Goal: Task Accomplishment & Management: Complete application form

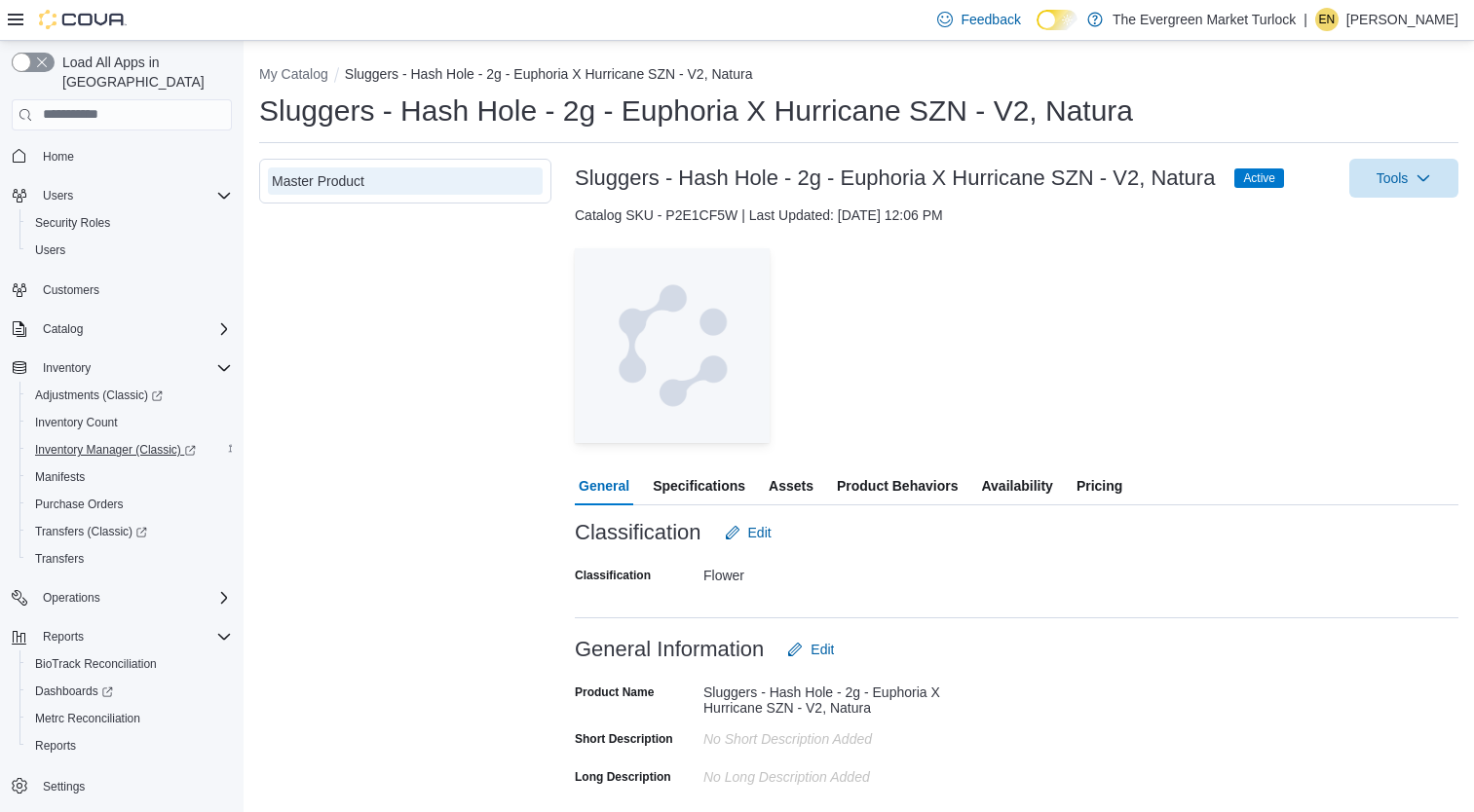
scroll to position [562, 0]
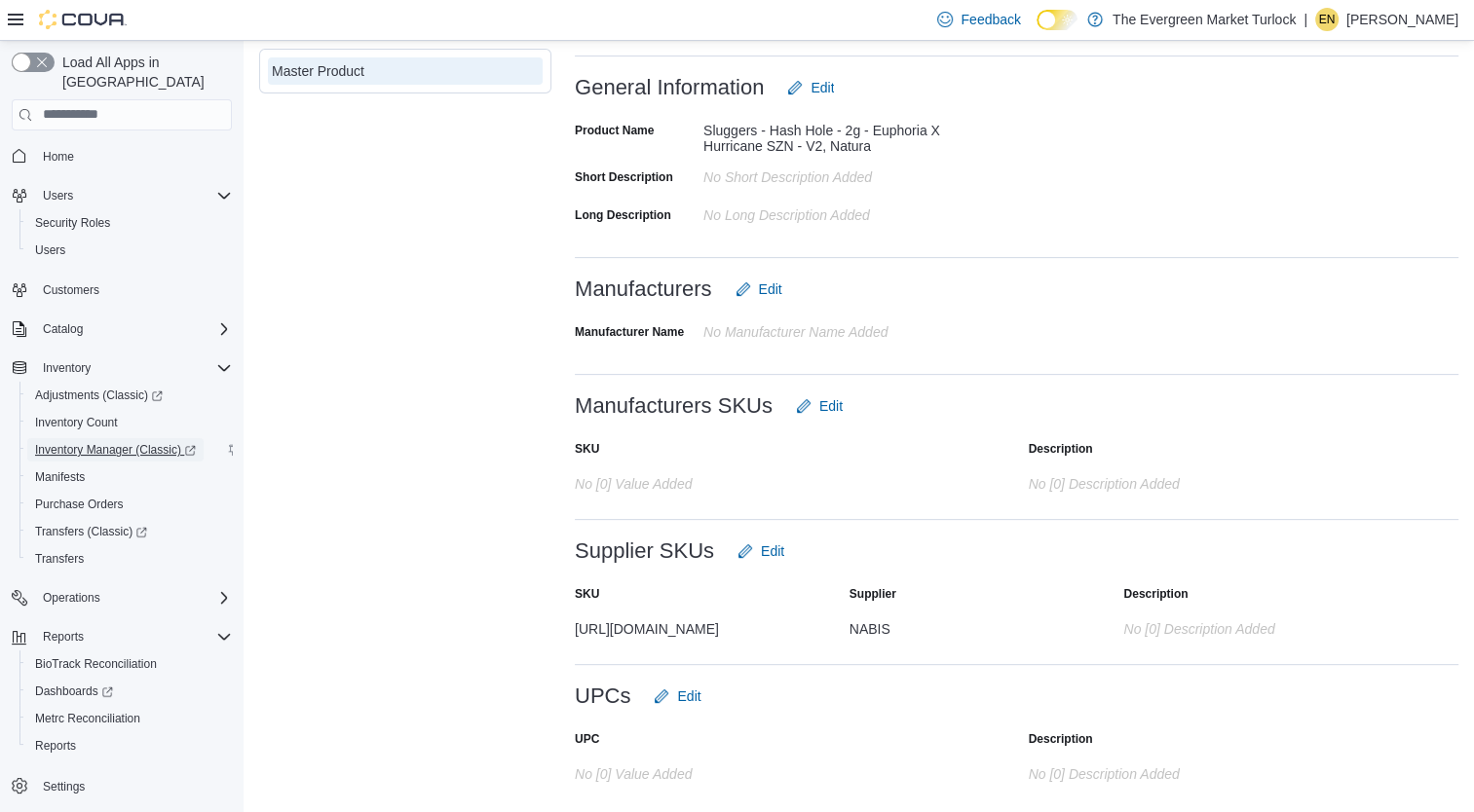
click at [105, 442] on span "Inventory Manager (Classic)" at bounding box center [115, 449] width 160 height 16
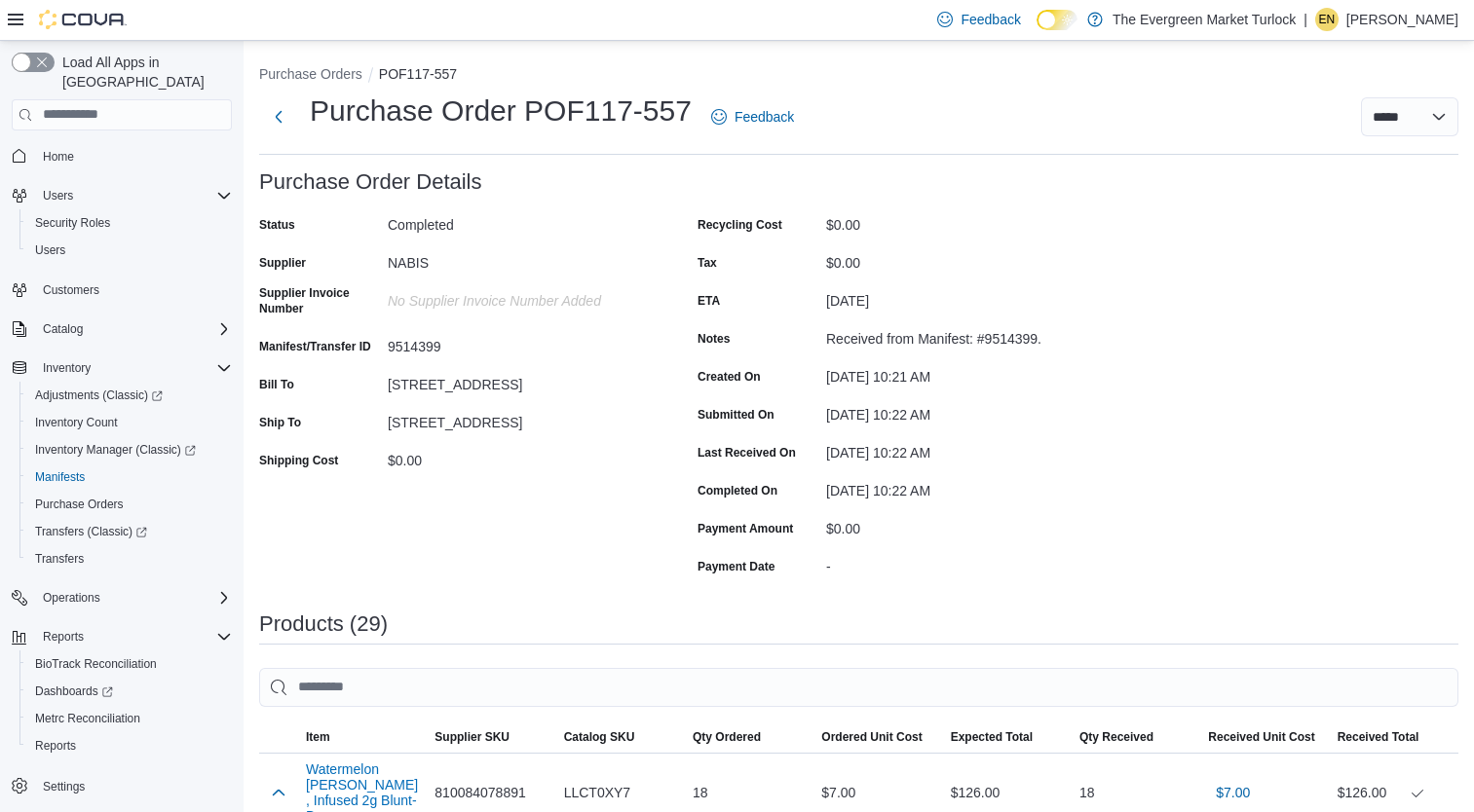
scroll to position [1350, 0]
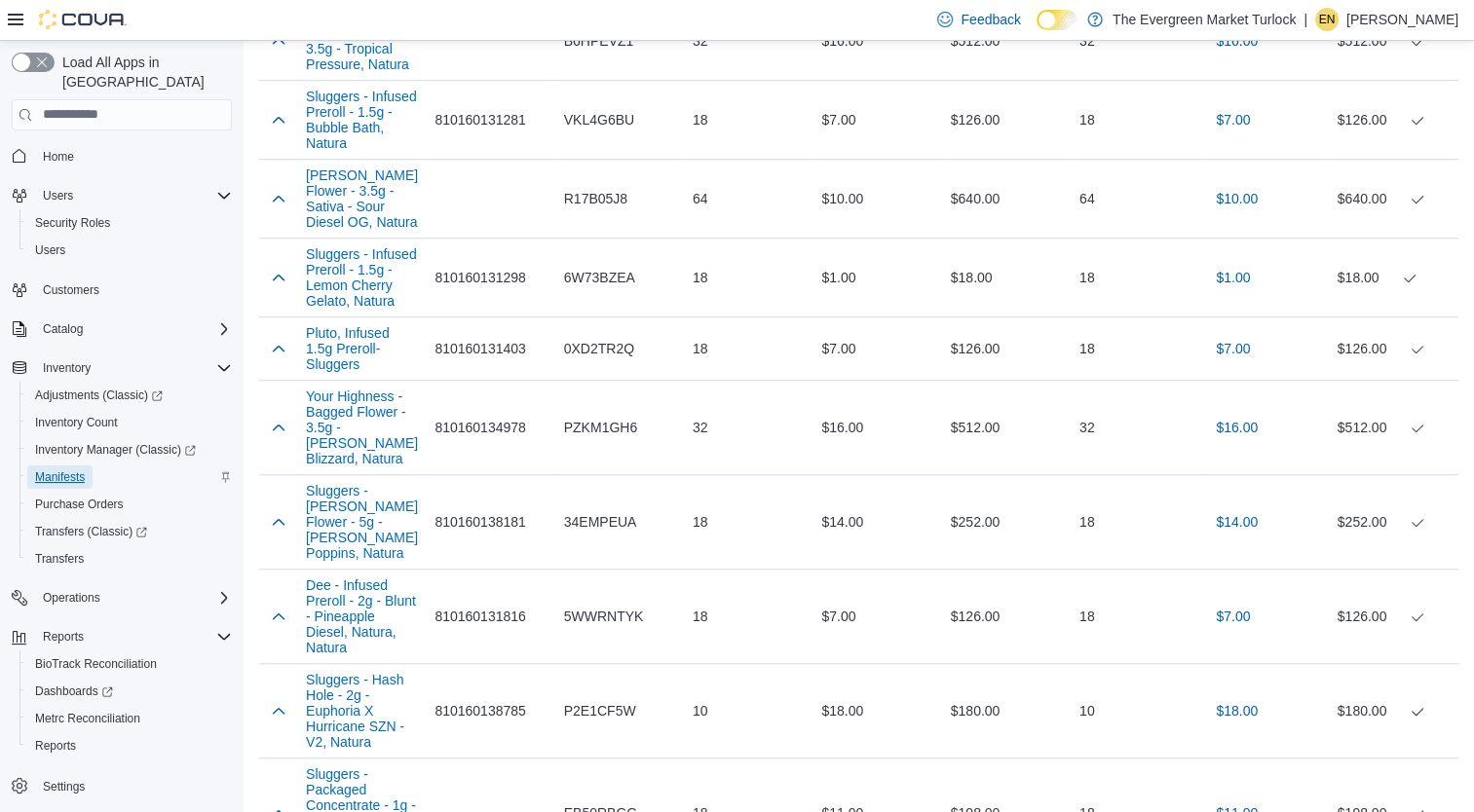
click at [56, 469] on span "Manifests" at bounding box center [60, 477] width 50 height 16
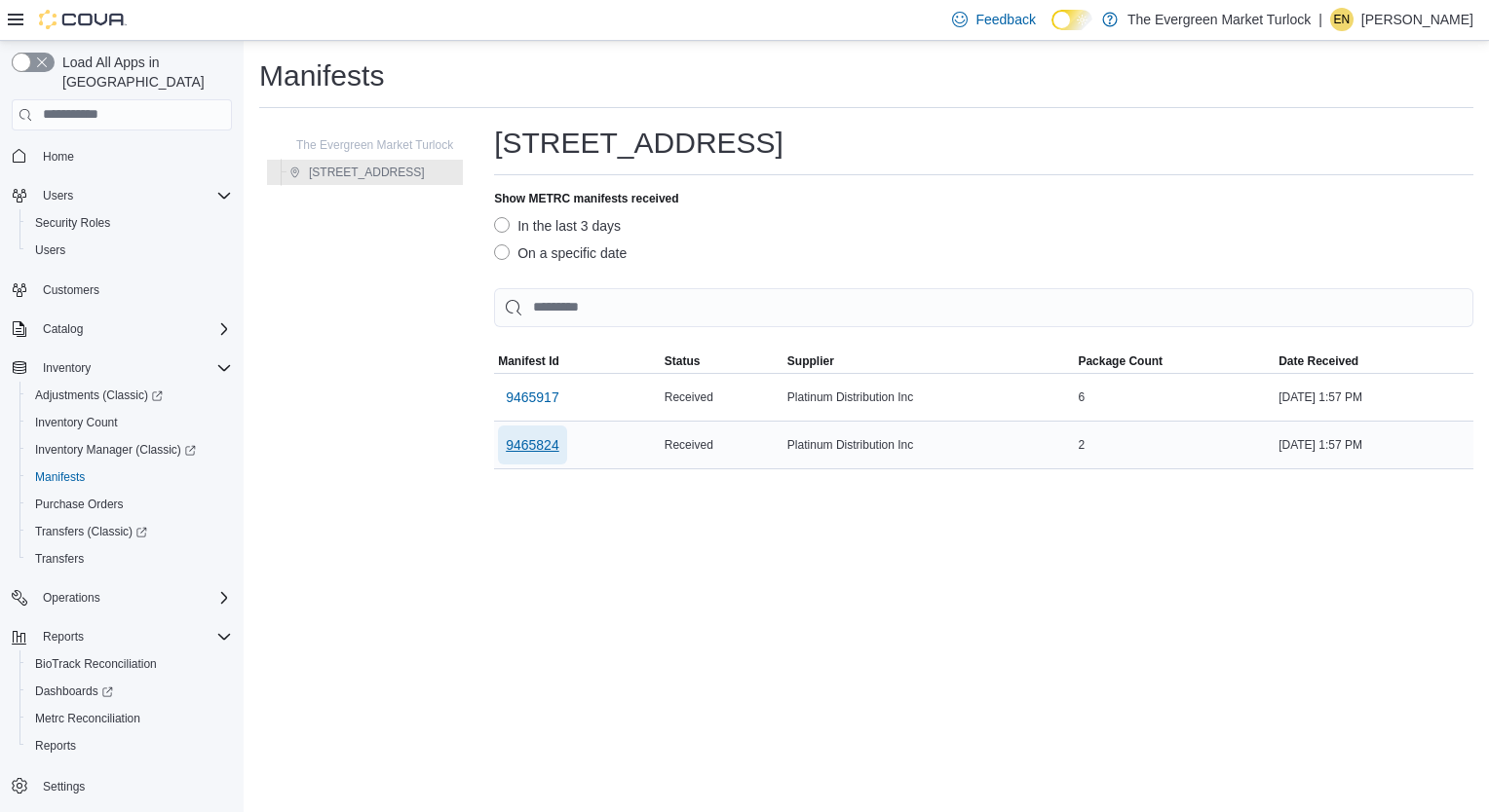
click at [549, 446] on span "9465824" at bounding box center [532, 445] width 54 height 20
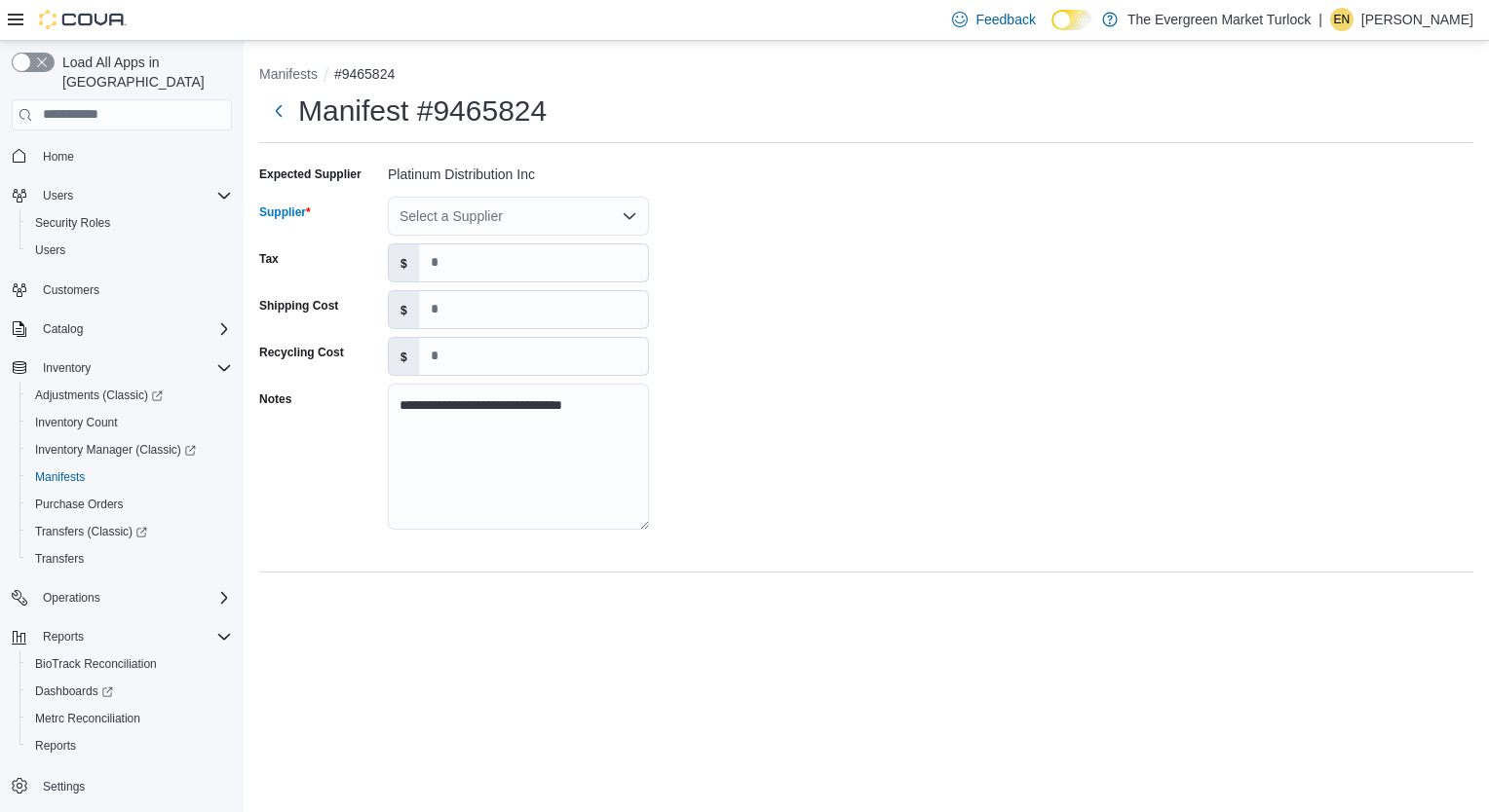
click at [469, 227] on div "Select a Supplier" at bounding box center [518, 216] width 261 height 39
type input "**"
click at [479, 243] on span "pl atnium distro" at bounding box center [530, 249] width 214 height 20
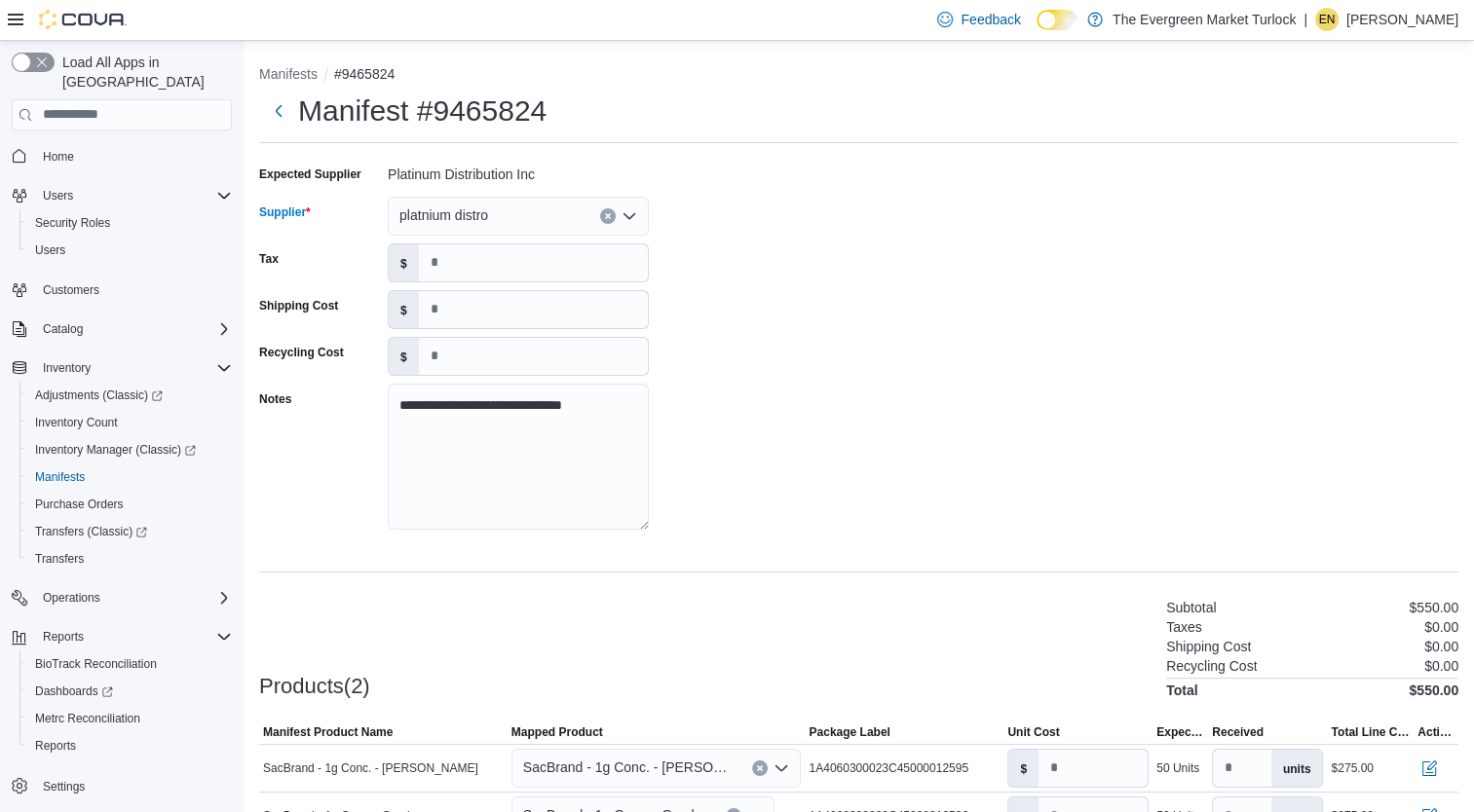
click at [943, 348] on div "**********" at bounding box center [858, 353] width 1199 height 390
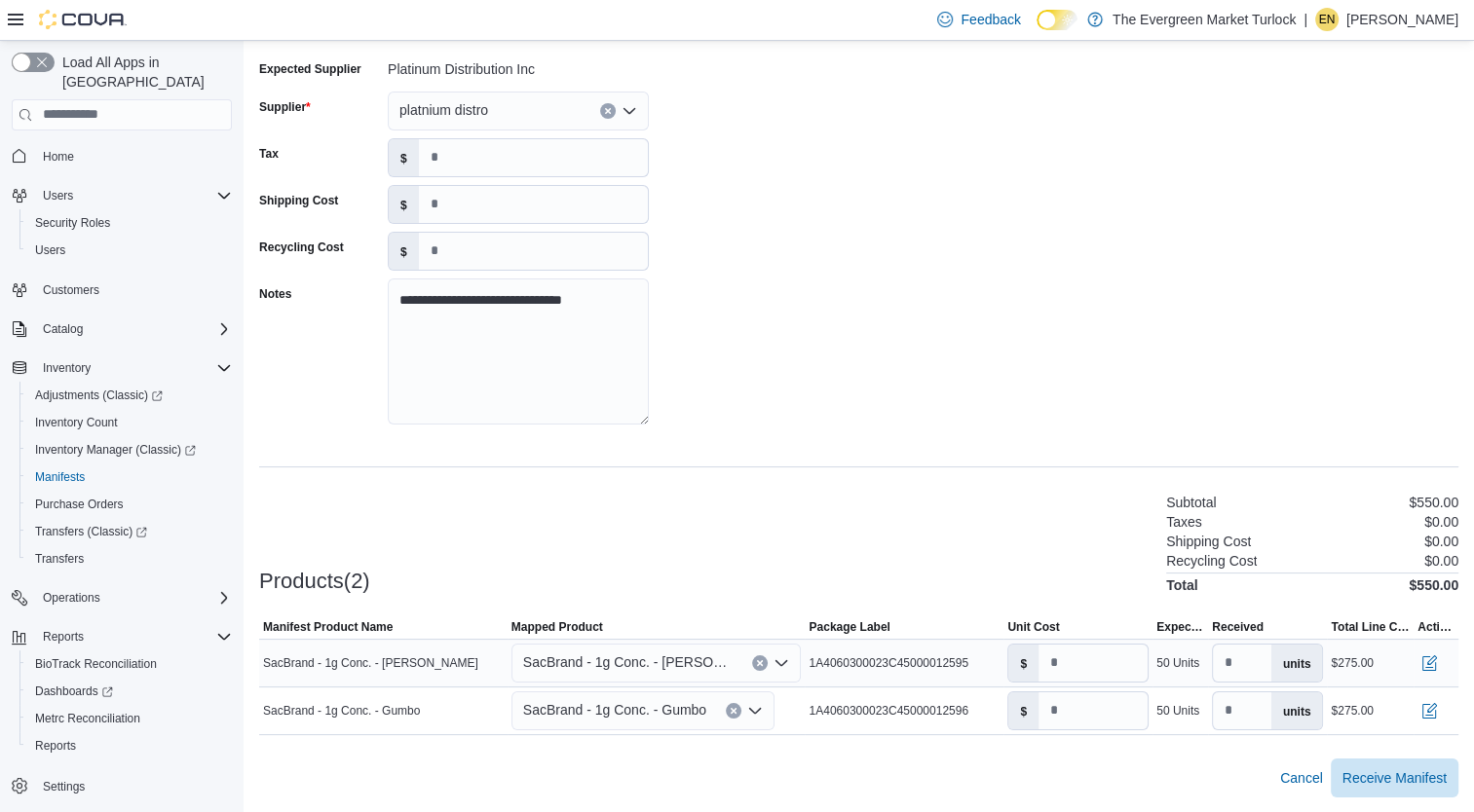
click at [653, 673] on span "SacBrand - 1g Conc. - [PERSON_NAME]" at bounding box center [628, 662] width 210 height 23
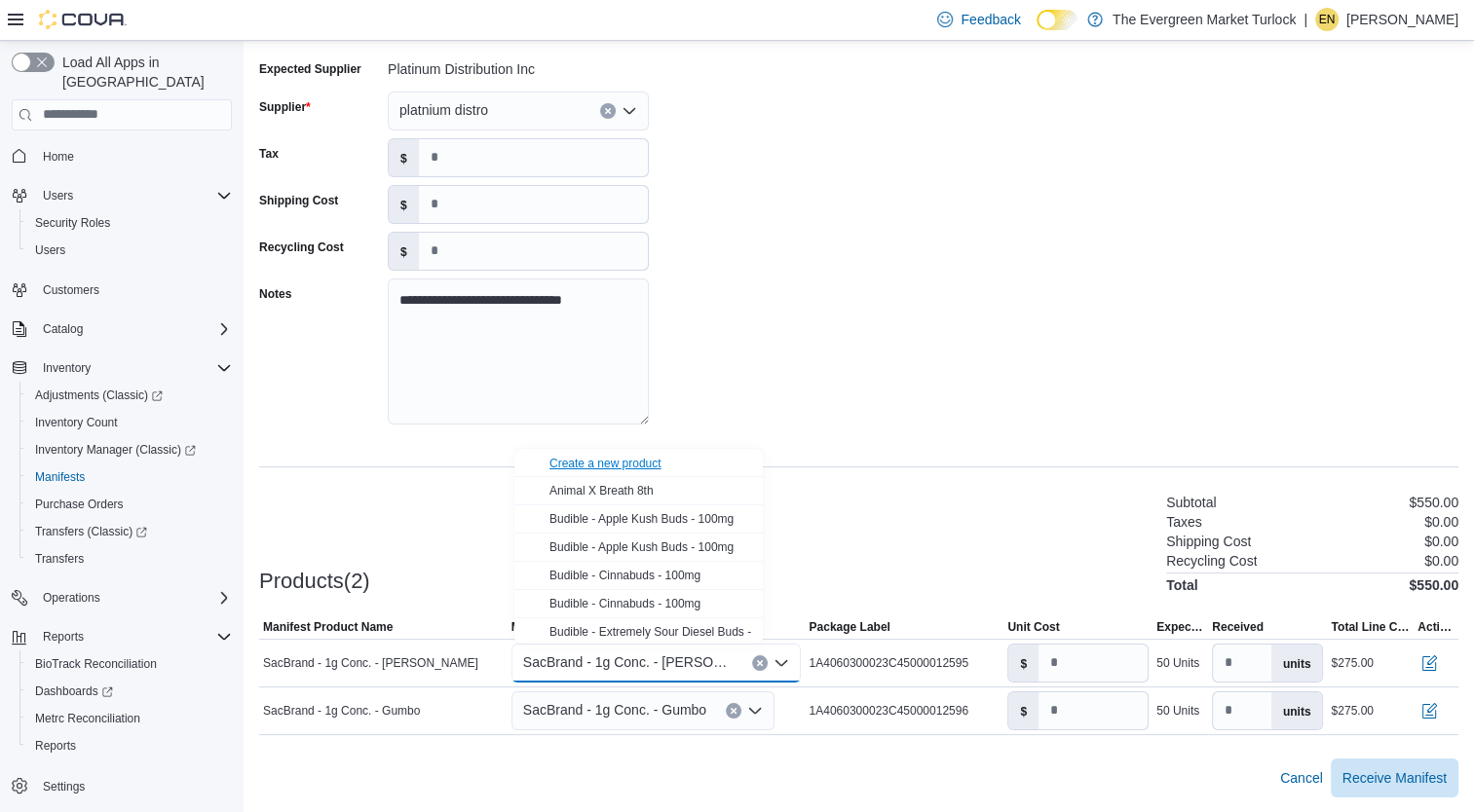
click at [642, 465] on div "Create a new product" at bounding box center [605, 463] width 112 height 16
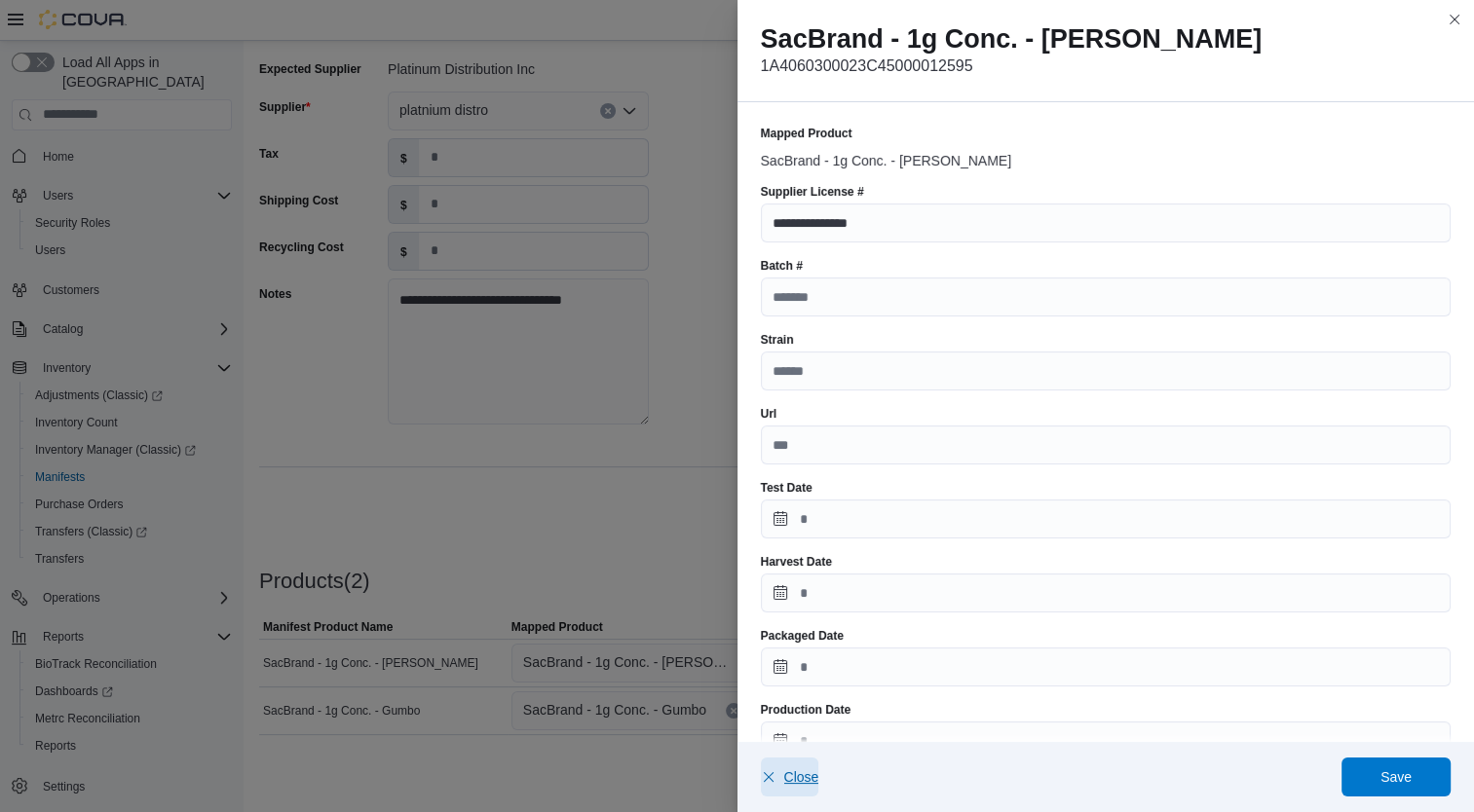
click at [801, 765] on span "Close" at bounding box center [790, 777] width 59 height 39
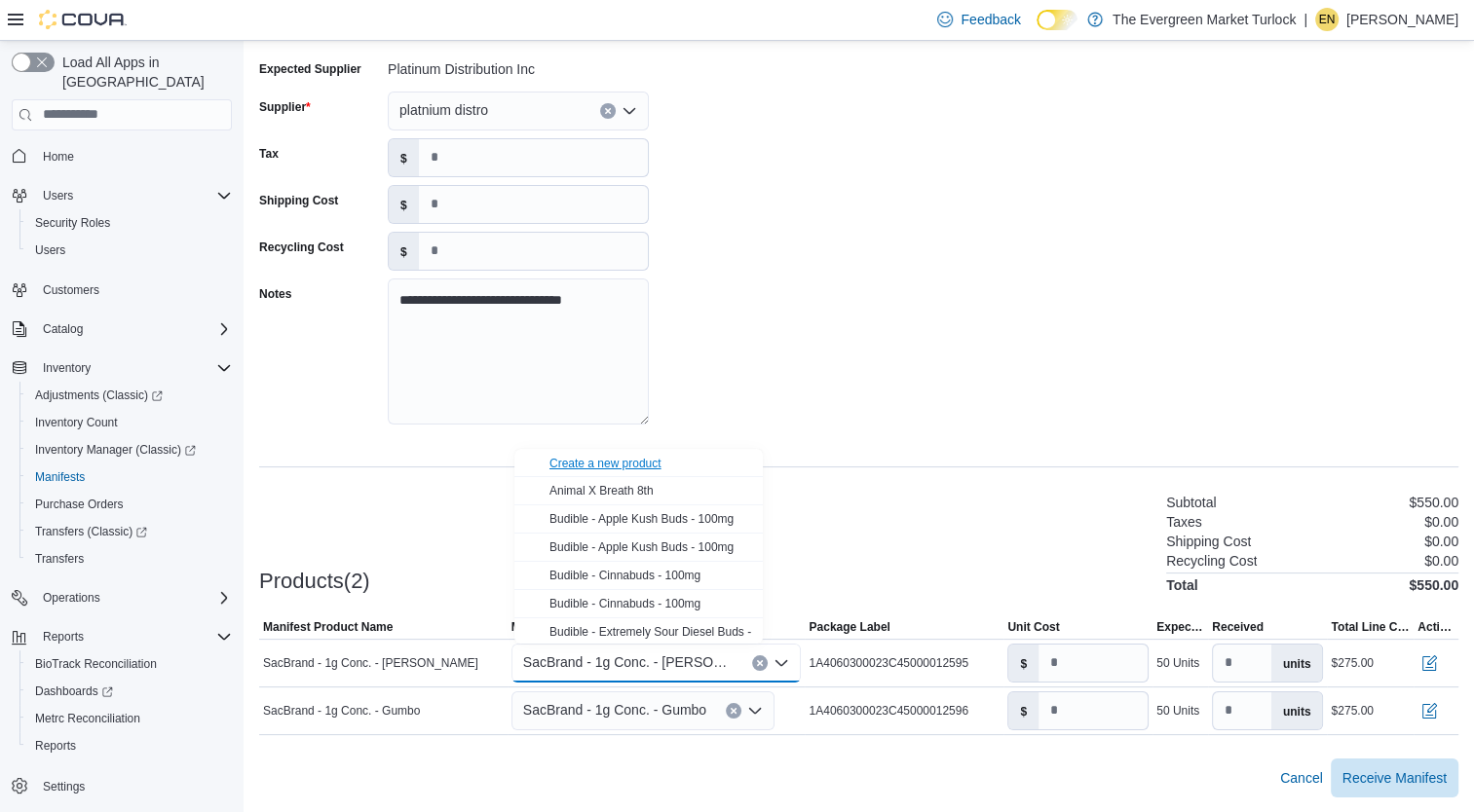
click at [622, 461] on div "Create a new product" at bounding box center [605, 463] width 112 height 16
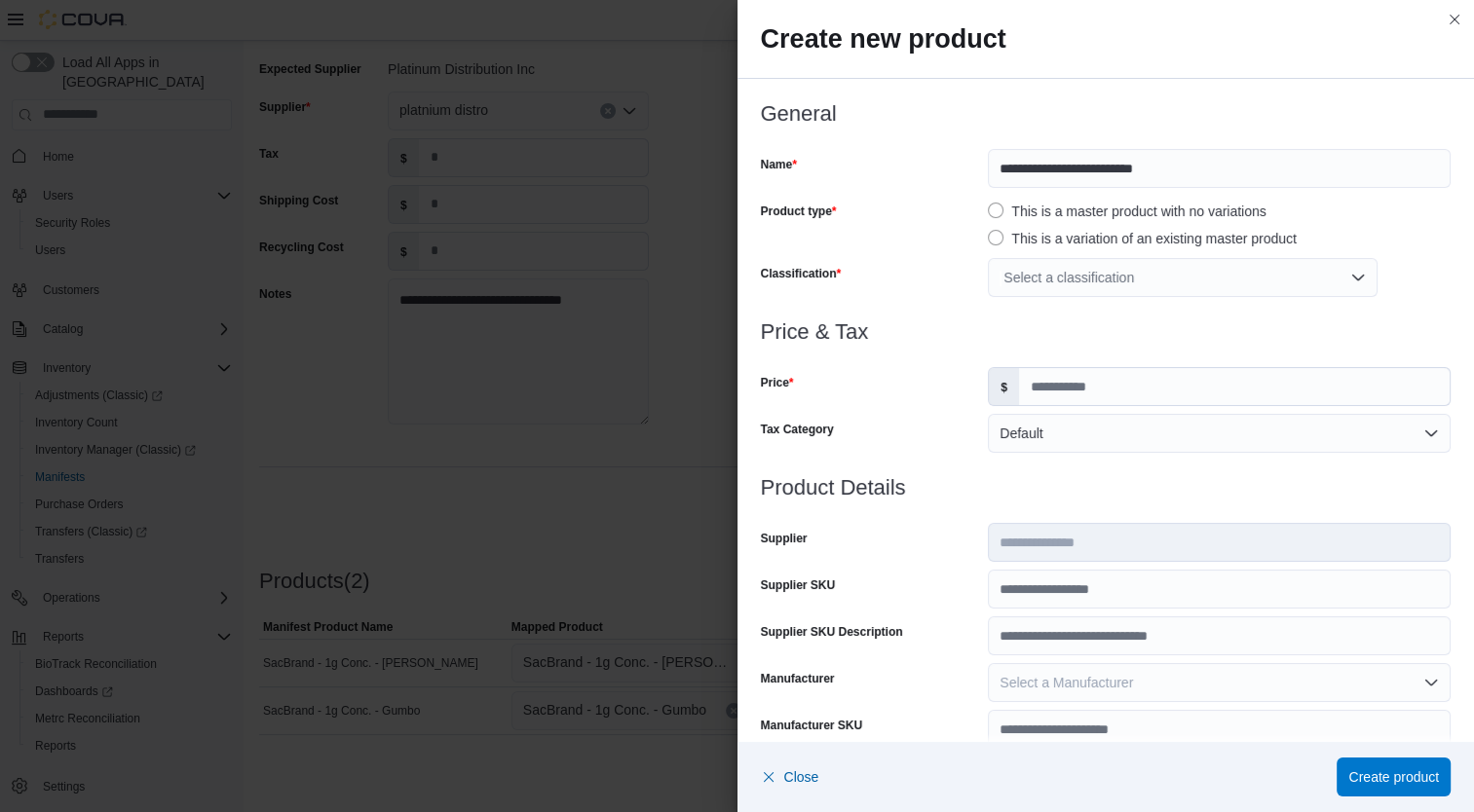
click at [1081, 285] on div "Select a classification" at bounding box center [1183, 278] width 390 height 39
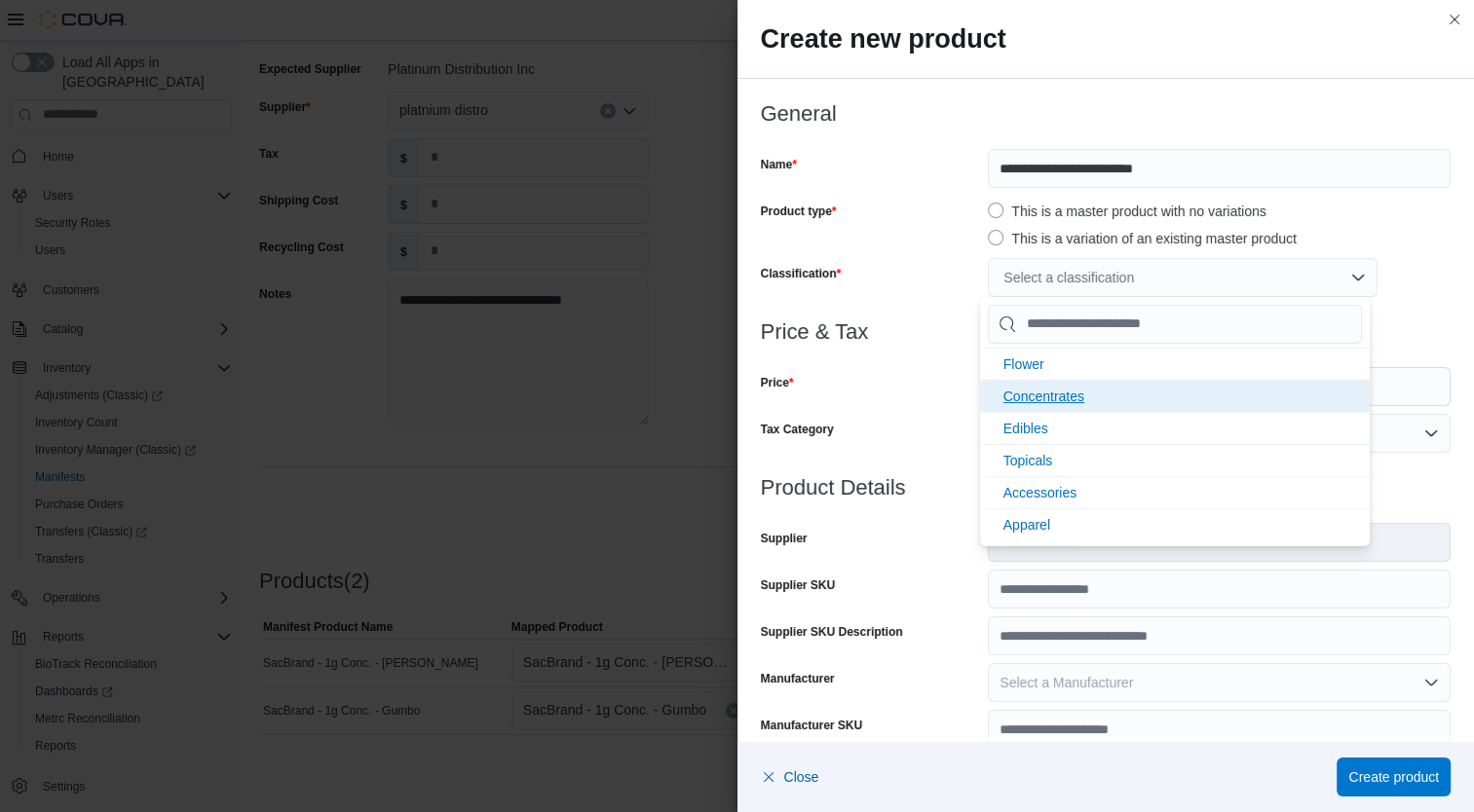
click at [1080, 395] on span "Concentrates" at bounding box center [1043, 397] width 81 height 16
click at [903, 449] on div "Tax Category" at bounding box center [870, 434] width 220 height 39
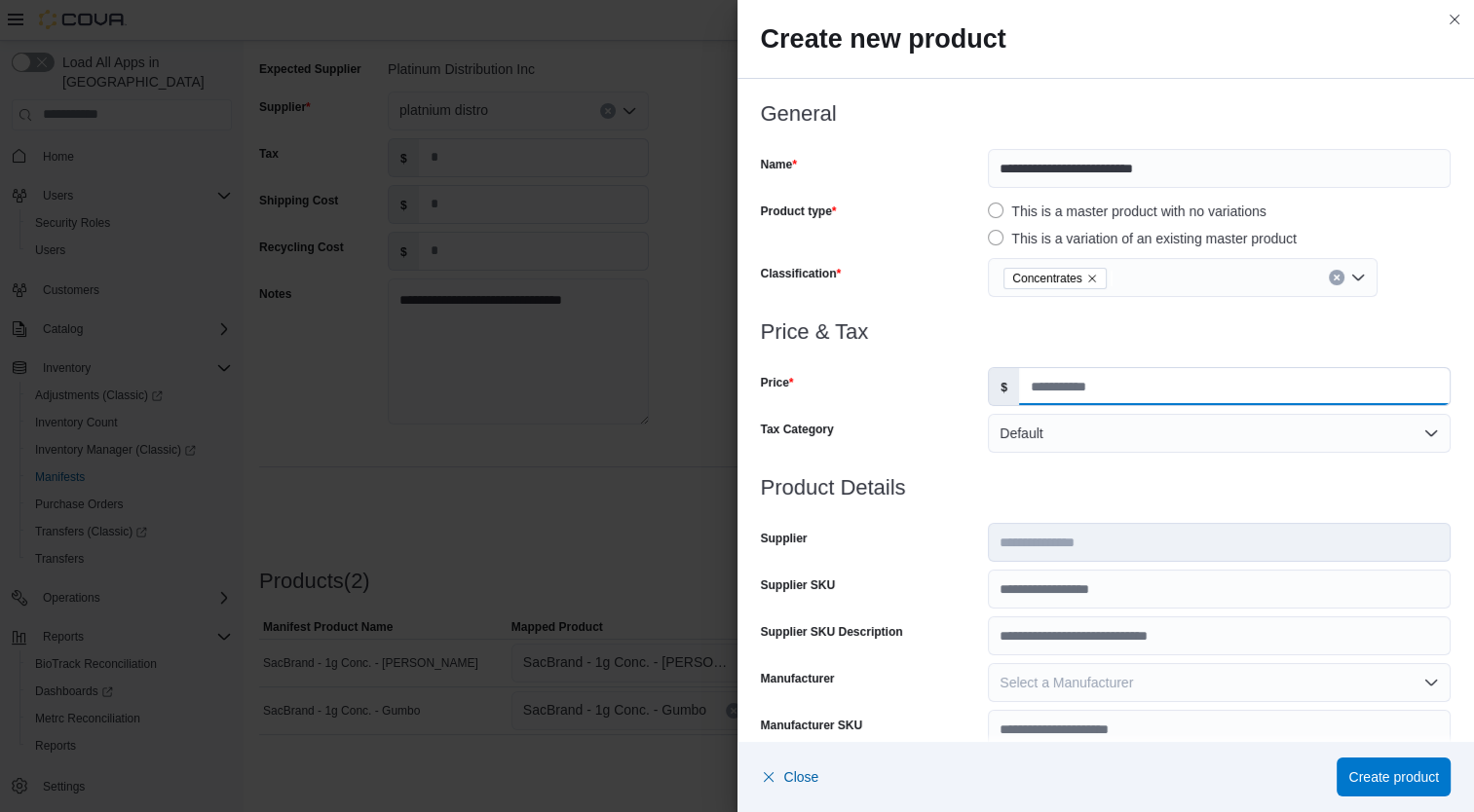
click at [1119, 401] on input "Price" at bounding box center [1234, 387] width 430 height 37
type input "*****"
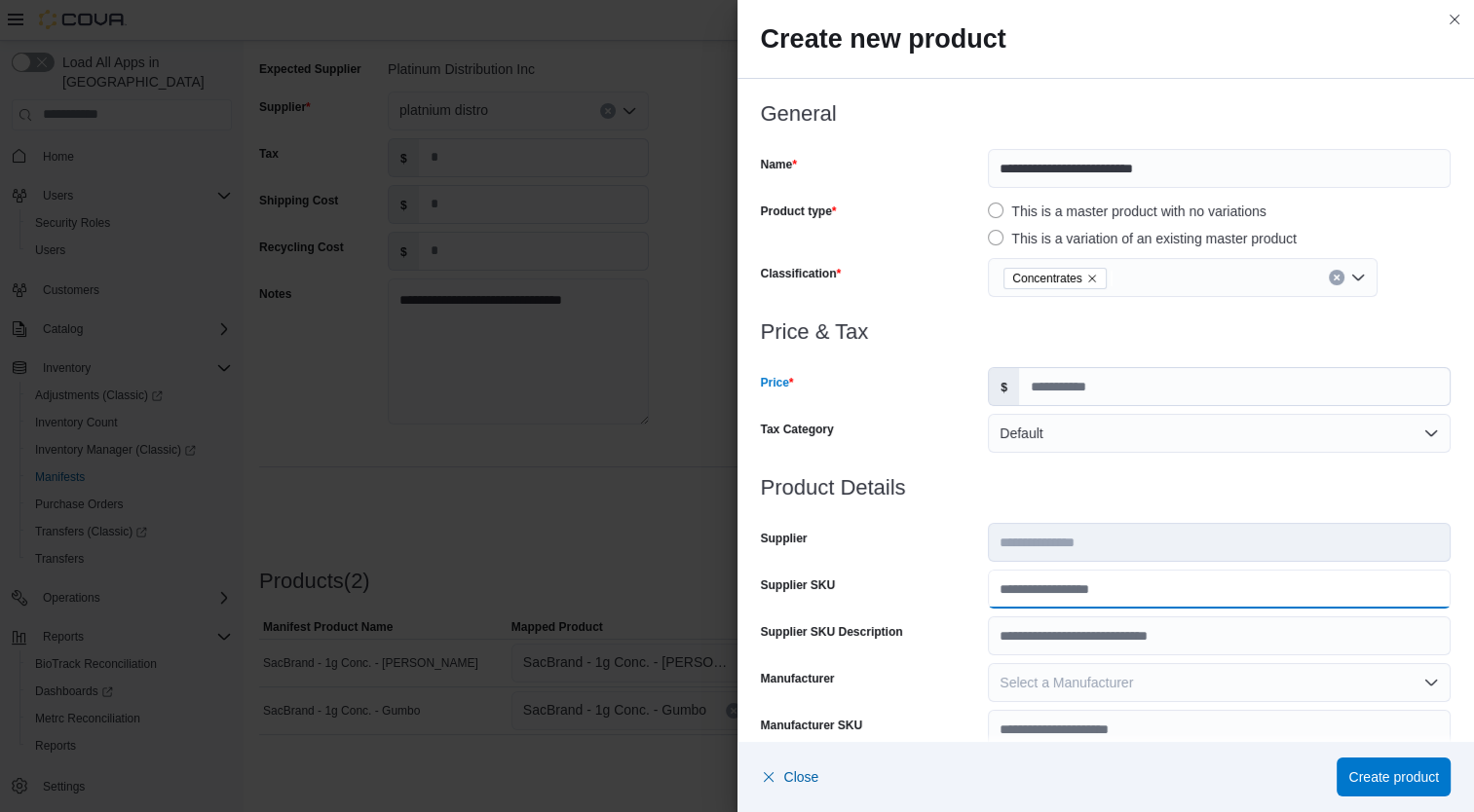
click at [1072, 605] on input "Supplier SKU" at bounding box center [1219, 589] width 462 height 39
click at [1110, 64] on div "Create new product" at bounding box center [1106, 39] width 737 height 79
click at [1026, 582] on input "Supplier SKU" at bounding box center [1219, 589] width 462 height 39
type input "******"
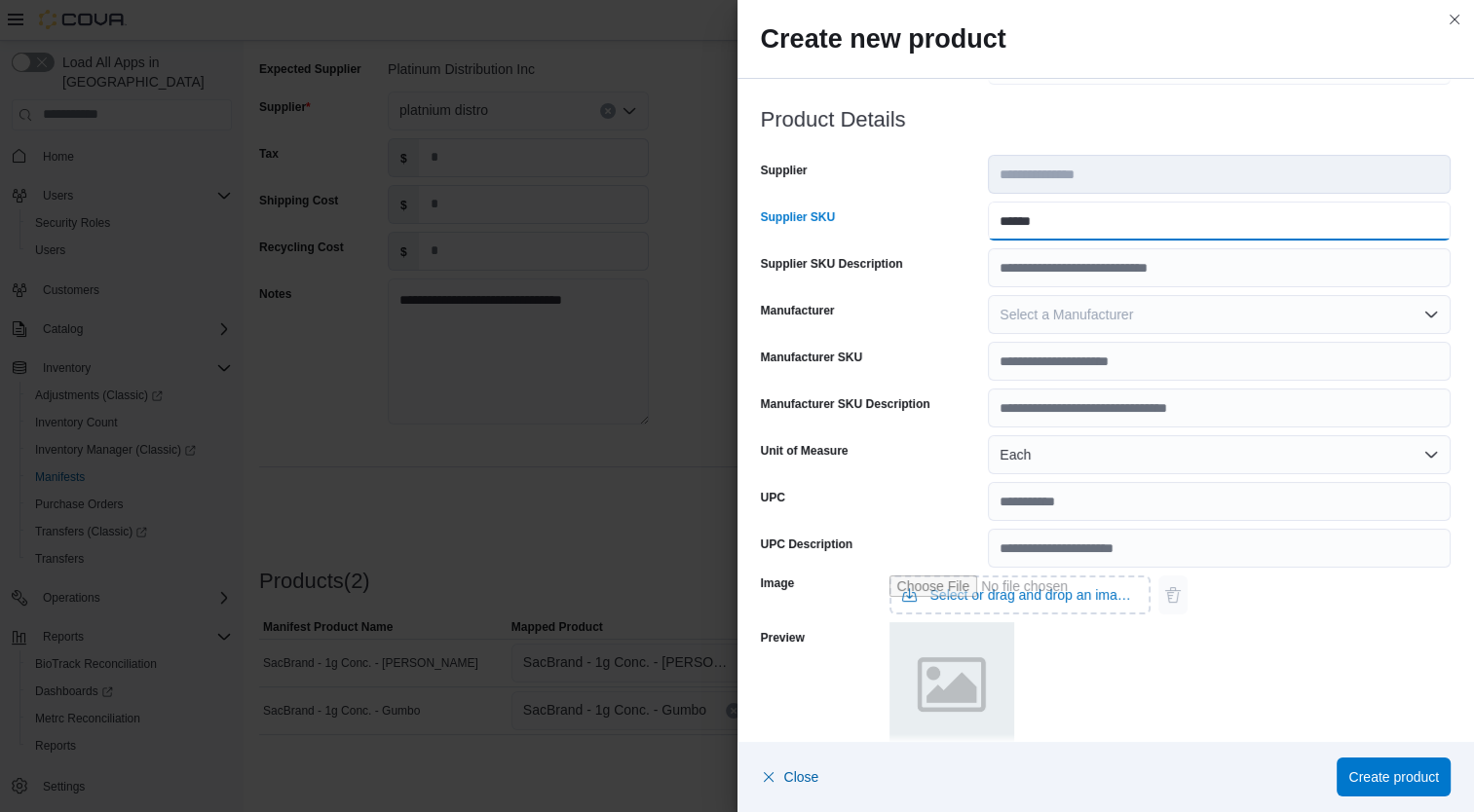
scroll to position [577, 0]
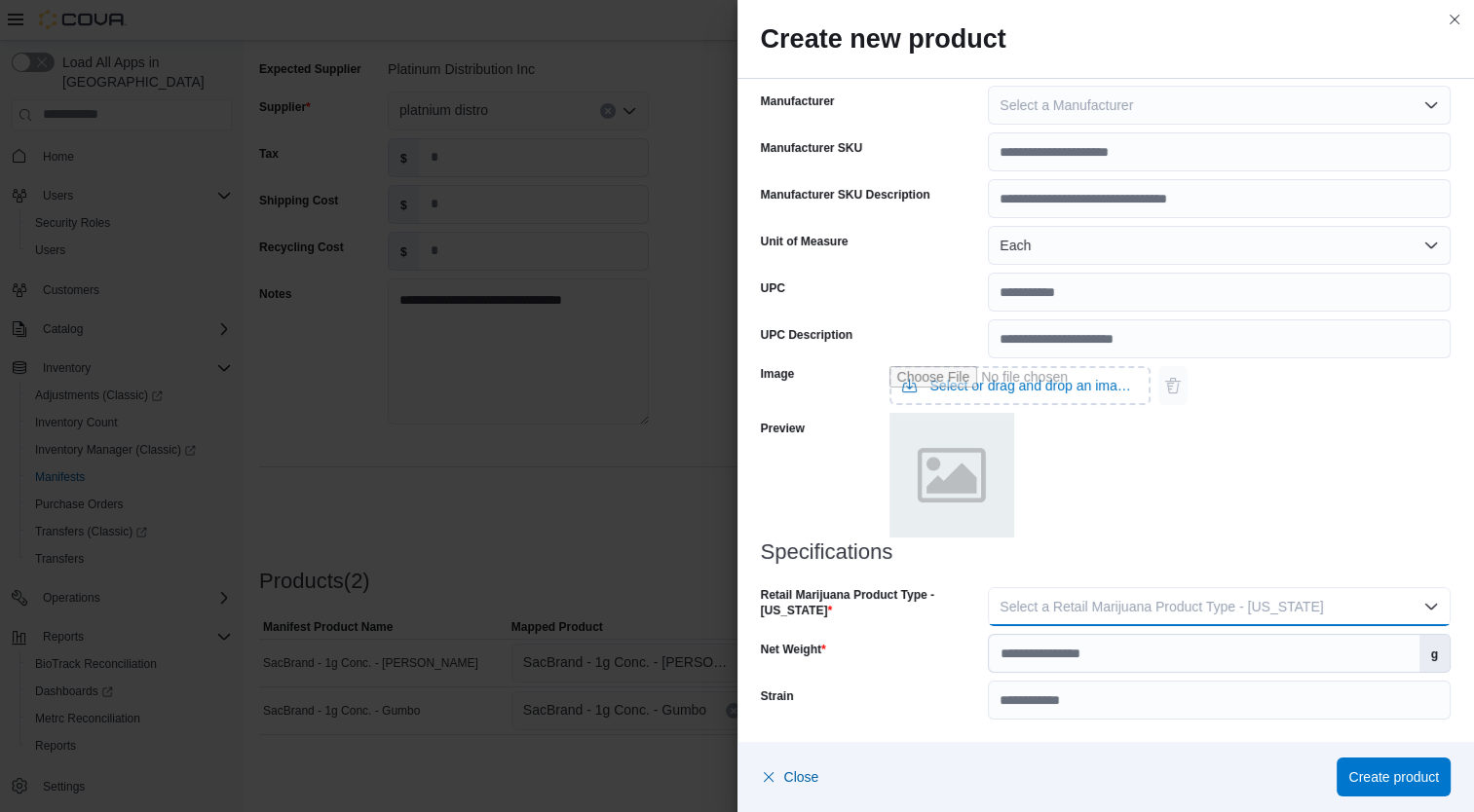
click at [1230, 617] on button "Select a Retail Marijuana Product Type - [US_STATE]" at bounding box center [1219, 607] width 462 height 39
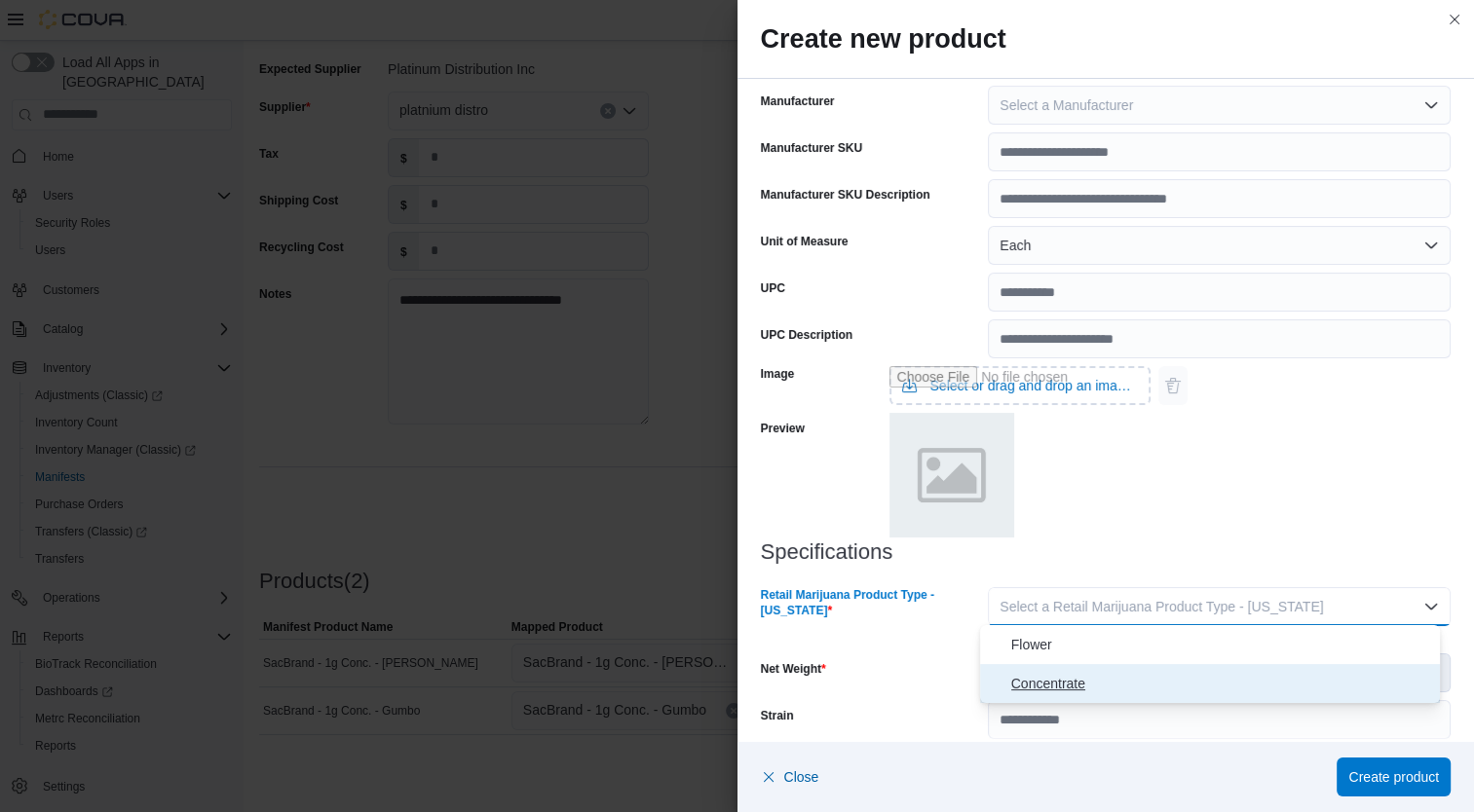
click at [1128, 697] on button "Concentrate" at bounding box center [1210, 684] width 460 height 39
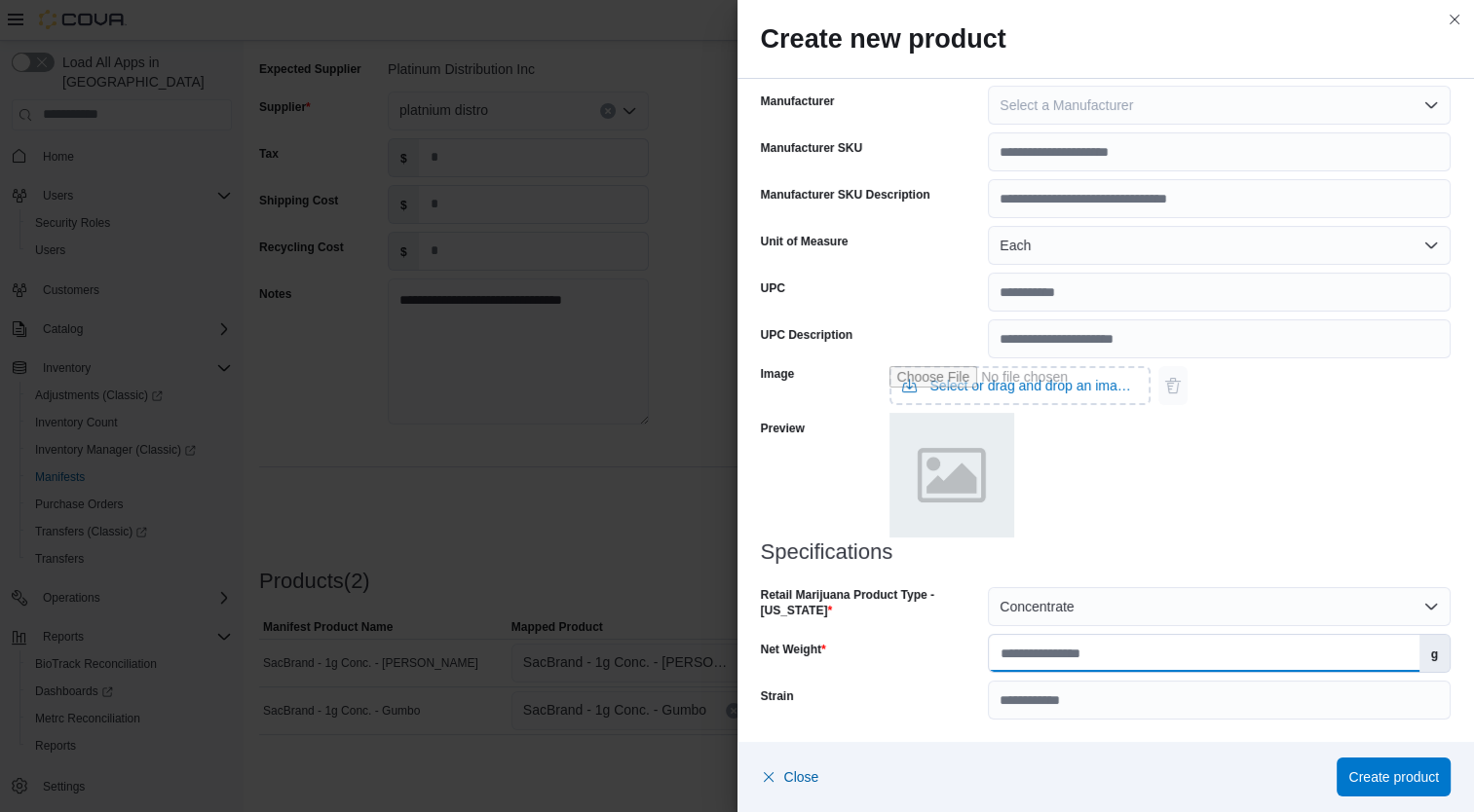
click at [1118, 655] on input "Net Weight" at bounding box center [1203, 654] width 429 height 37
type input "*"
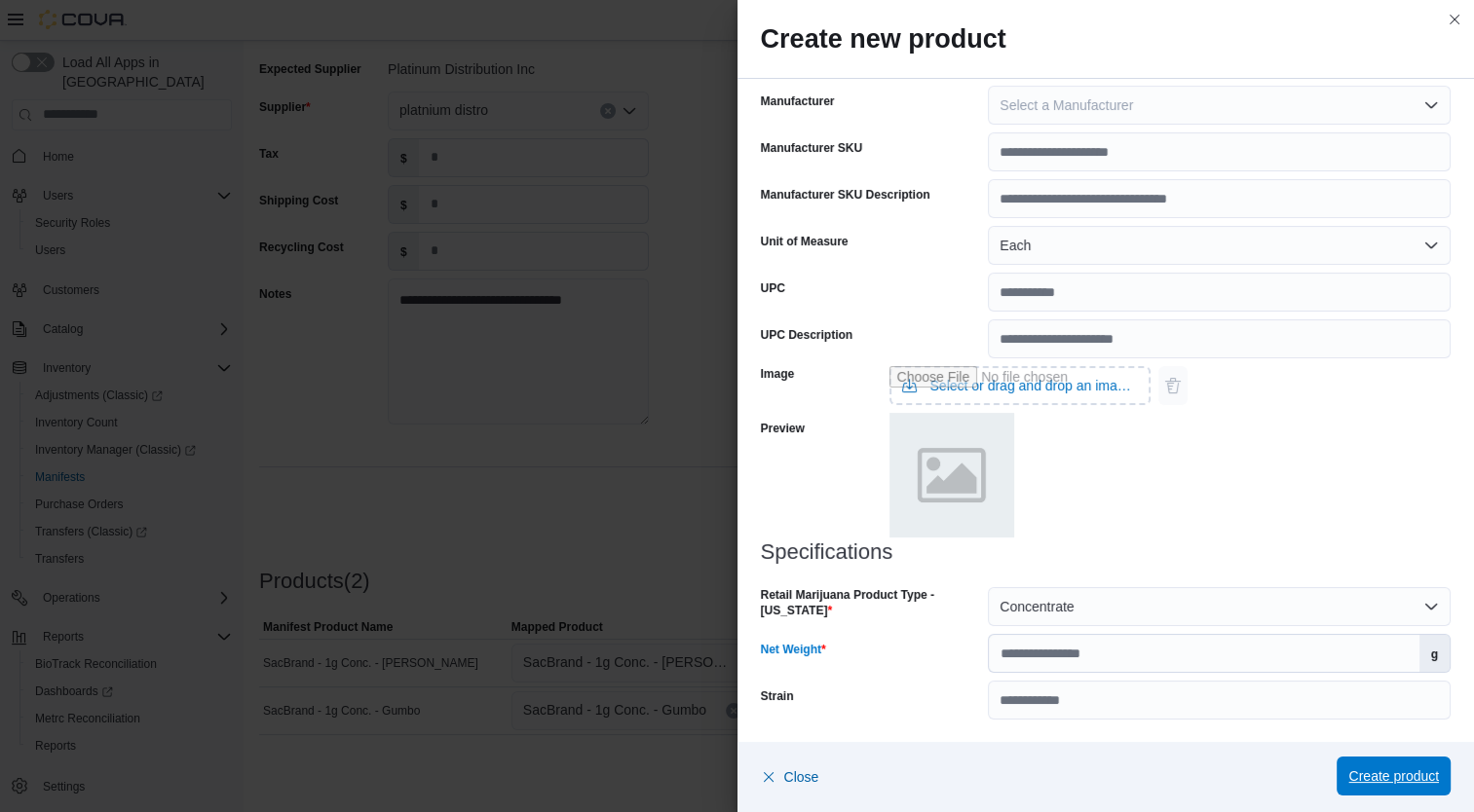
click at [1411, 777] on span "Create product" at bounding box center [1393, 776] width 91 height 20
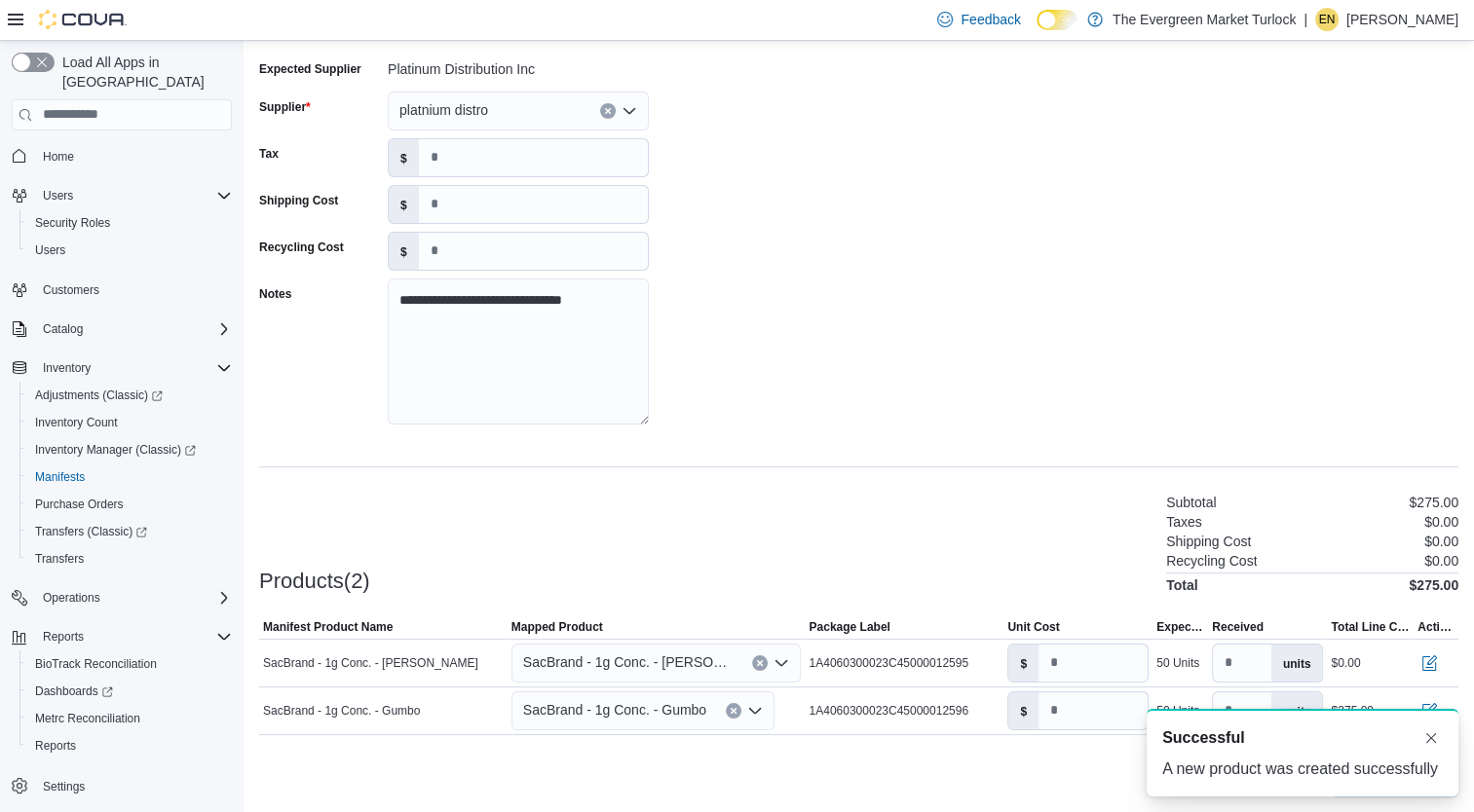
scroll to position [0, 0]
click at [630, 708] on span "SacBrand - 1g Conc. - Gumbo" at bounding box center [614, 710] width 183 height 23
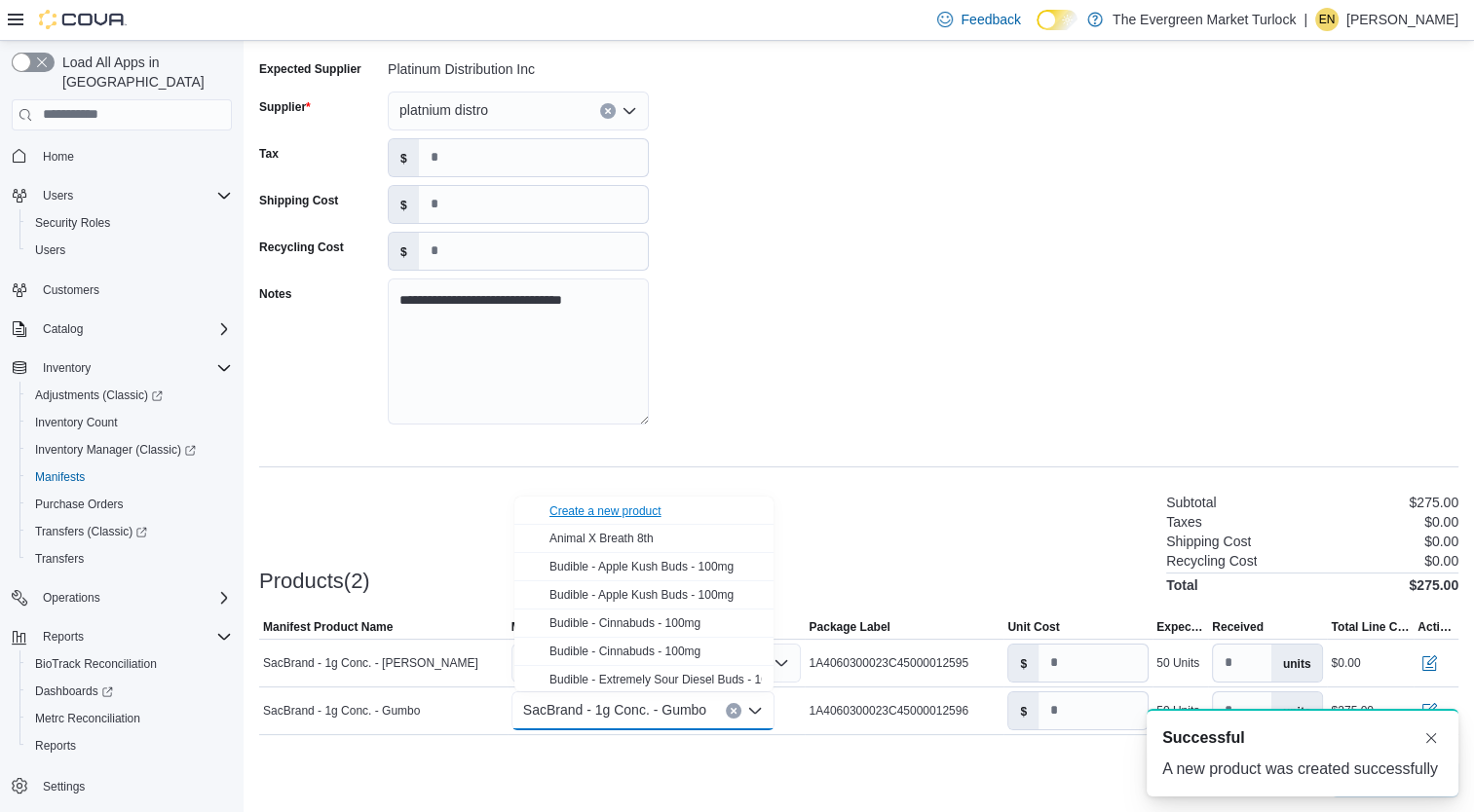
click at [638, 516] on div "Create a new product" at bounding box center [605, 511] width 112 height 16
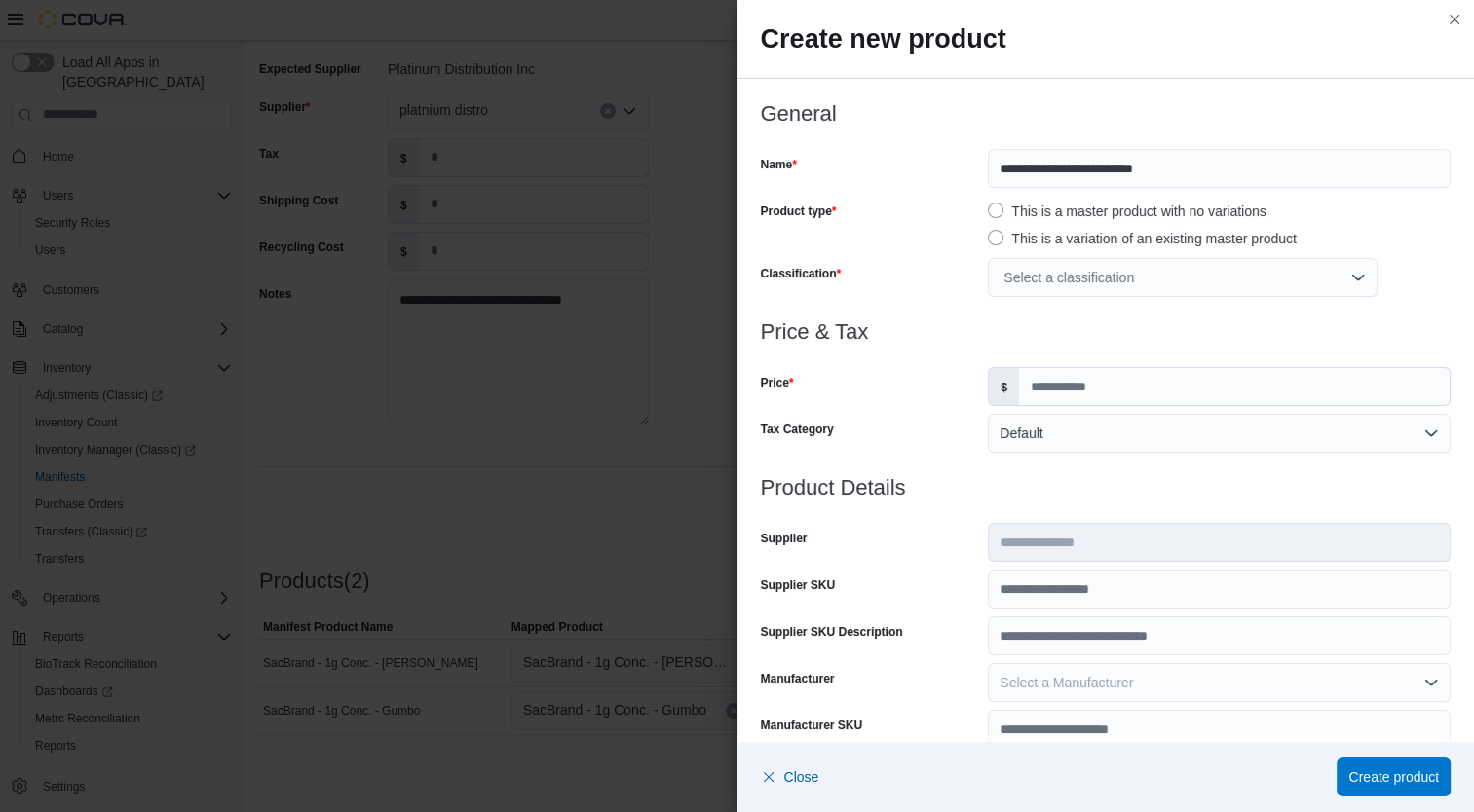
click at [1094, 278] on div "Select a classification" at bounding box center [1183, 278] width 390 height 39
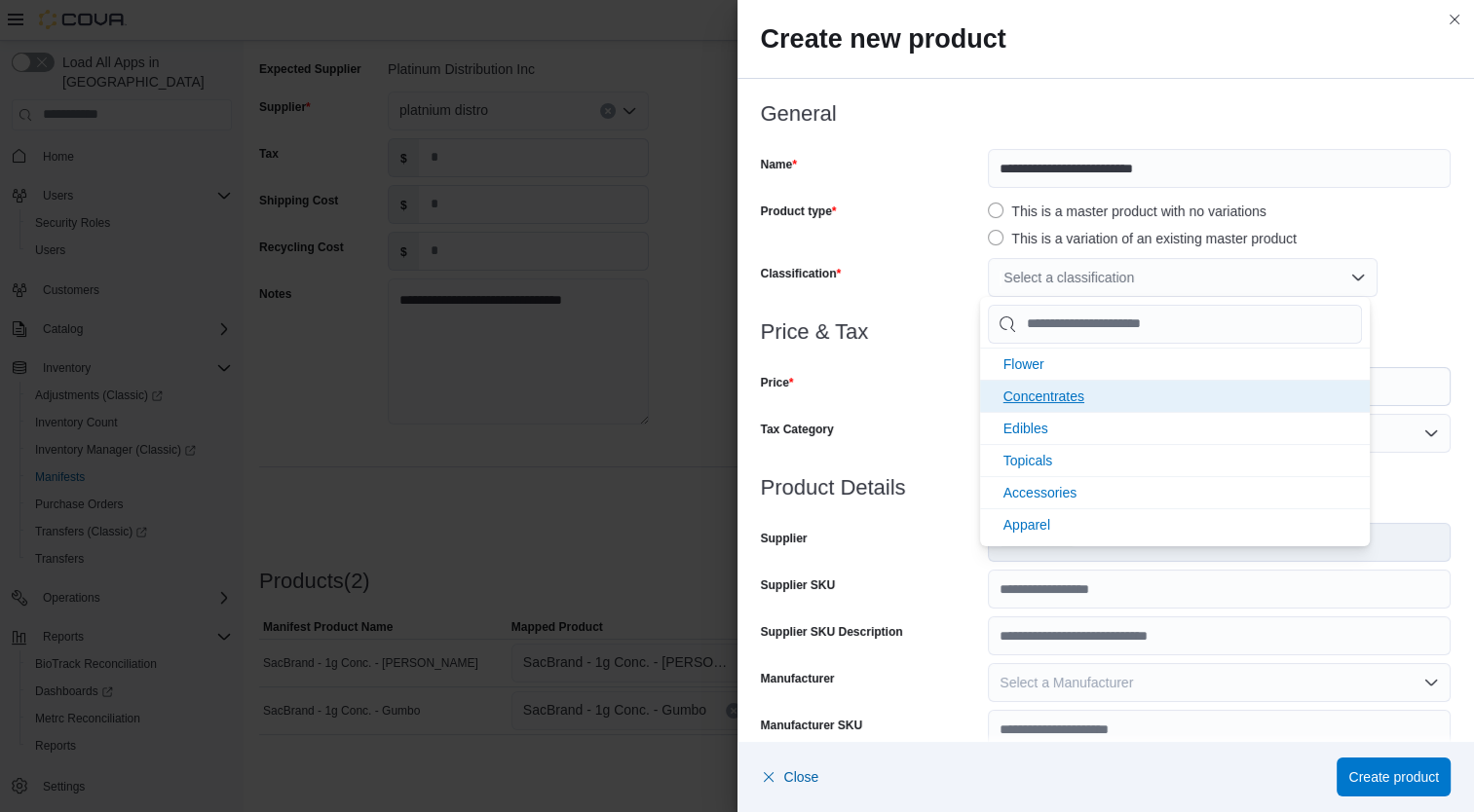
click at [1083, 395] on span "Concentrates" at bounding box center [1043, 397] width 81 height 16
click at [928, 478] on h3 "Product Details" at bounding box center [1106, 488] width 691 height 23
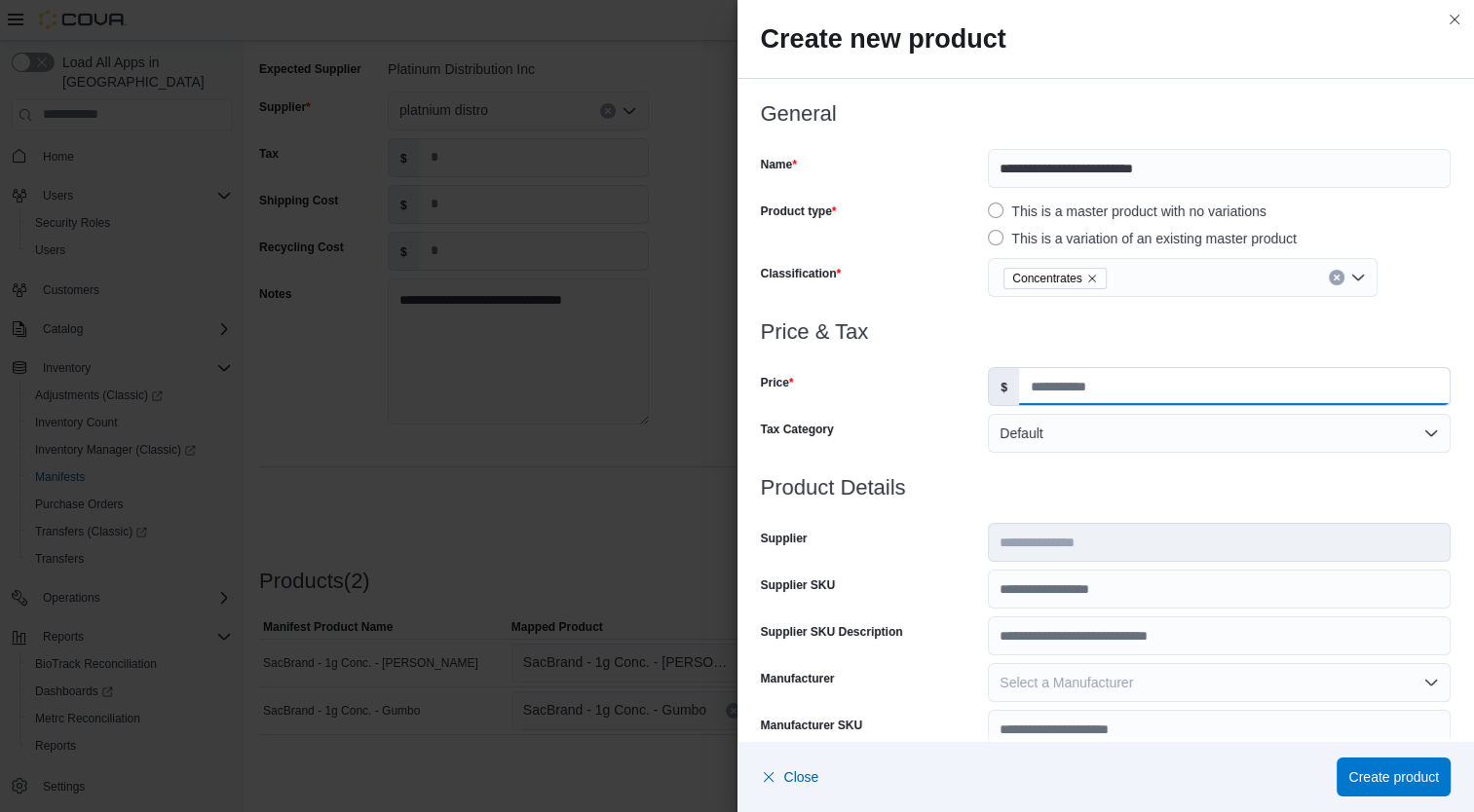
click at [1072, 387] on input "Price" at bounding box center [1234, 387] width 430 height 37
type input "*****"
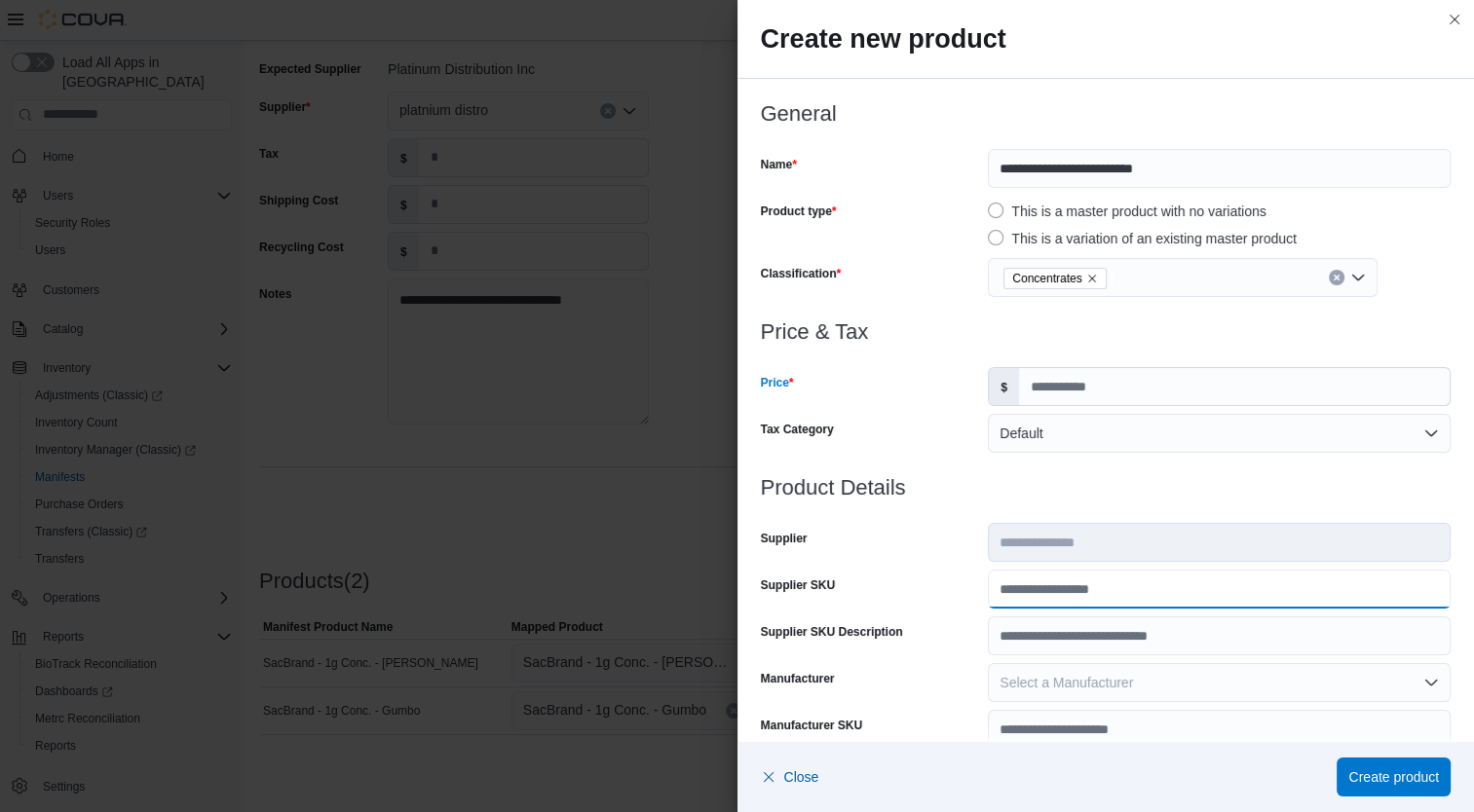
click at [1066, 592] on input "Supplier SKU" at bounding box center [1219, 589] width 462 height 39
type input "******"
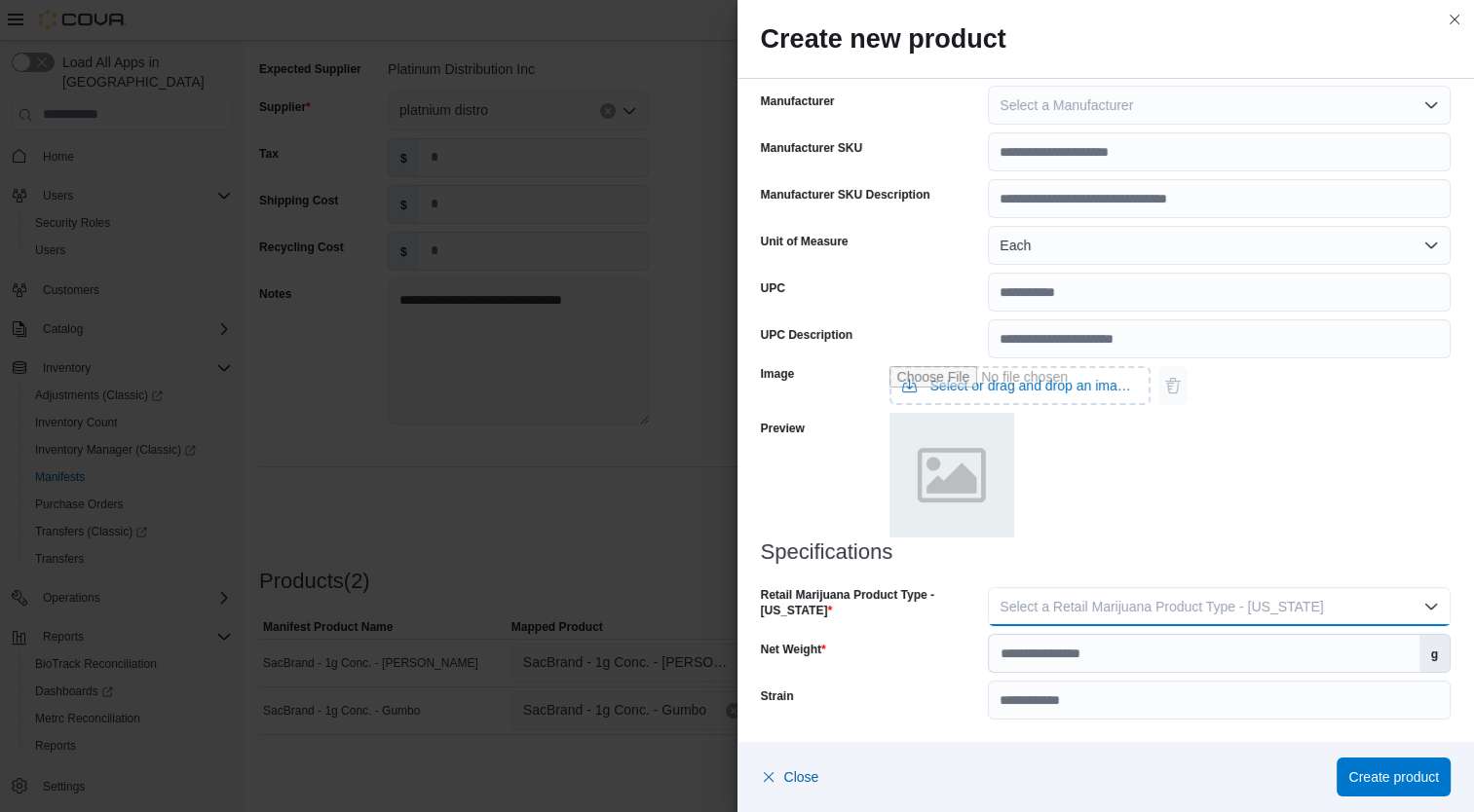
click at [1253, 611] on span "Select a Retail Marijuana Product Type - [US_STATE]" at bounding box center [1160, 607] width 324 height 16
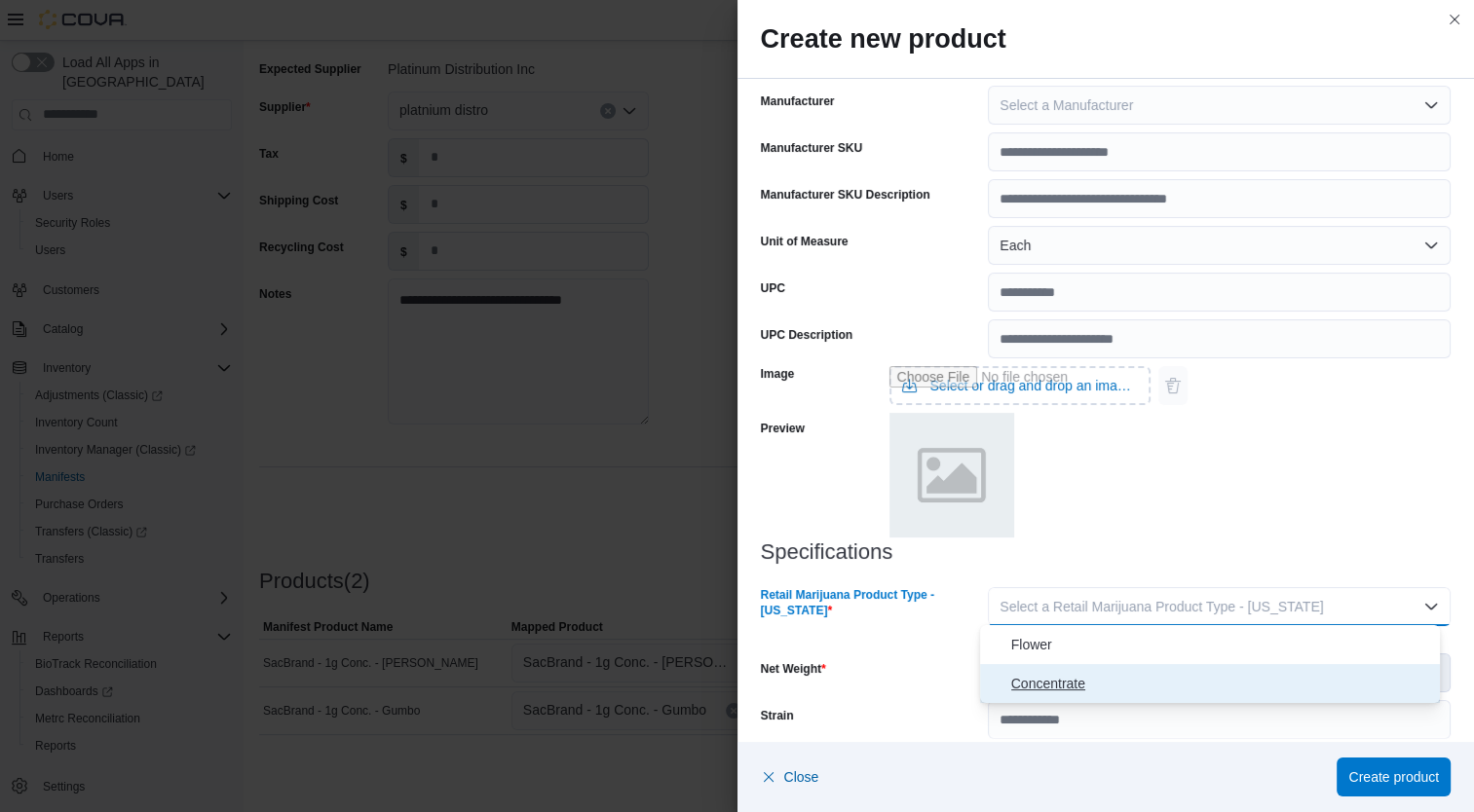
click at [1142, 690] on span "Concentrate" at bounding box center [1222, 684] width 422 height 23
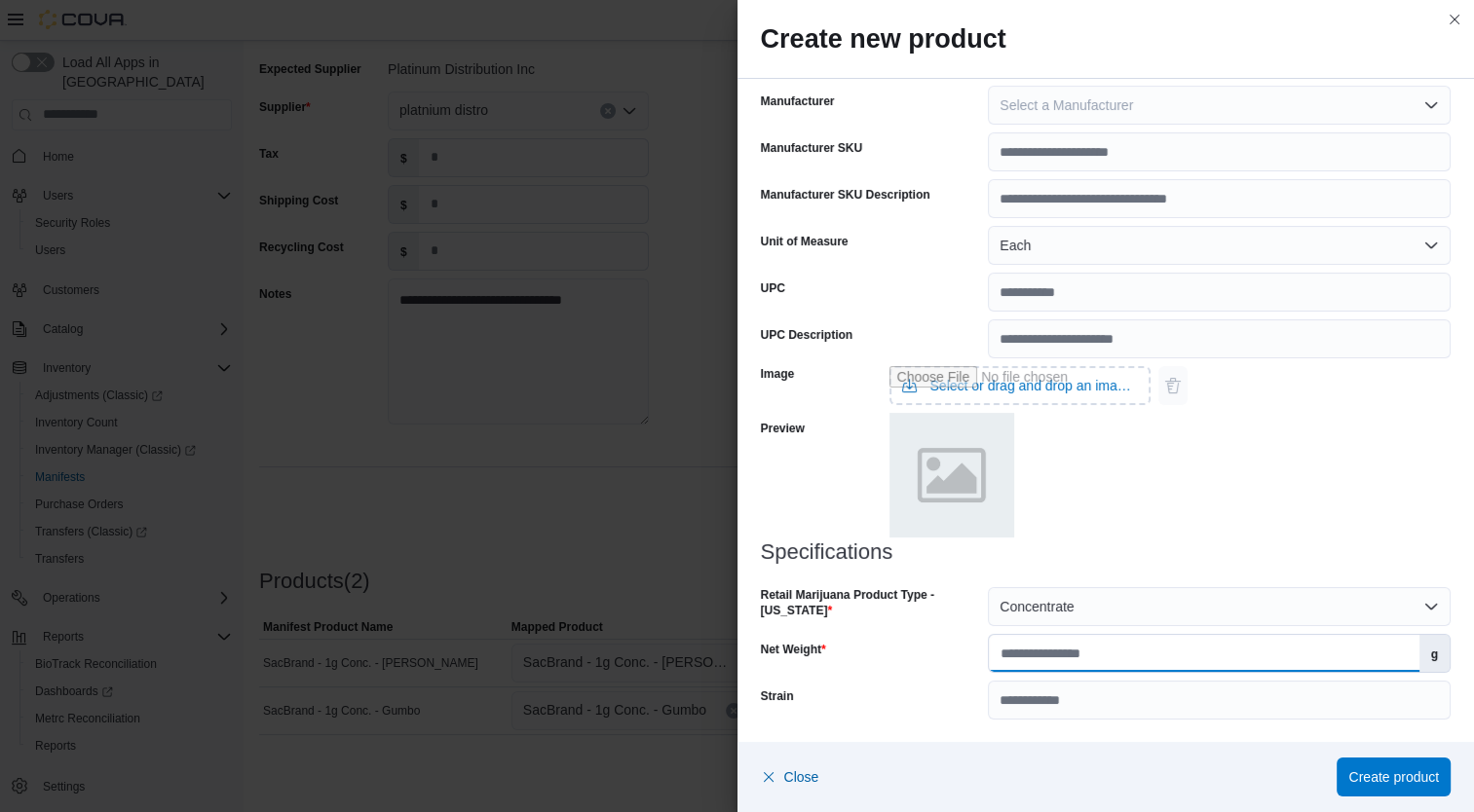
click at [1145, 655] on input "Net Weight" at bounding box center [1203, 654] width 429 height 37
type input "*"
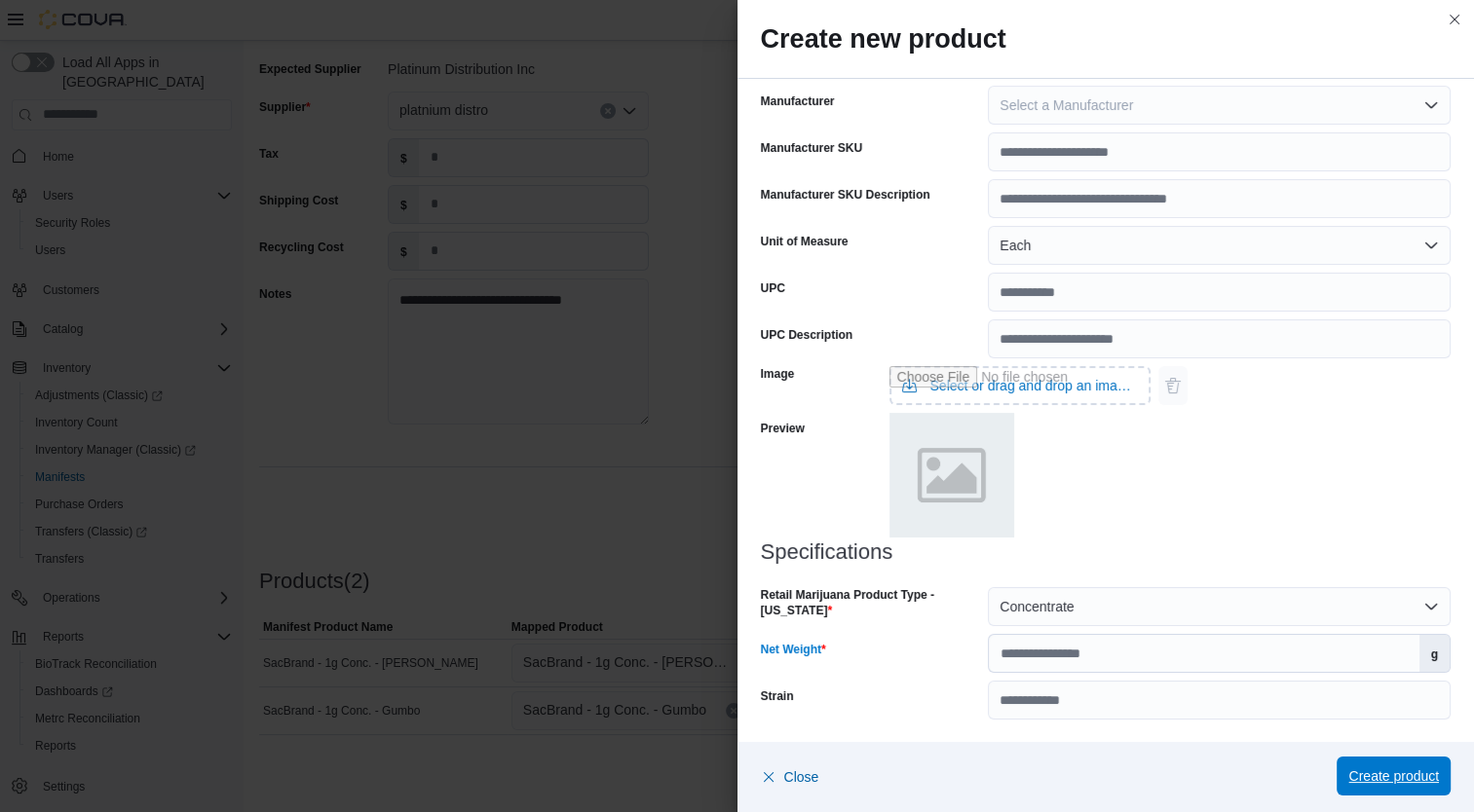
click at [1406, 777] on span "Create product" at bounding box center [1393, 776] width 91 height 20
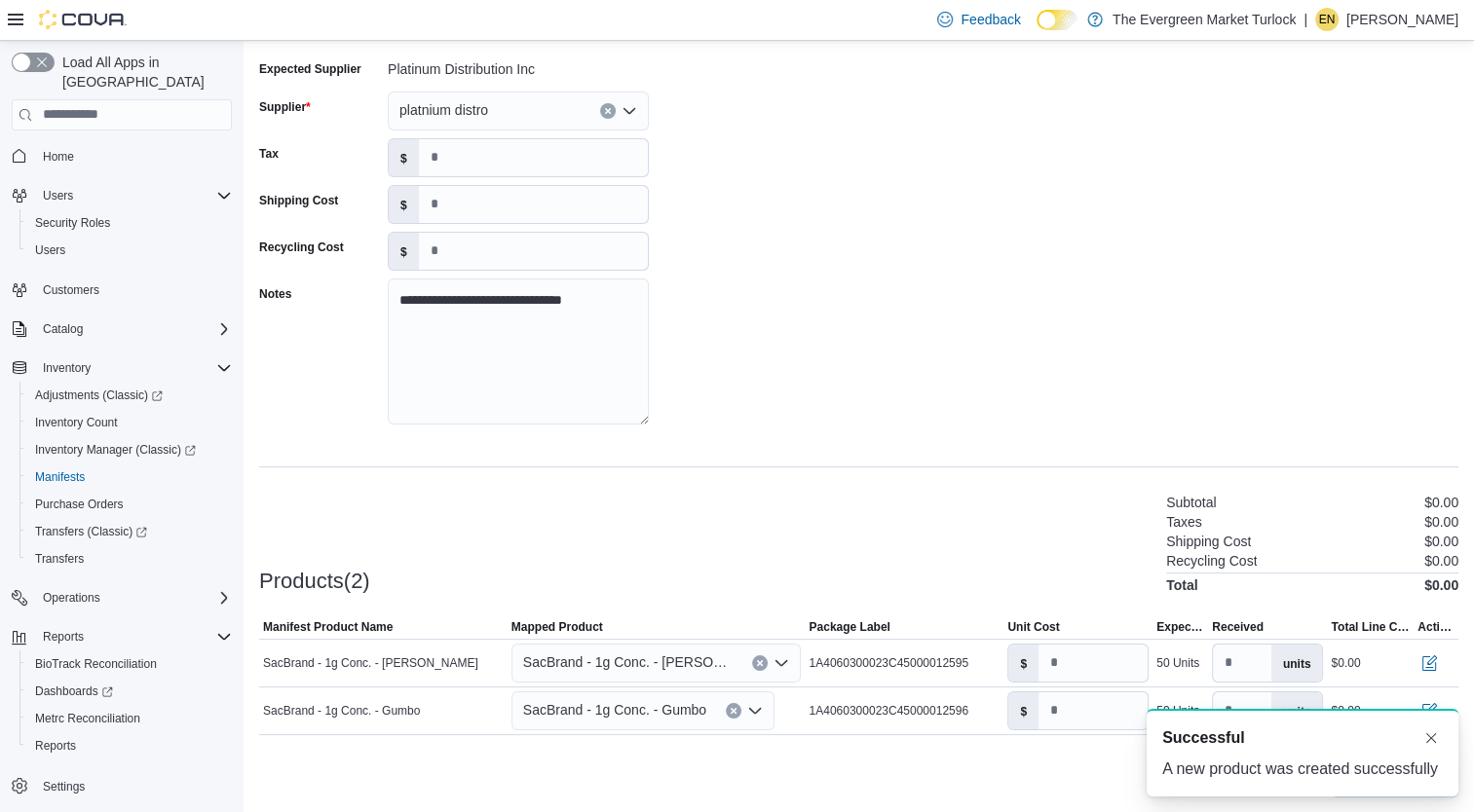
scroll to position [0, 0]
click at [1075, 666] on input "number" at bounding box center [1093, 663] width 109 height 37
type input "***"
click at [1061, 713] on input "number" at bounding box center [1093, 711] width 109 height 37
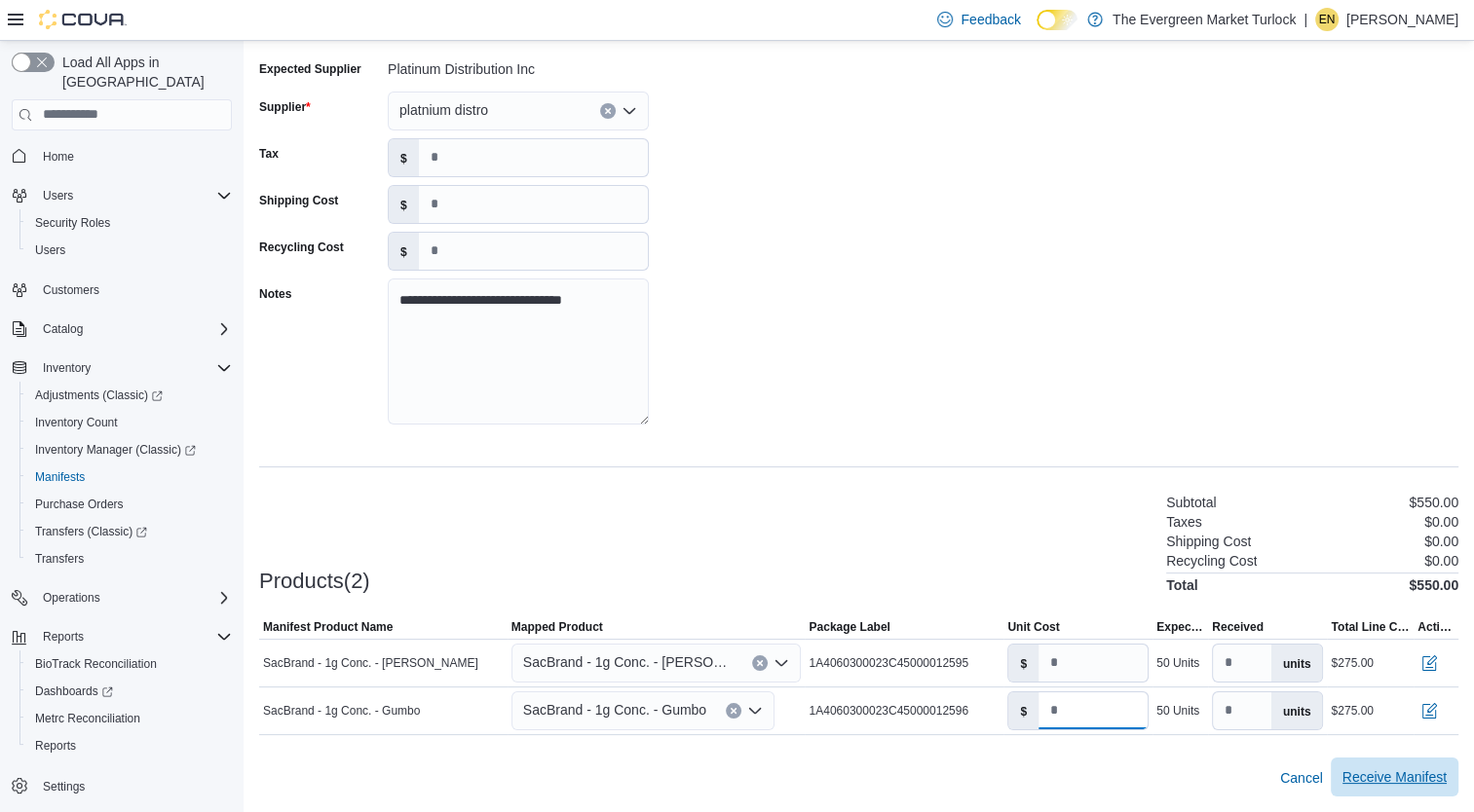
type input "***"
click at [1407, 765] on span "Receive Manifest" at bounding box center [1394, 777] width 105 height 39
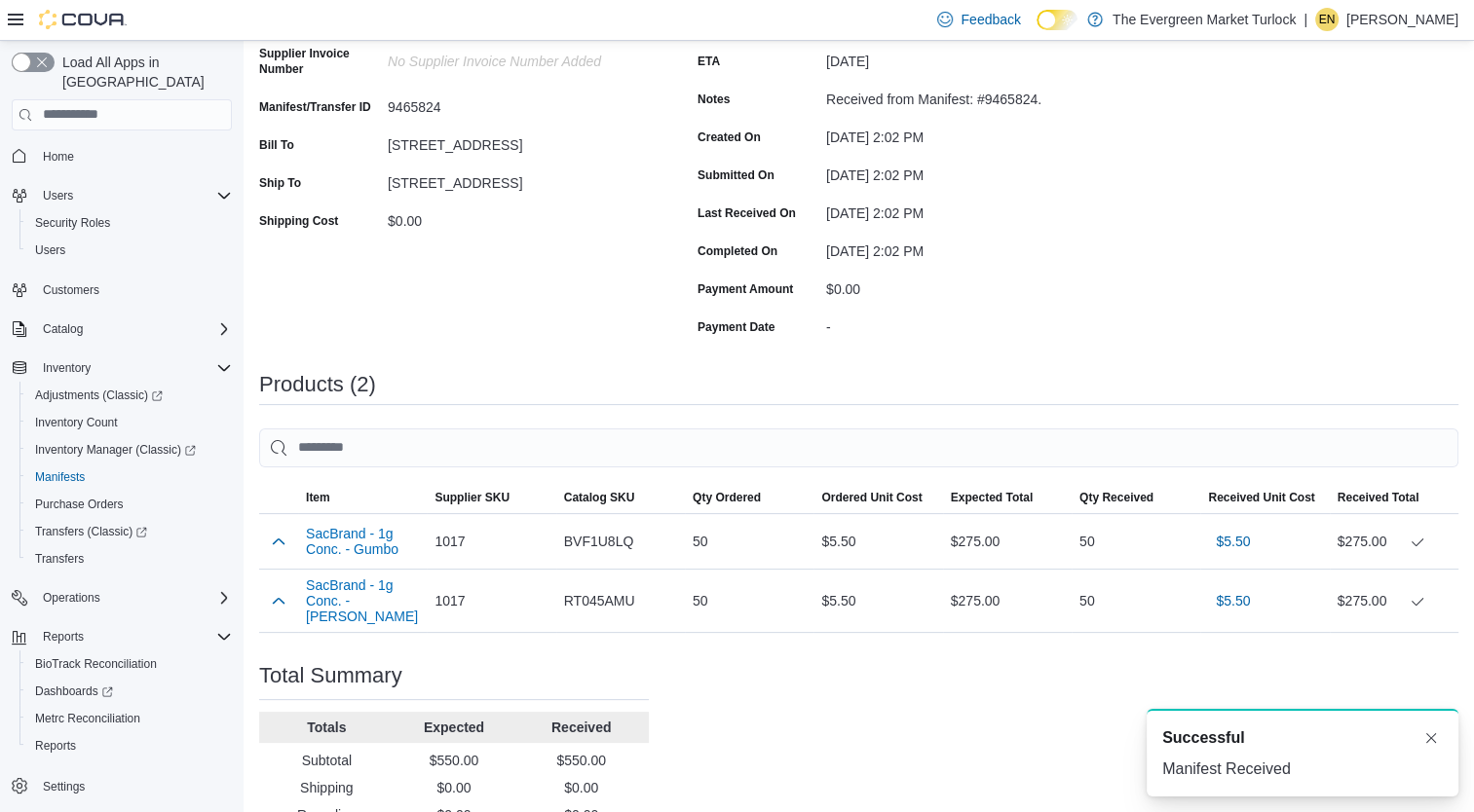
scroll to position [329, 0]
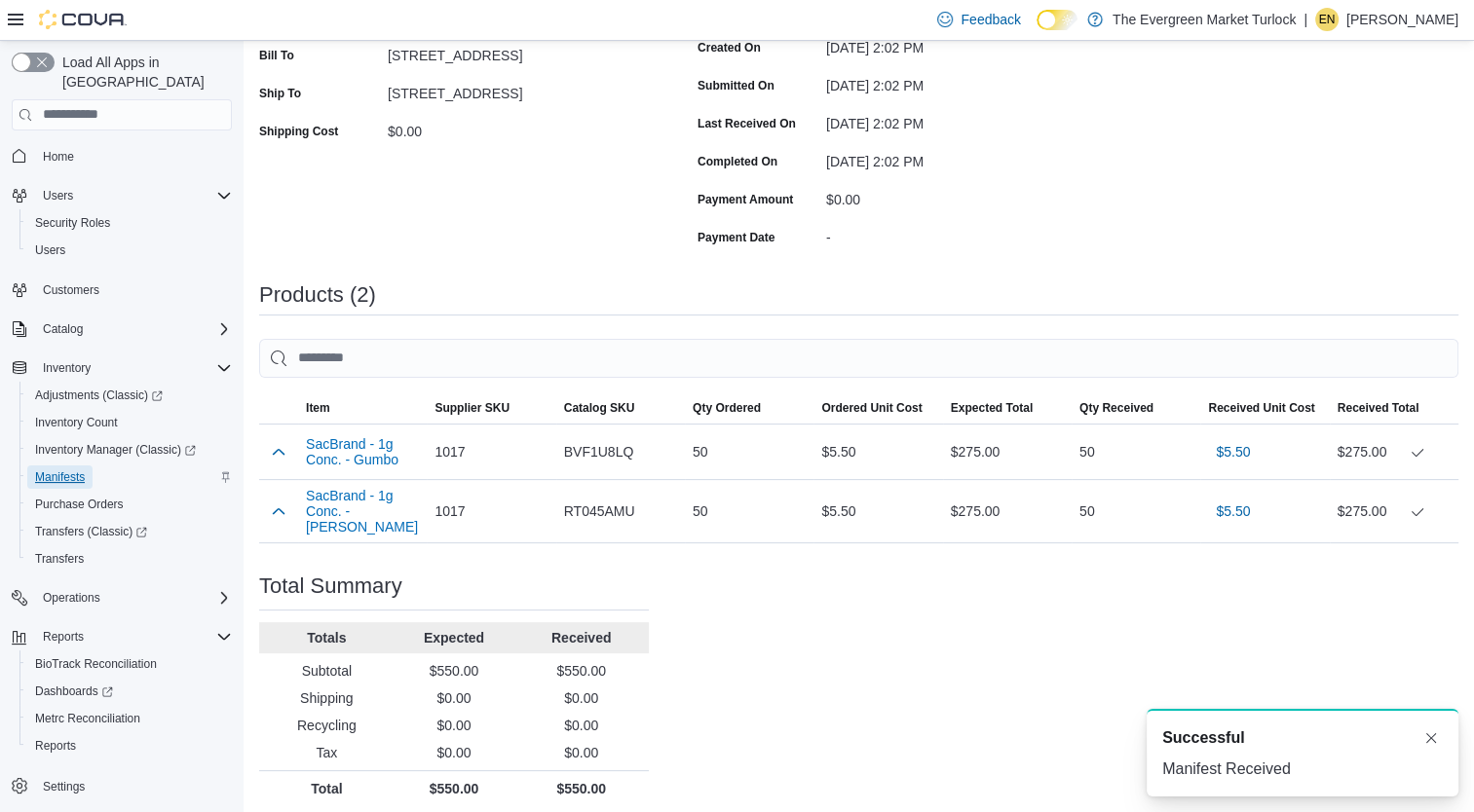
click at [71, 469] on span "Manifests" at bounding box center [60, 477] width 50 height 16
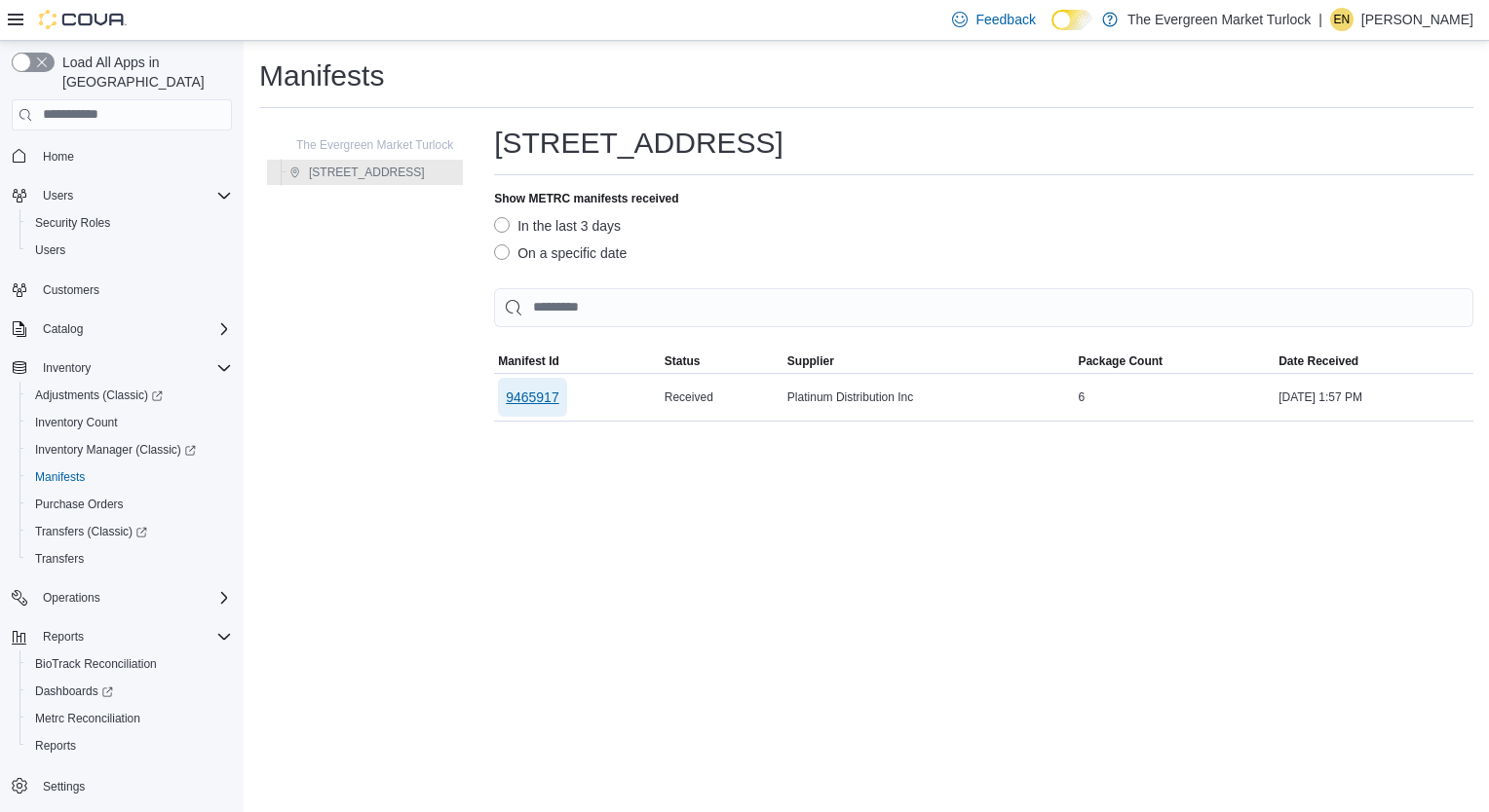
click at [558, 399] on span "9465917" at bounding box center [532, 398] width 54 height 20
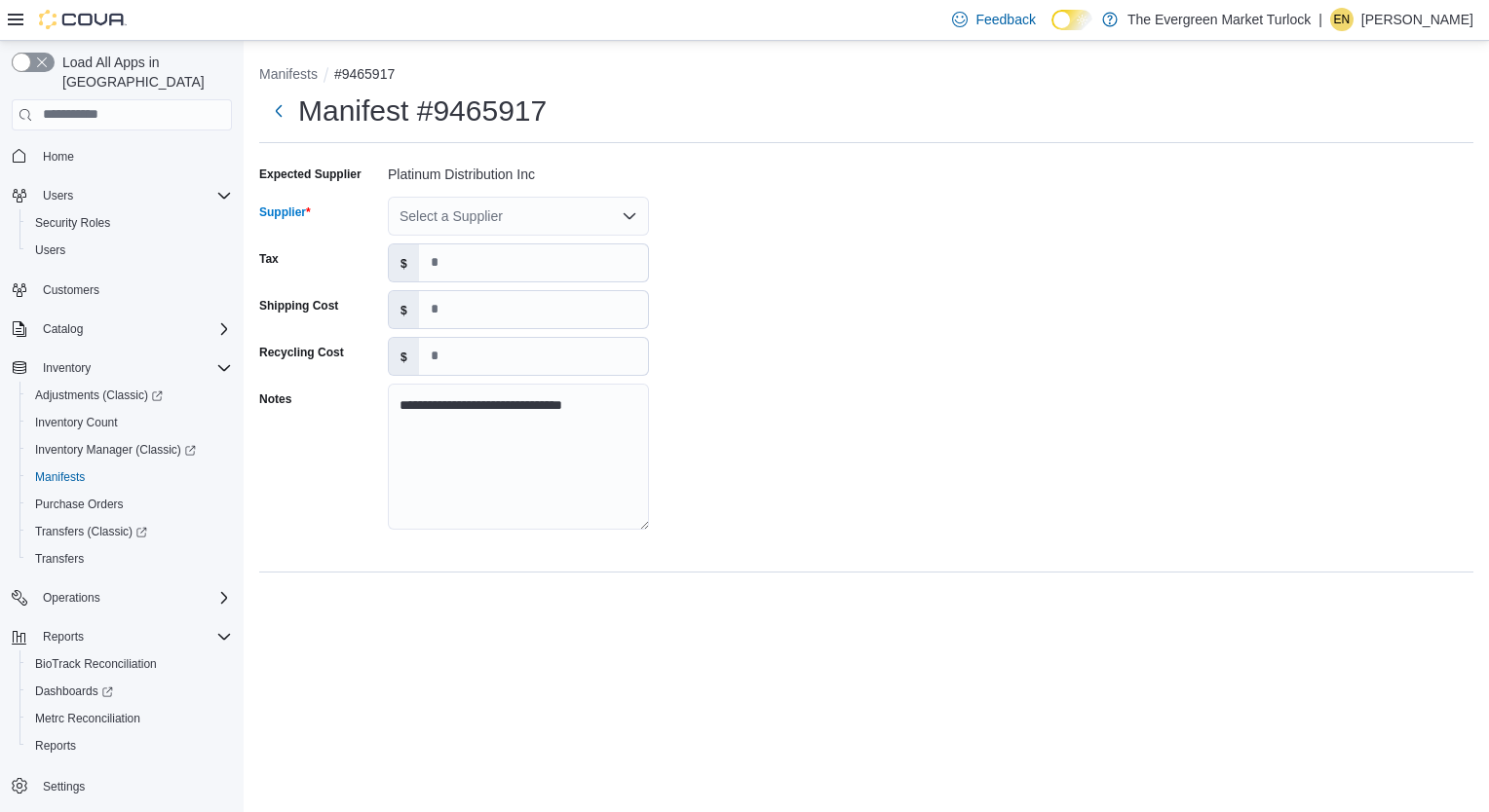
click at [474, 214] on div "Select a Supplier" at bounding box center [518, 216] width 261 height 39
type input "**"
click at [486, 242] on span "pl atnium distro" at bounding box center [530, 249] width 214 height 20
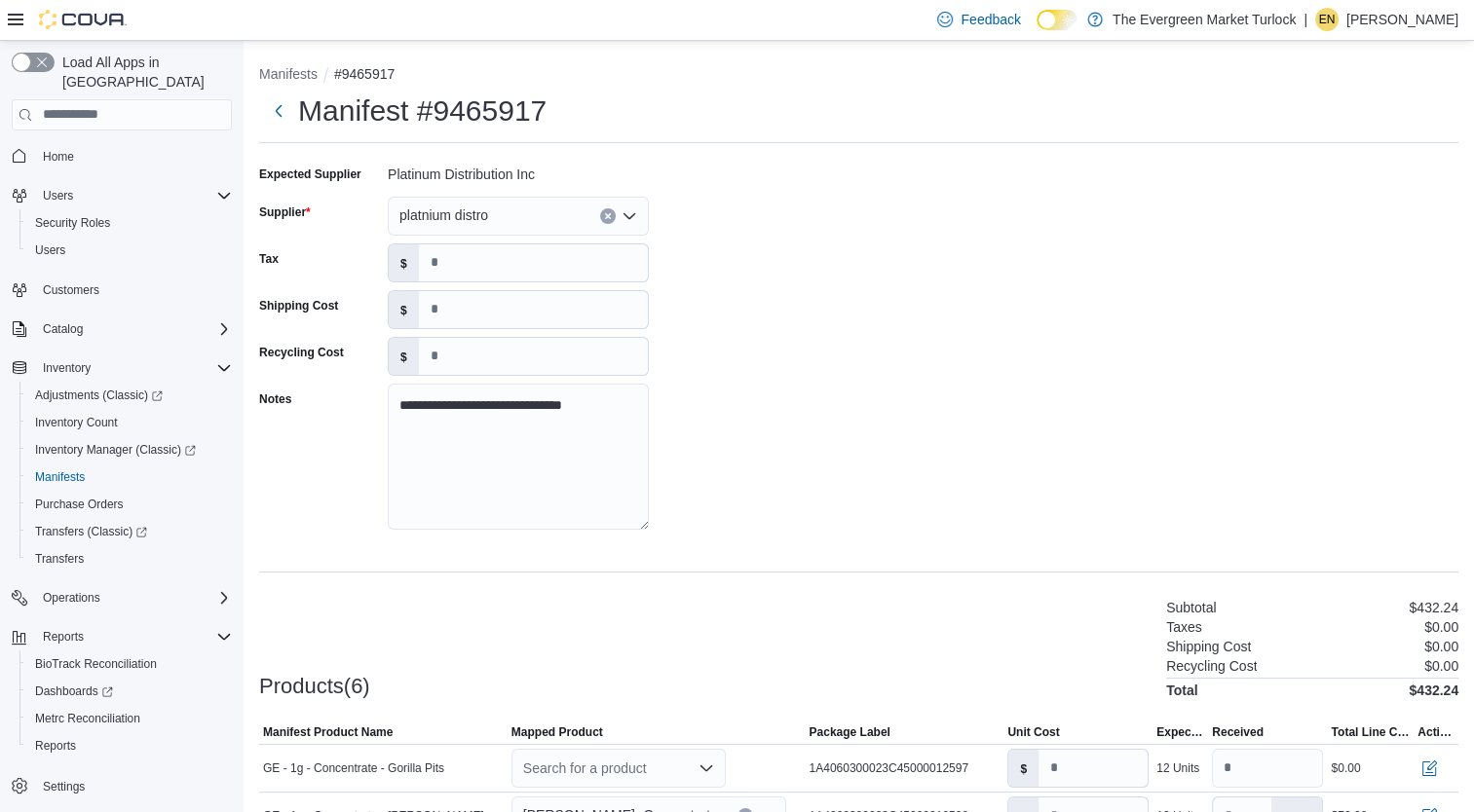
click at [900, 332] on div "**********" at bounding box center [858, 353] width 1199 height 390
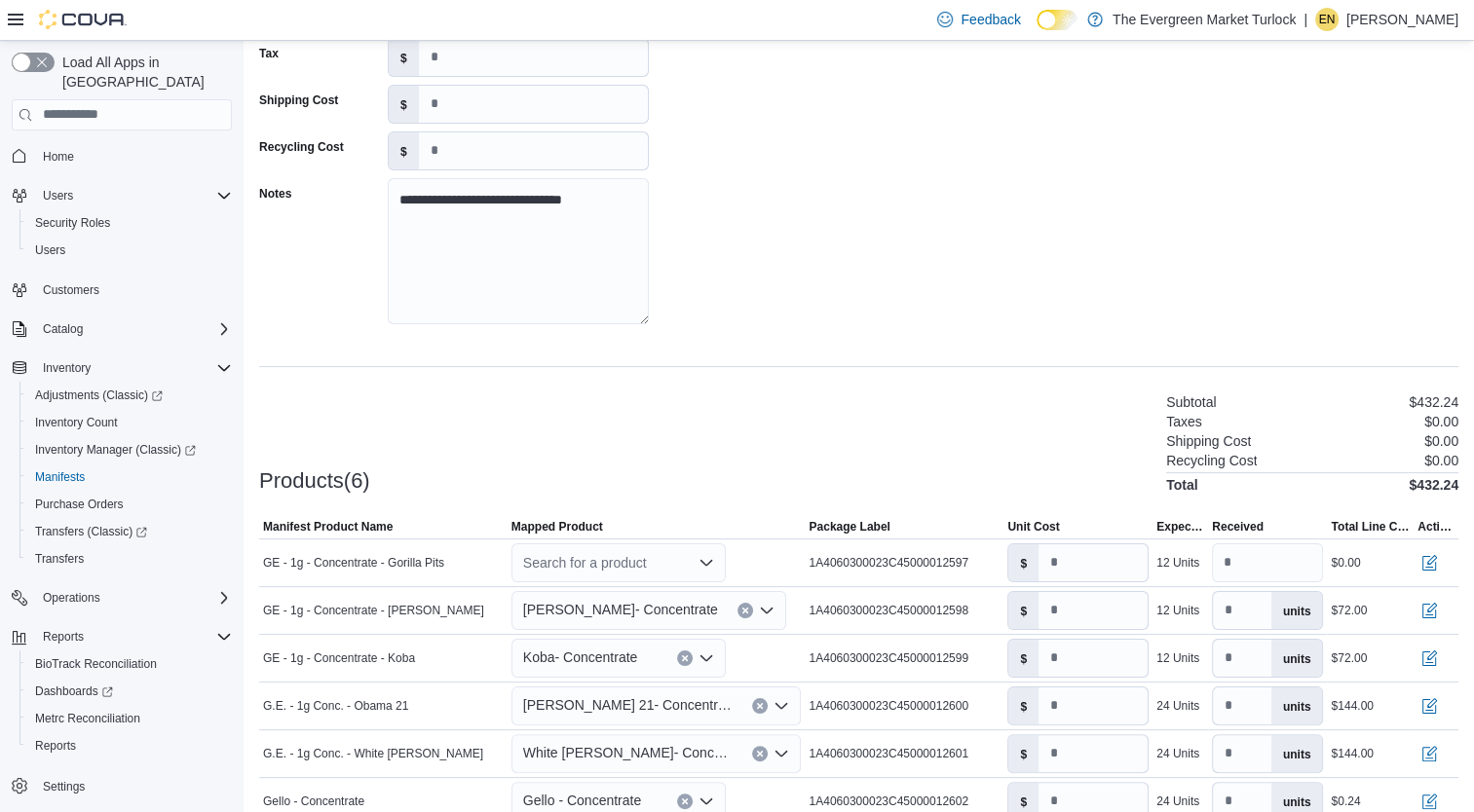
scroll to position [295, 0]
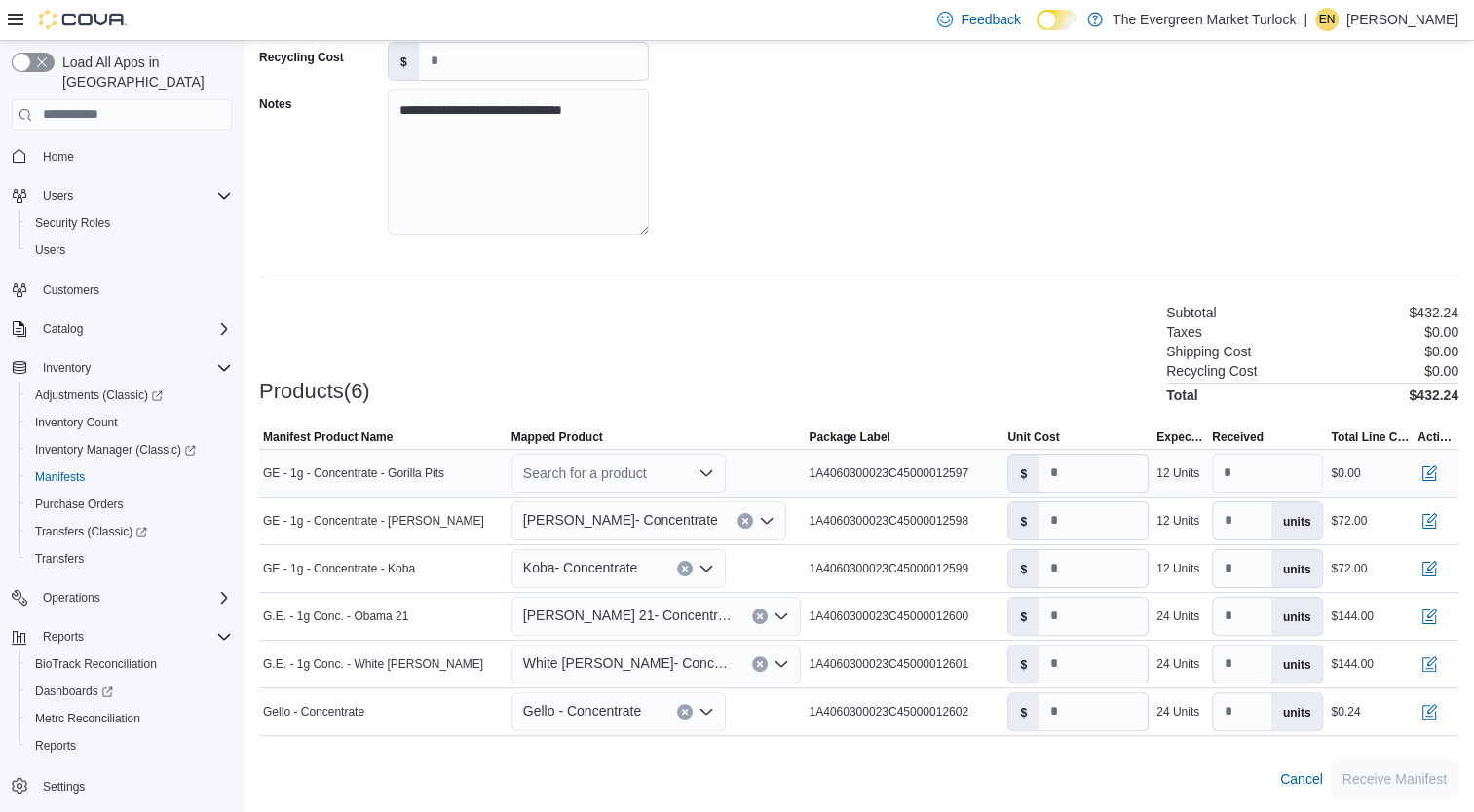
click at [635, 473] on div "Search for a product" at bounding box center [618, 473] width 214 height 39
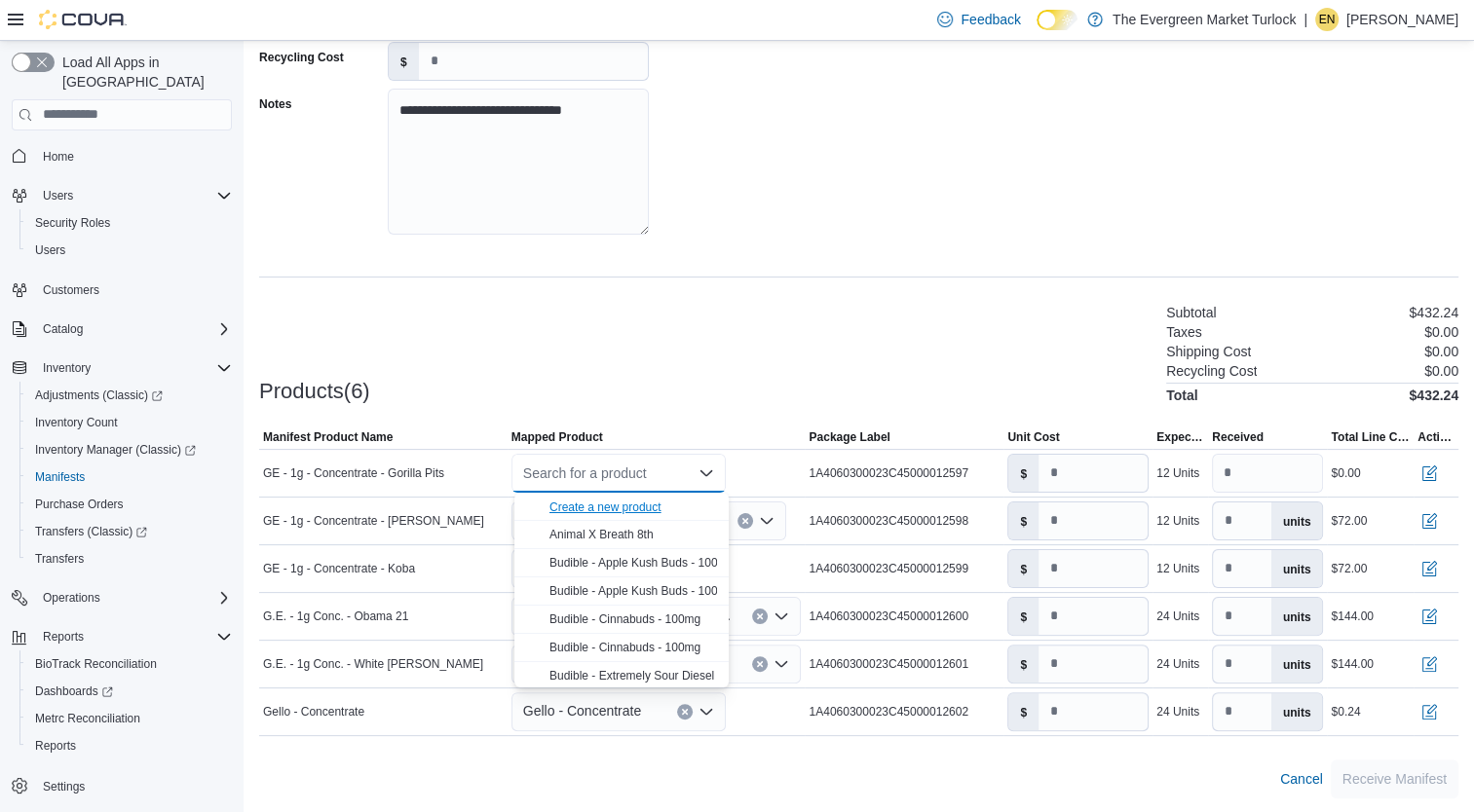
click at [637, 500] on div "Create a new product" at bounding box center [605, 507] width 112 height 16
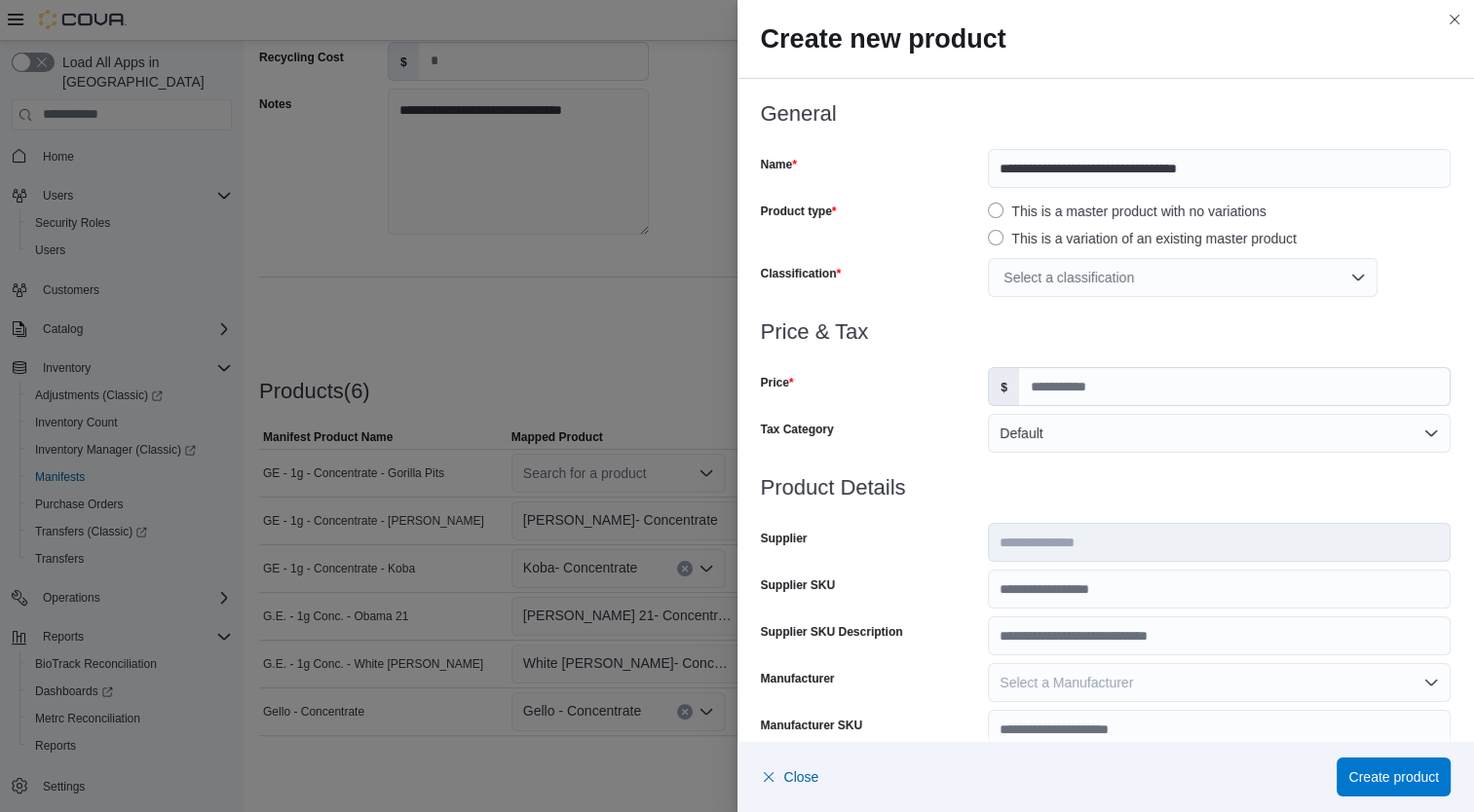
click at [1095, 267] on div "Select a classification" at bounding box center [1183, 278] width 390 height 39
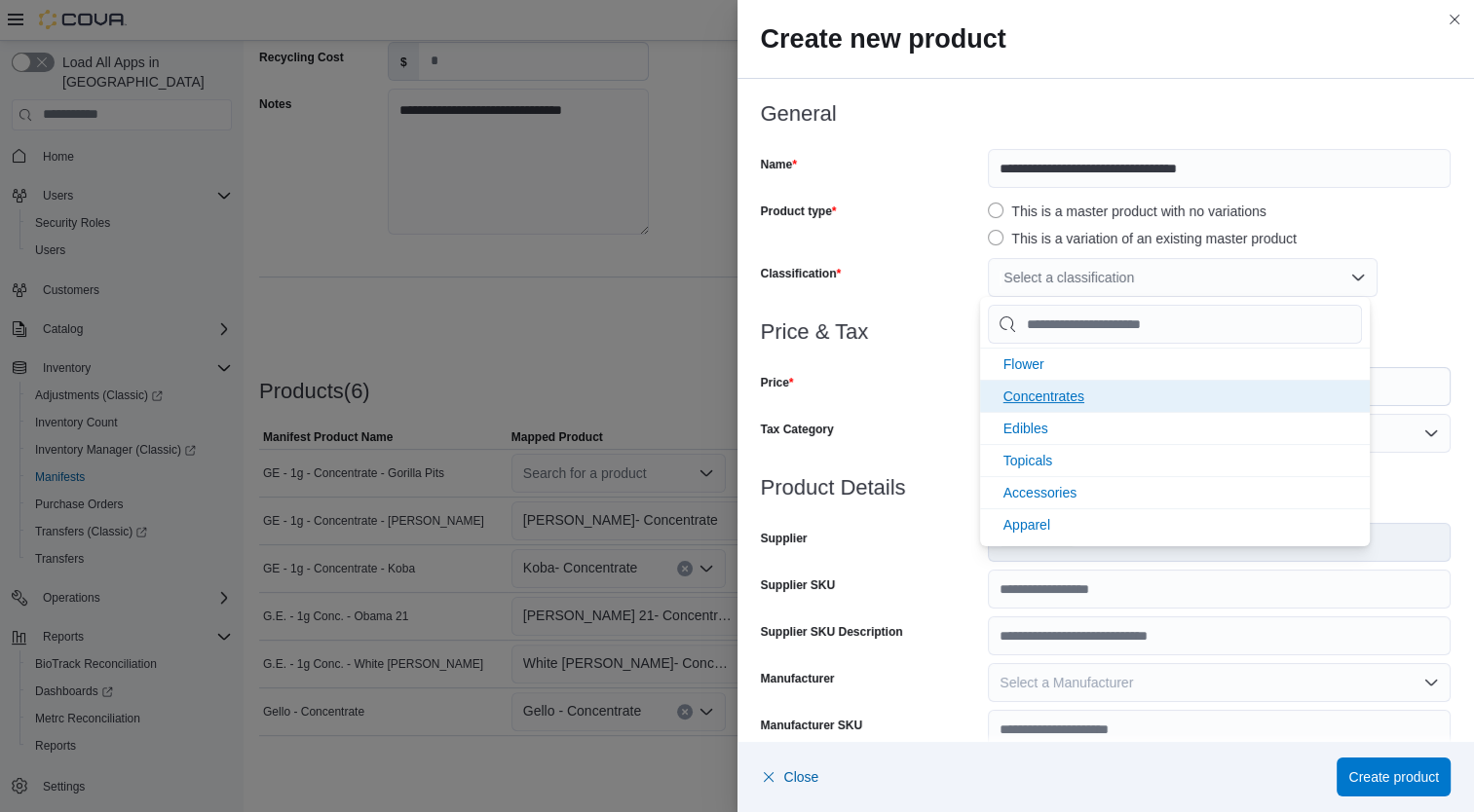
click at [1071, 391] on span "Concentrates" at bounding box center [1043, 397] width 81 height 16
click at [938, 407] on div "Price & Tax Price $ Tax Category Default" at bounding box center [1106, 398] width 691 height 155
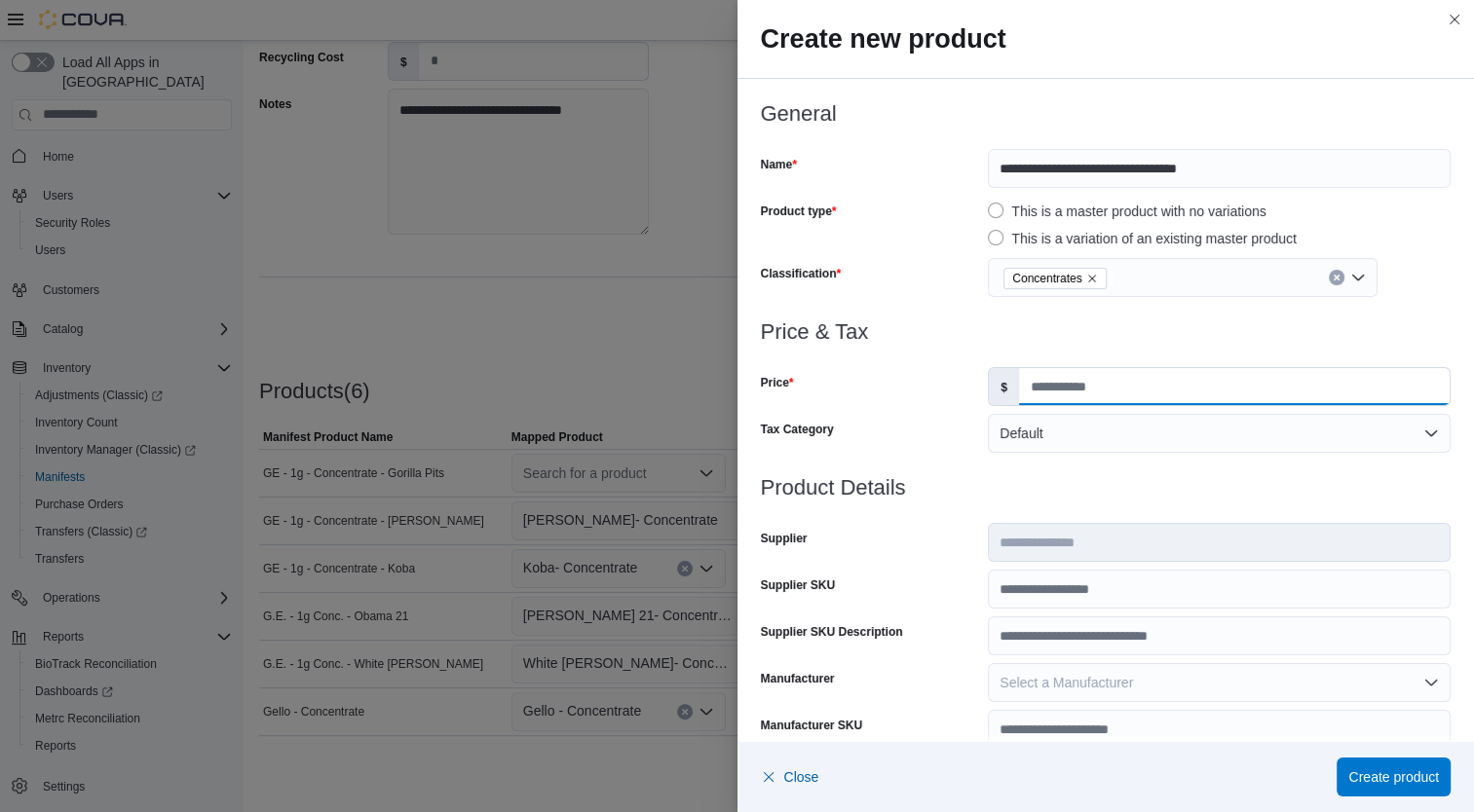
click at [1049, 392] on input "Price" at bounding box center [1234, 387] width 430 height 37
type input "*****"
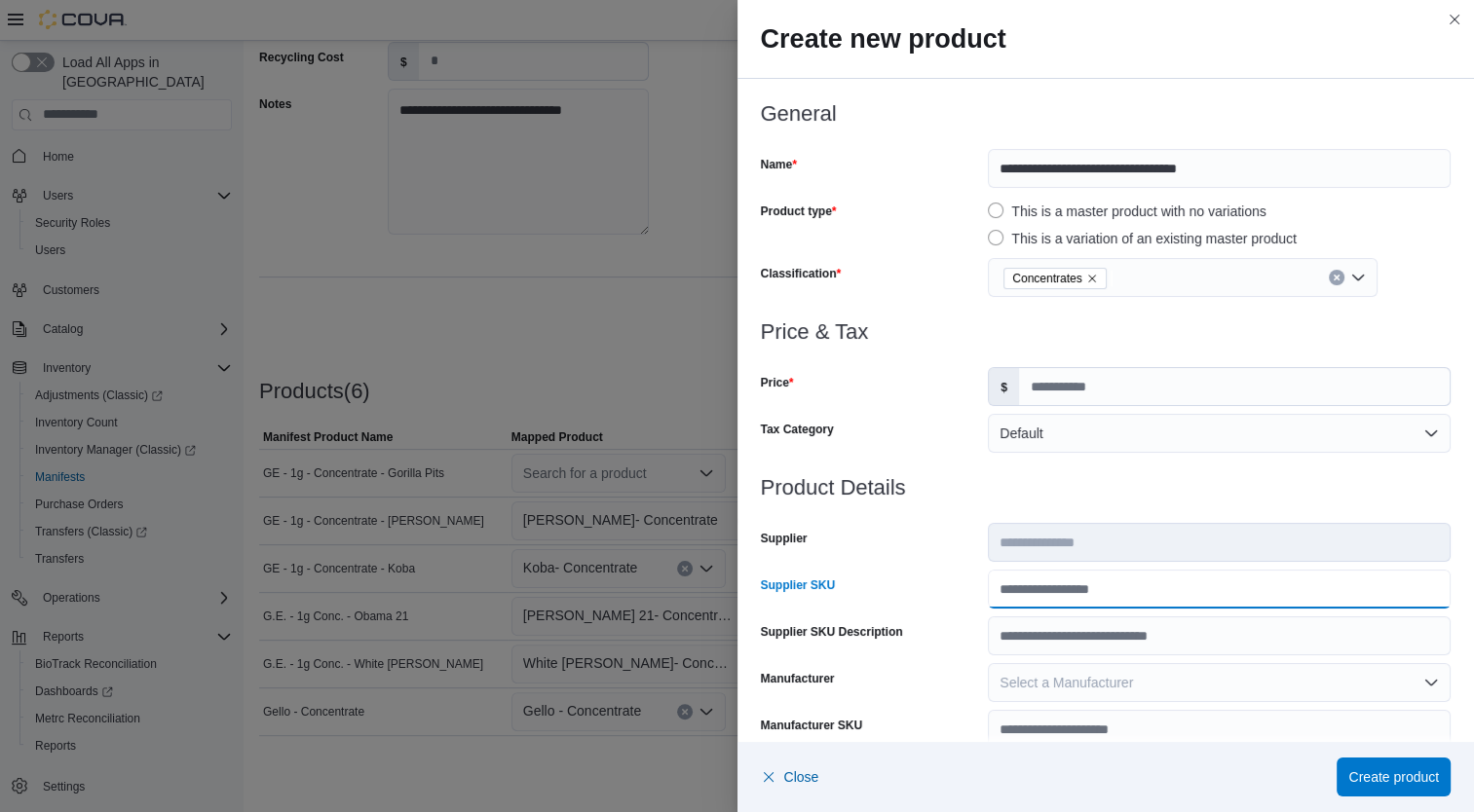
click at [1089, 594] on input "Supplier SKU" at bounding box center [1219, 589] width 462 height 39
type input "******"
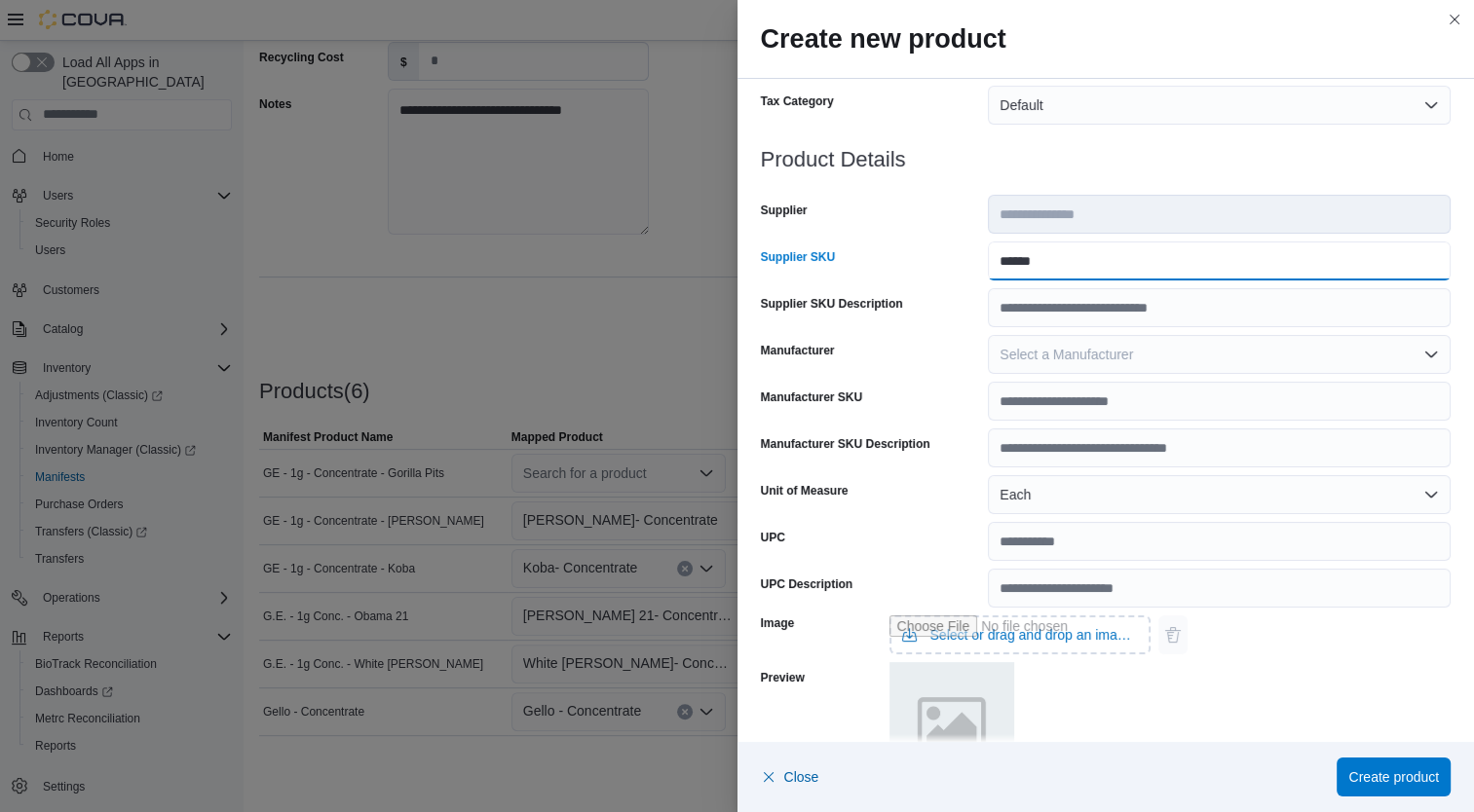
scroll to position [577, 0]
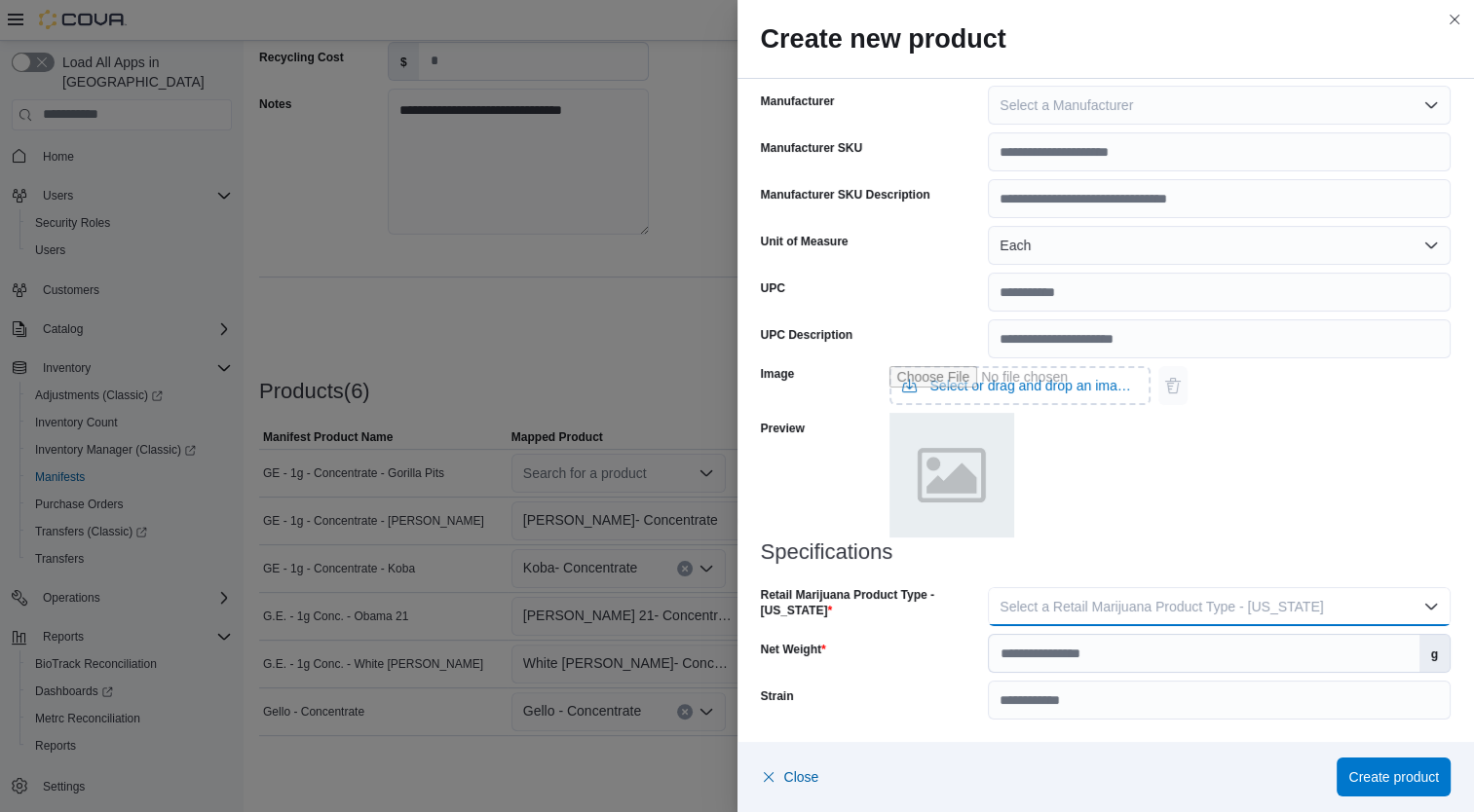
click at [1226, 621] on button "Select a Retail Marijuana Product Type - [US_STATE]" at bounding box center [1219, 607] width 462 height 39
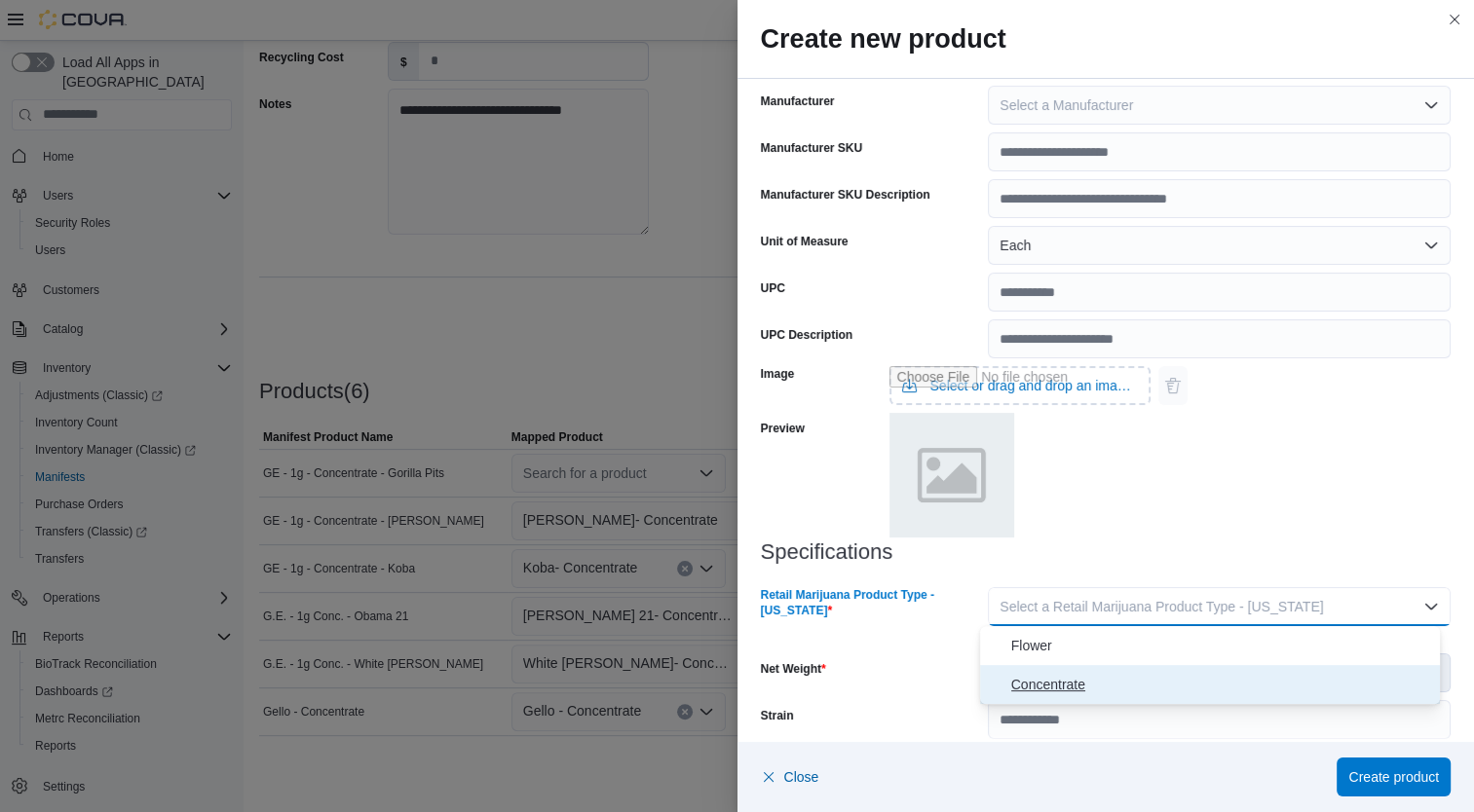
click at [1130, 693] on span "Concentrate" at bounding box center [1222, 685] width 422 height 23
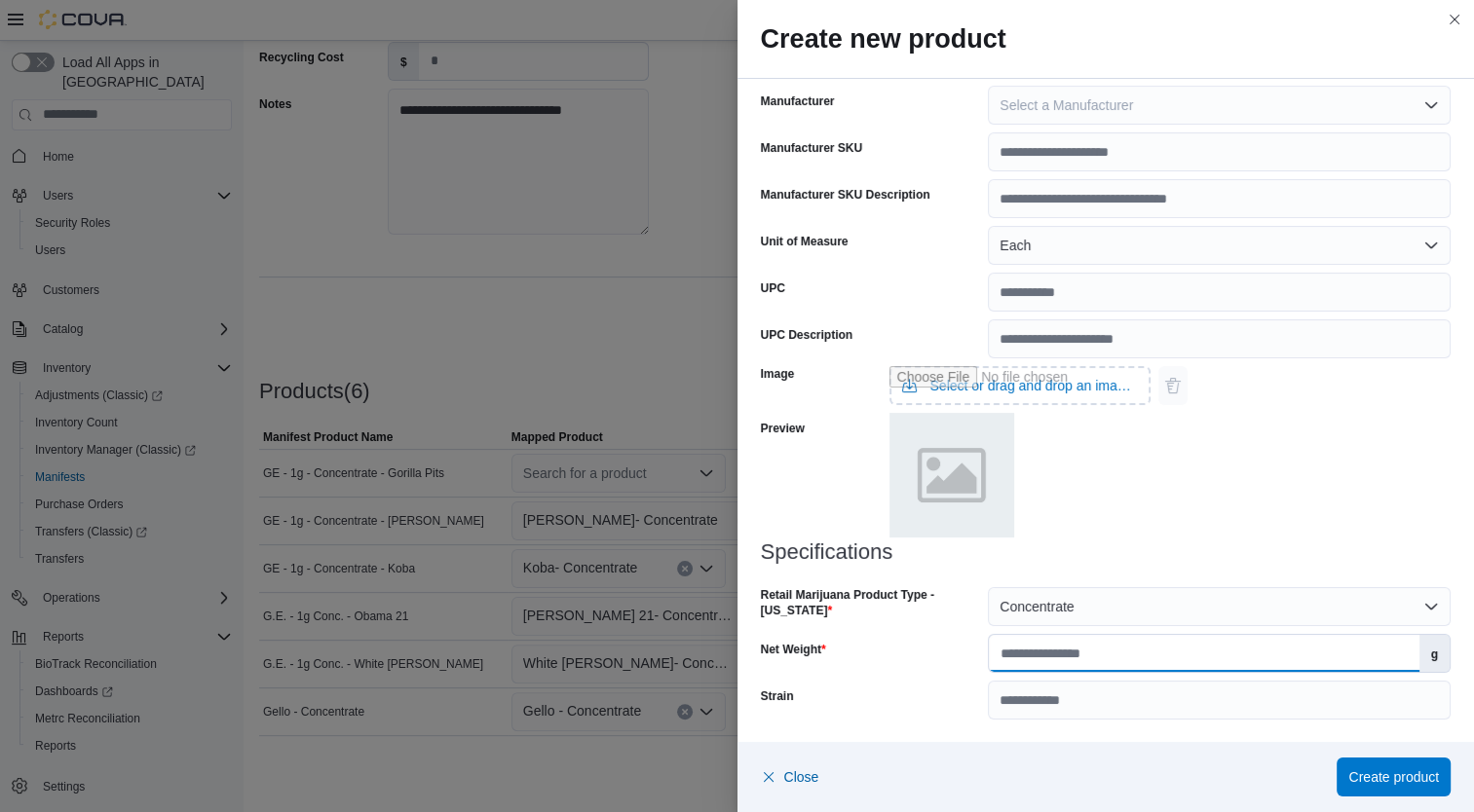
click at [1147, 659] on input "Net Weight" at bounding box center [1203, 654] width 429 height 37
type input "*"
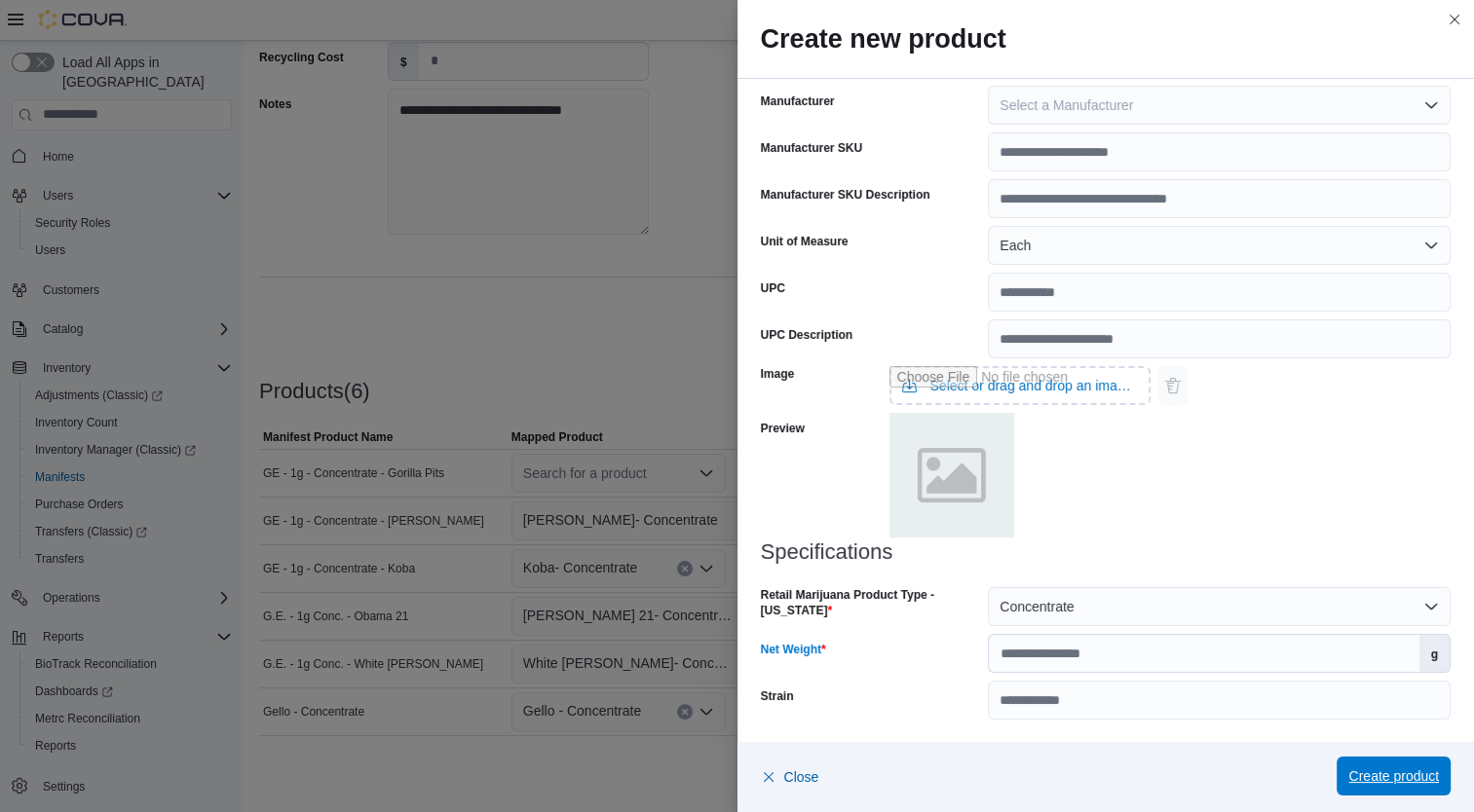
click at [1410, 779] on span "Create product" at bounding box center [1393, 776] width 91 height 20
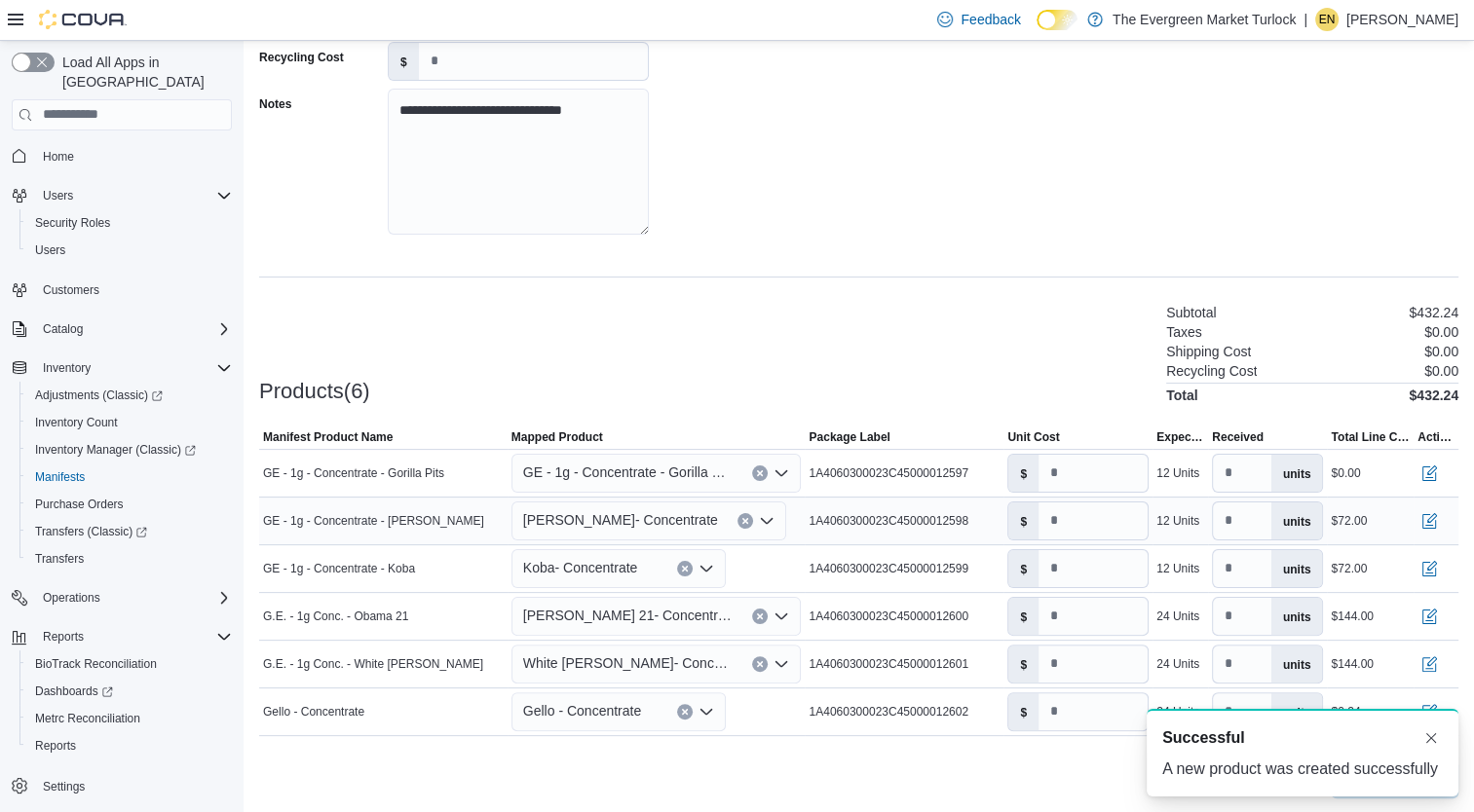
scroll to position [0, 0]
click at [636, 526] on span "[PERSON_NAME]- Concentrate" at bounding box center [620, 520] width 195 height 23
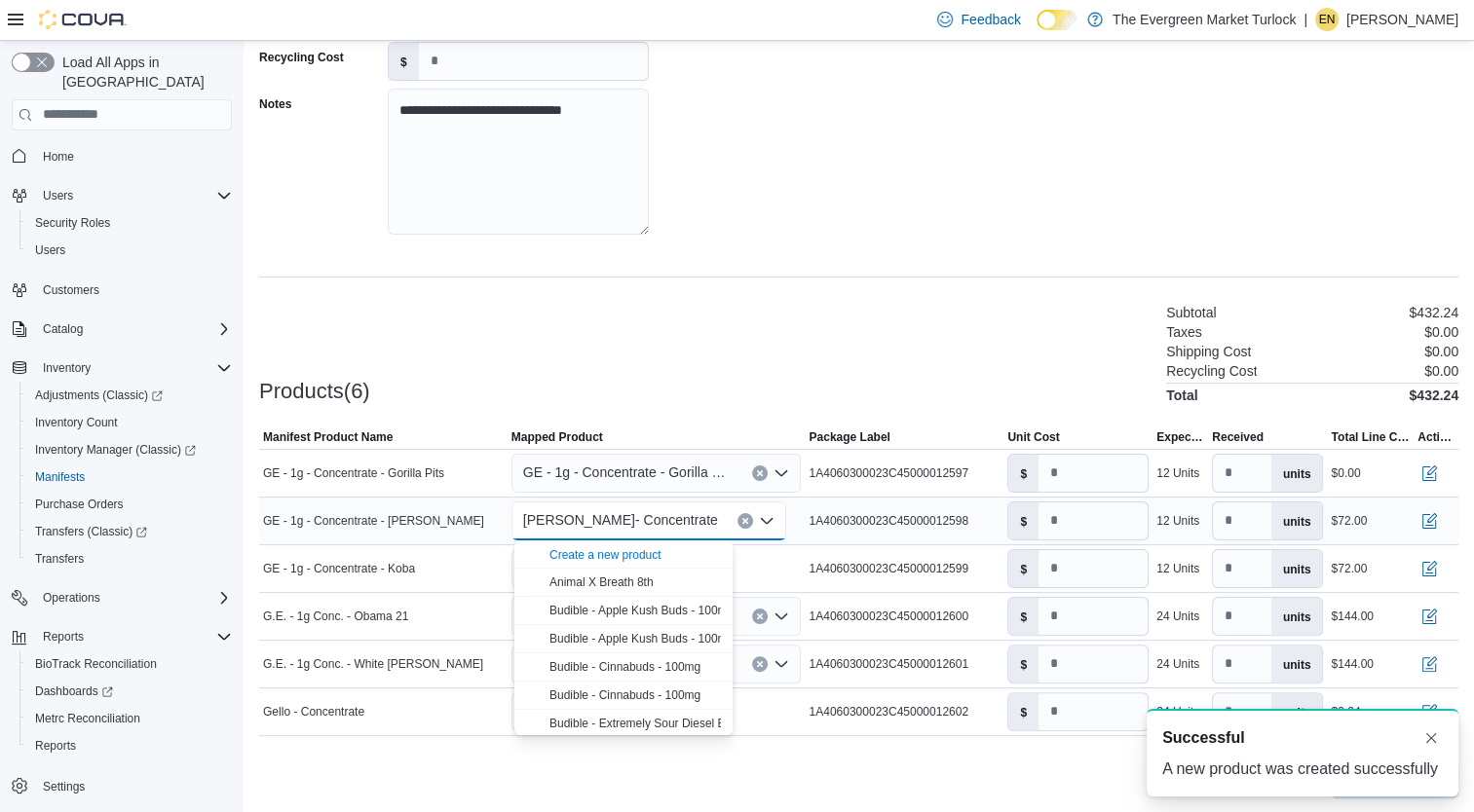
click at [636, 526] on span "[PERSON_NAME]- Concentrate" at bounding box center [620, 520] width 195 height 23
click at [622, 551] on div "Create a new product" at bounding box center [605, 555] width 112 height 16
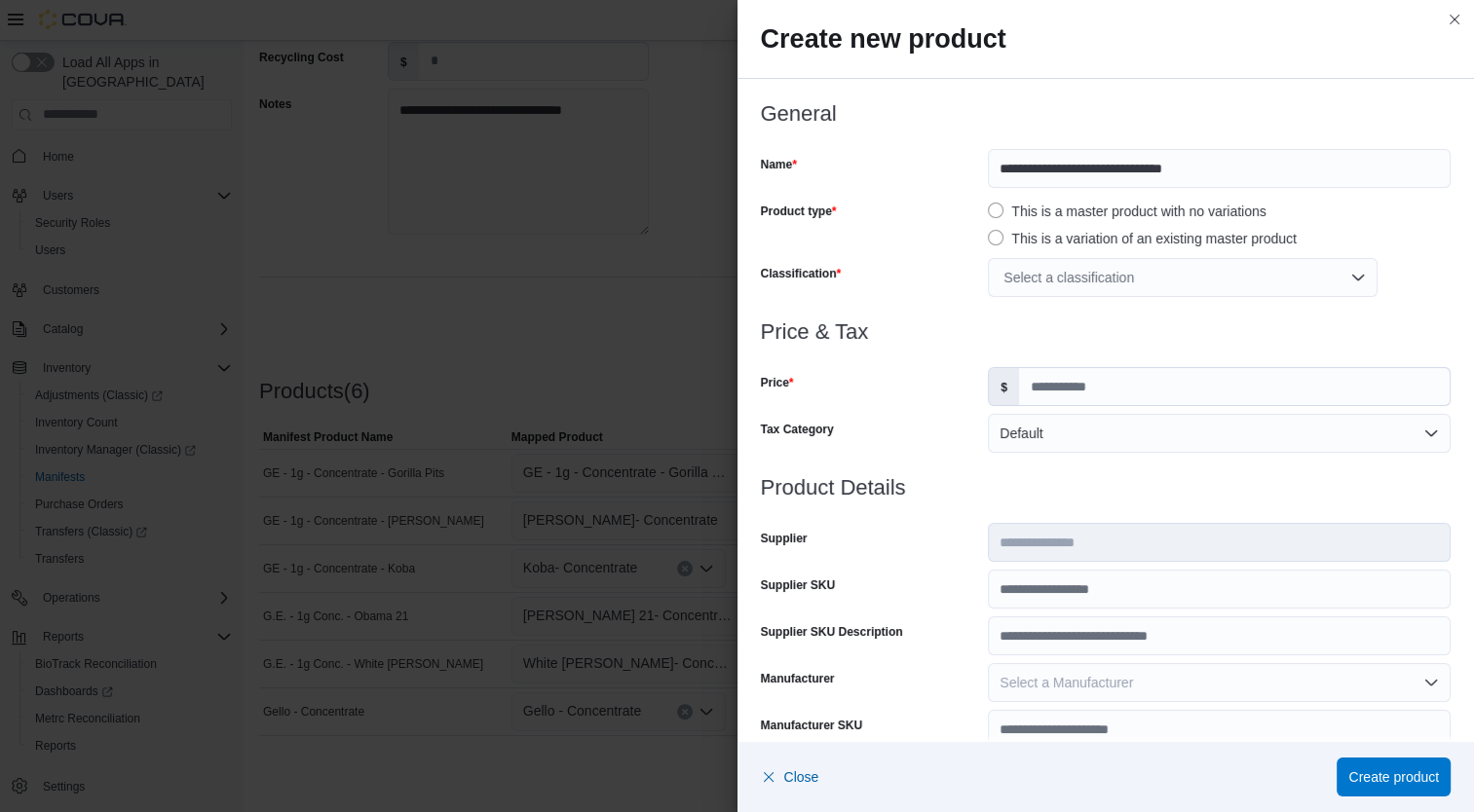
click at [1071, 283] on div "Select a classification" at bounding box center [1183, 278] width 390 height 39
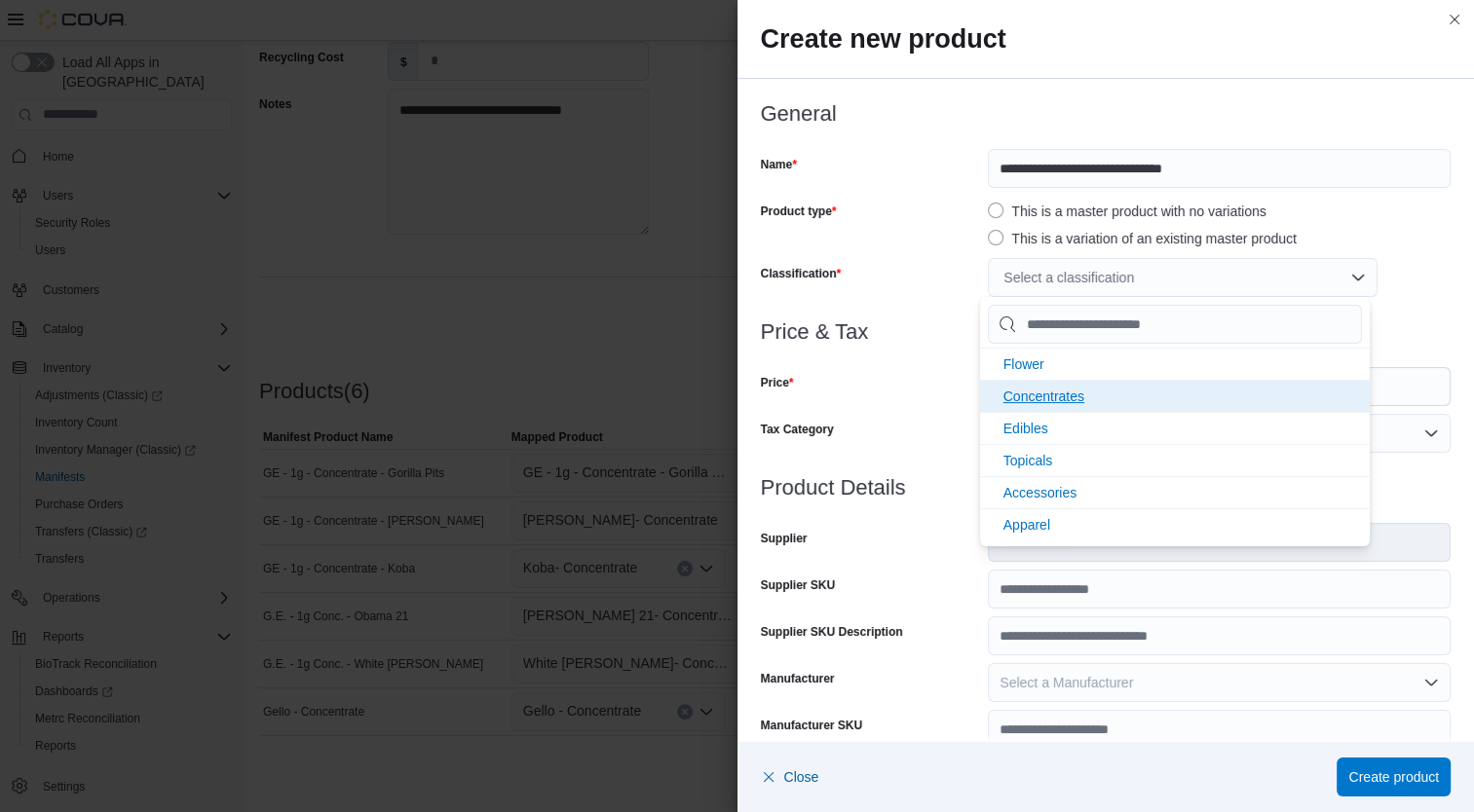
click at [1059, 393] on span "Concentrates" at bounding box center [1043, 397] width 81 height 16
click at [957, 392] on div "Price" at bounding box center [870, 387] width 220 height 39
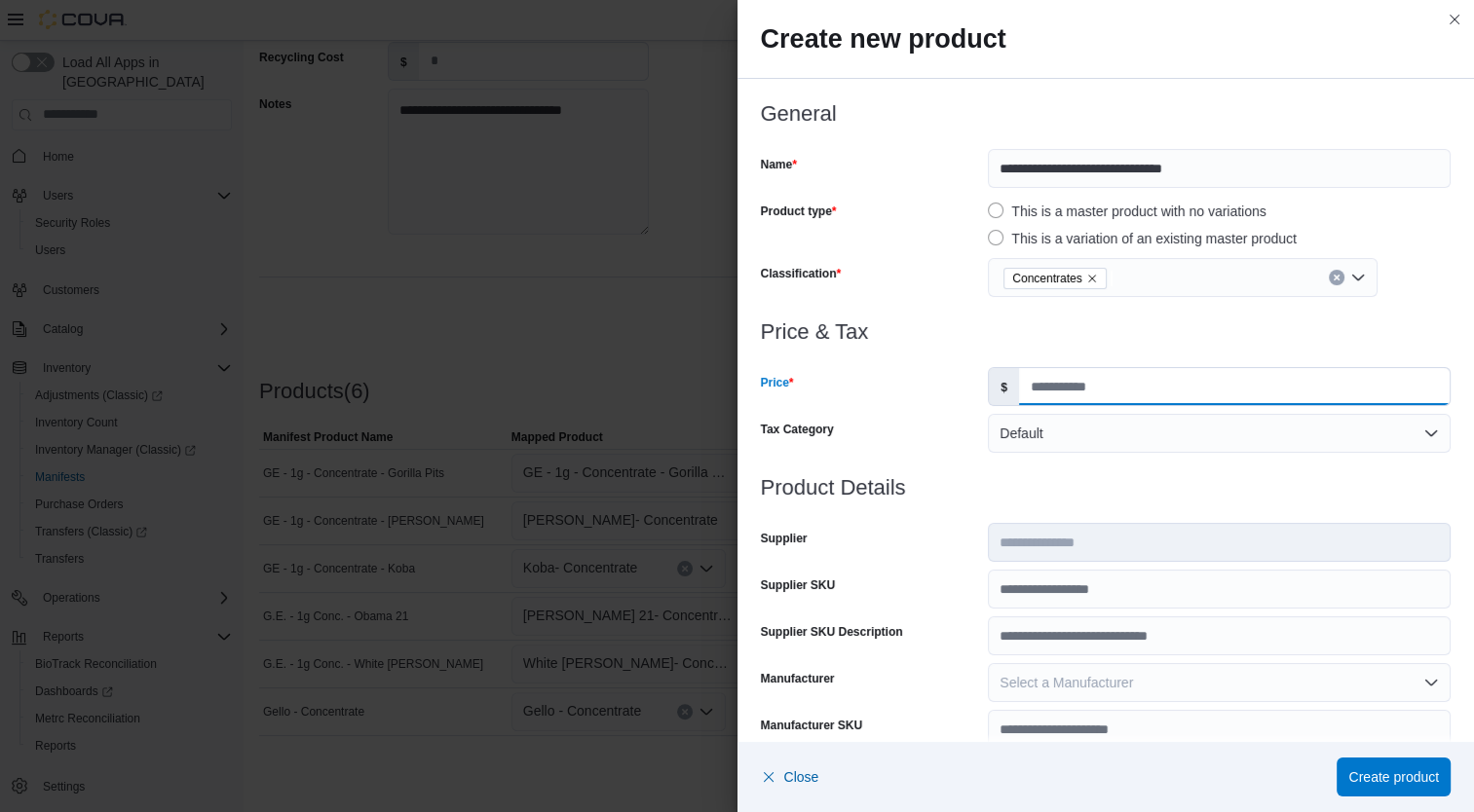
click at [1078, 384] on input "Price" at bounding box center [1234, 387] width 430 height 37
type input "*****"
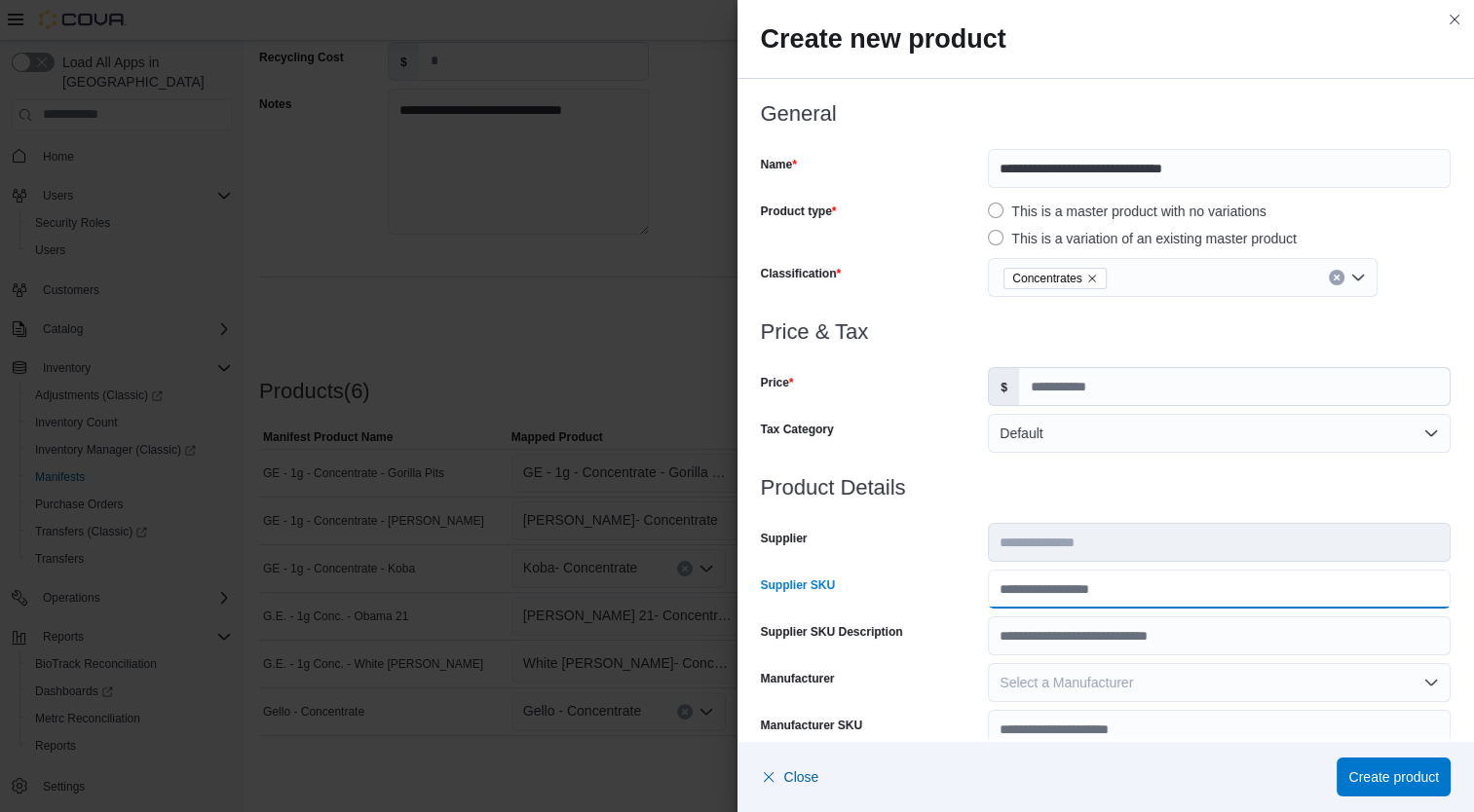
click at [1073, 586] on input "Supplier SKU" at bounding box center [1219, 589] width 462 height 39
type input "******"
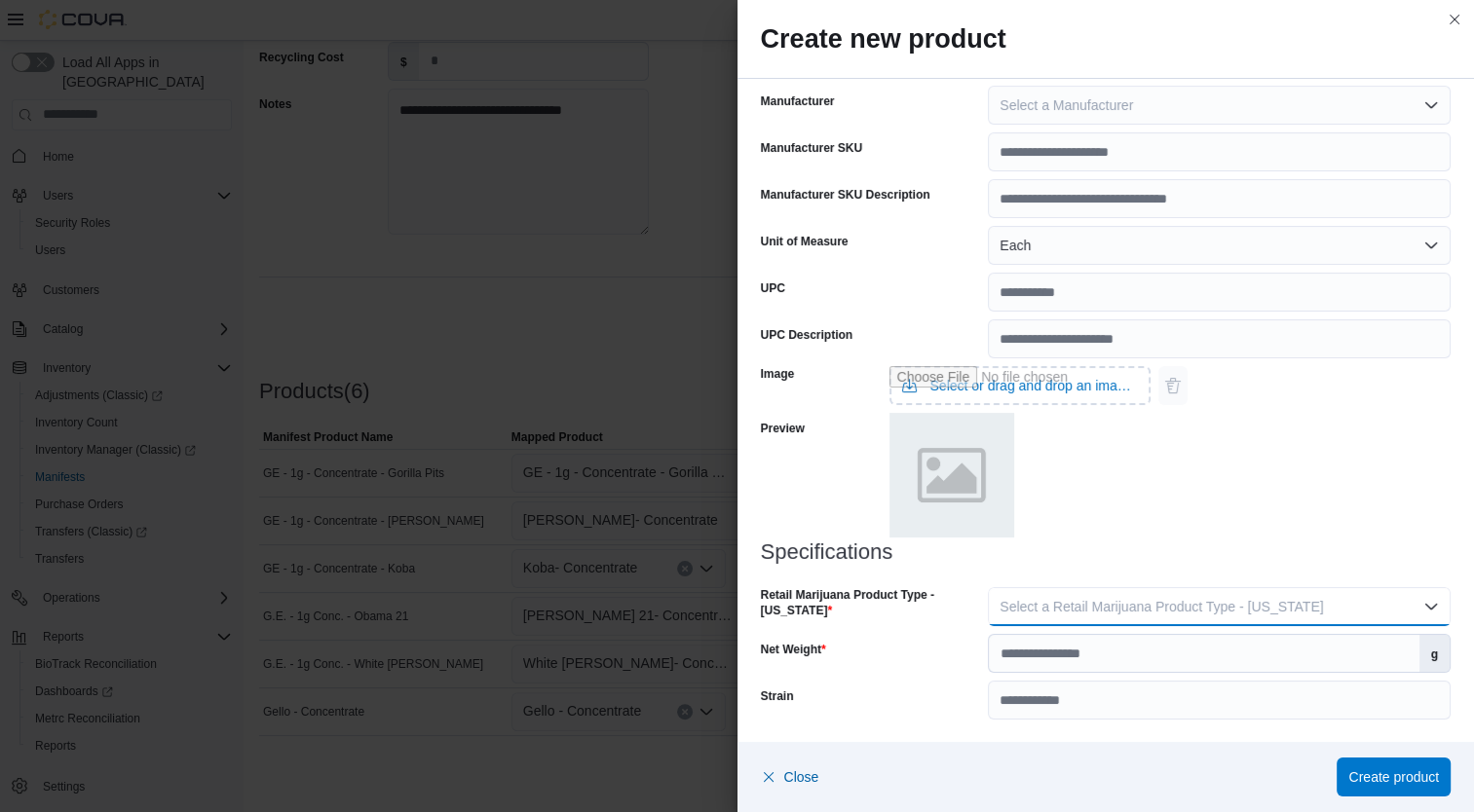
click at [1229, 612] on span "Select a Retail Marijuana Product Type - [US_STATE]" at bounding box center [1160, 607] width 324 height 16
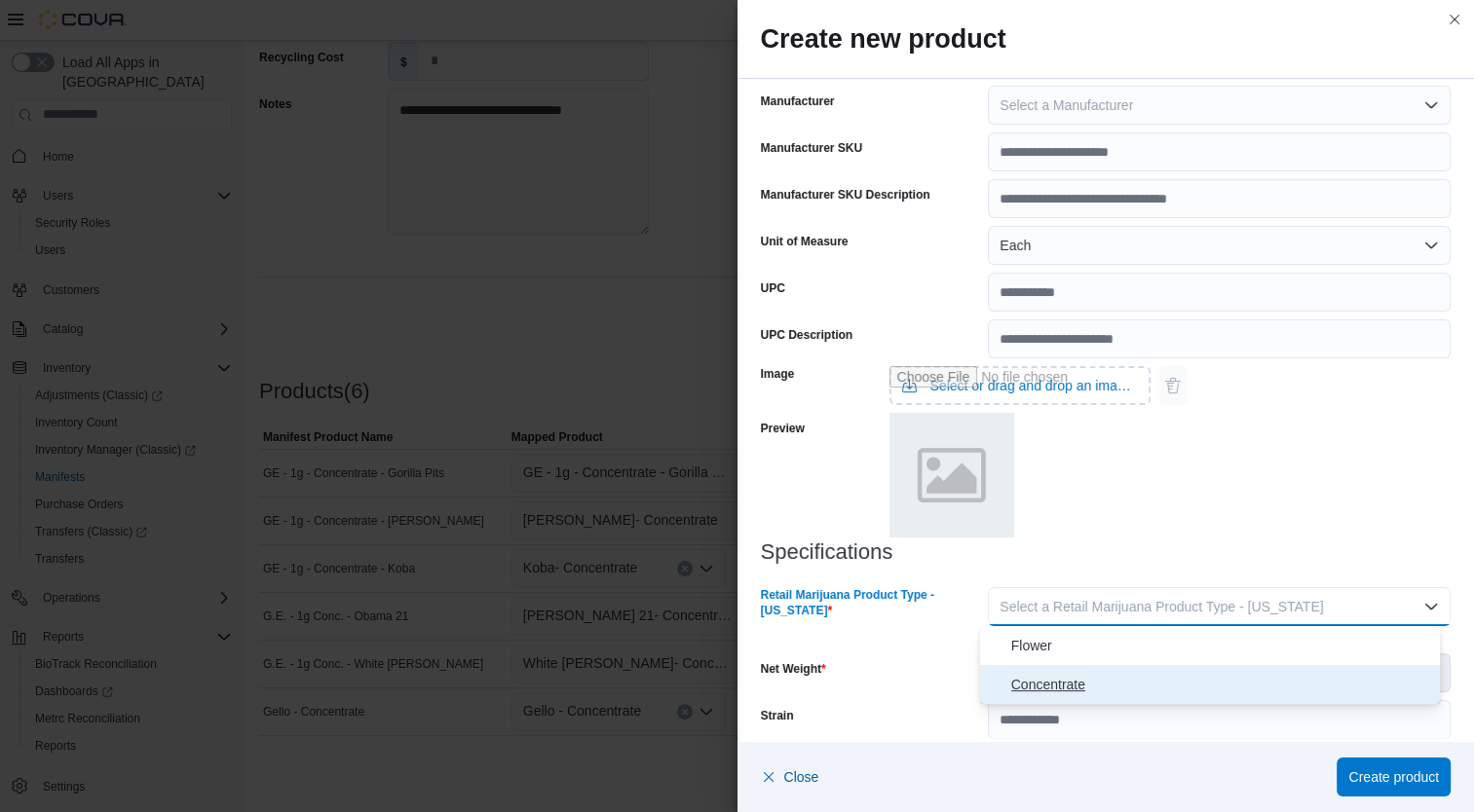
click at [1140, 686] on span "Concentrate" at bounding box center [1222, 685] width 422 height 23
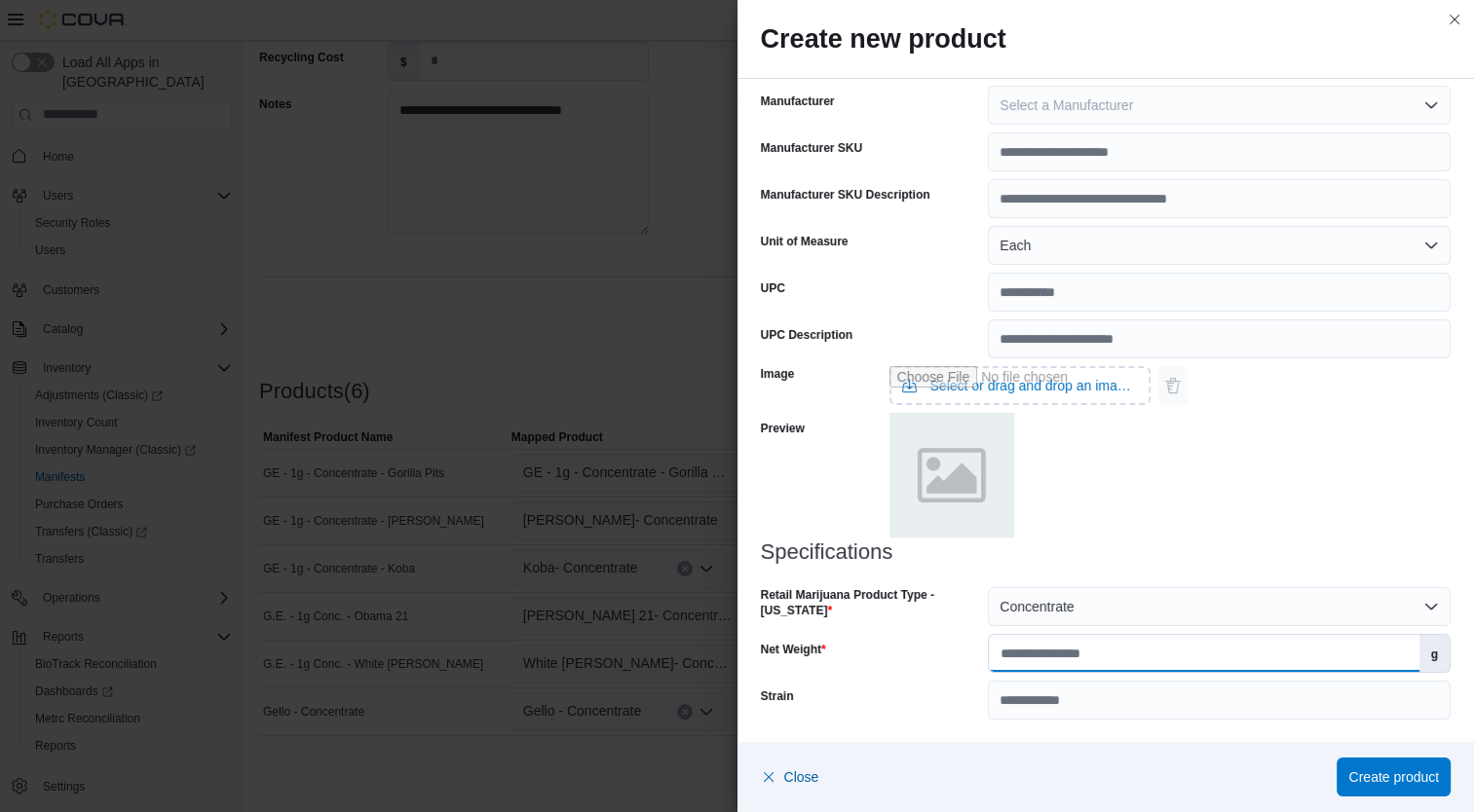
click at [1147, 658] on input "Net Weight" at bounding box center [1203, 654] width 429 height 37
click at [1220, 657] on input "Net Weight" at bounding box center [1203, 654] width 429 height 37
type input "*"
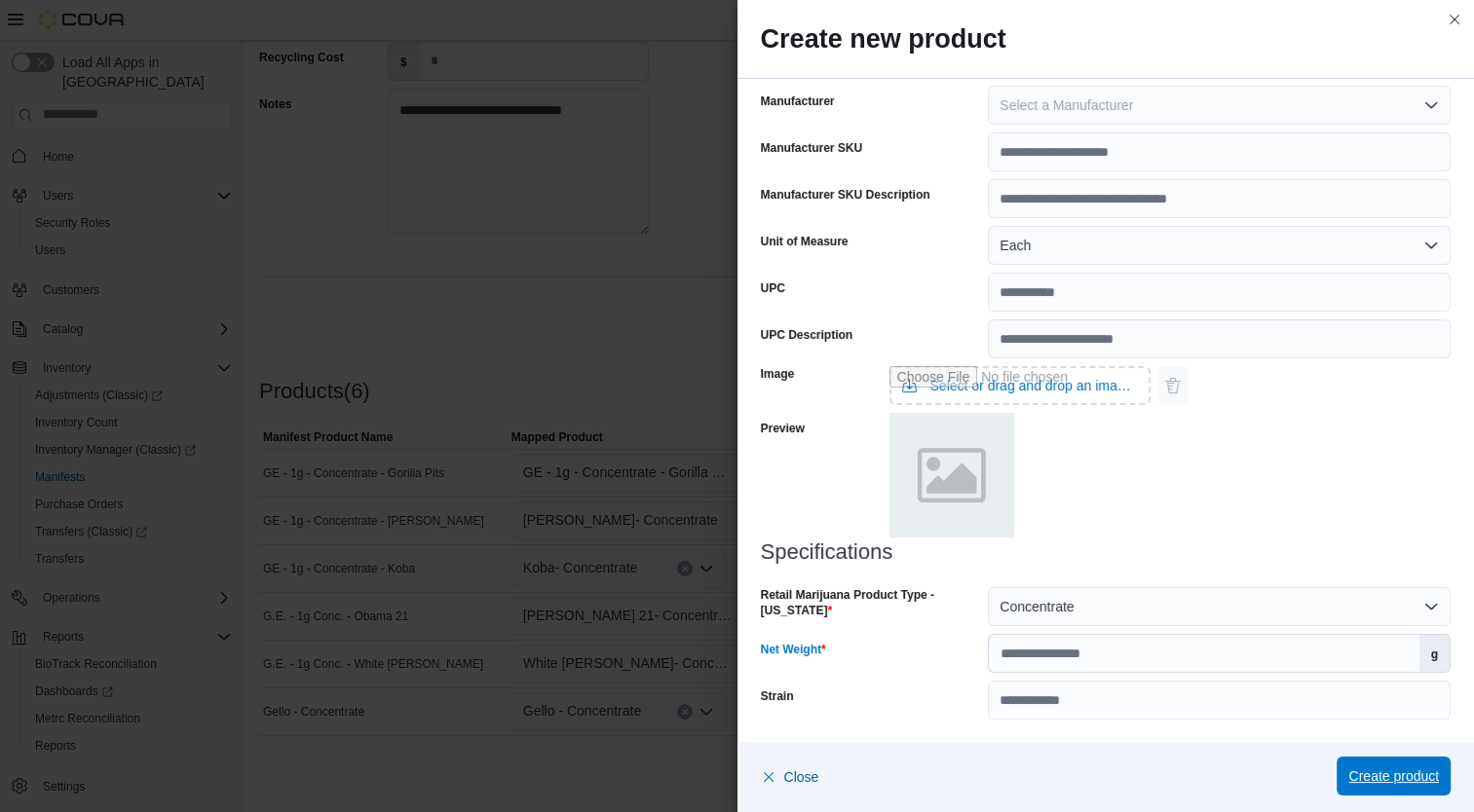
click at [1428, 777] on span "Create product" at bounding box center [1393, 776] width 91 height 20
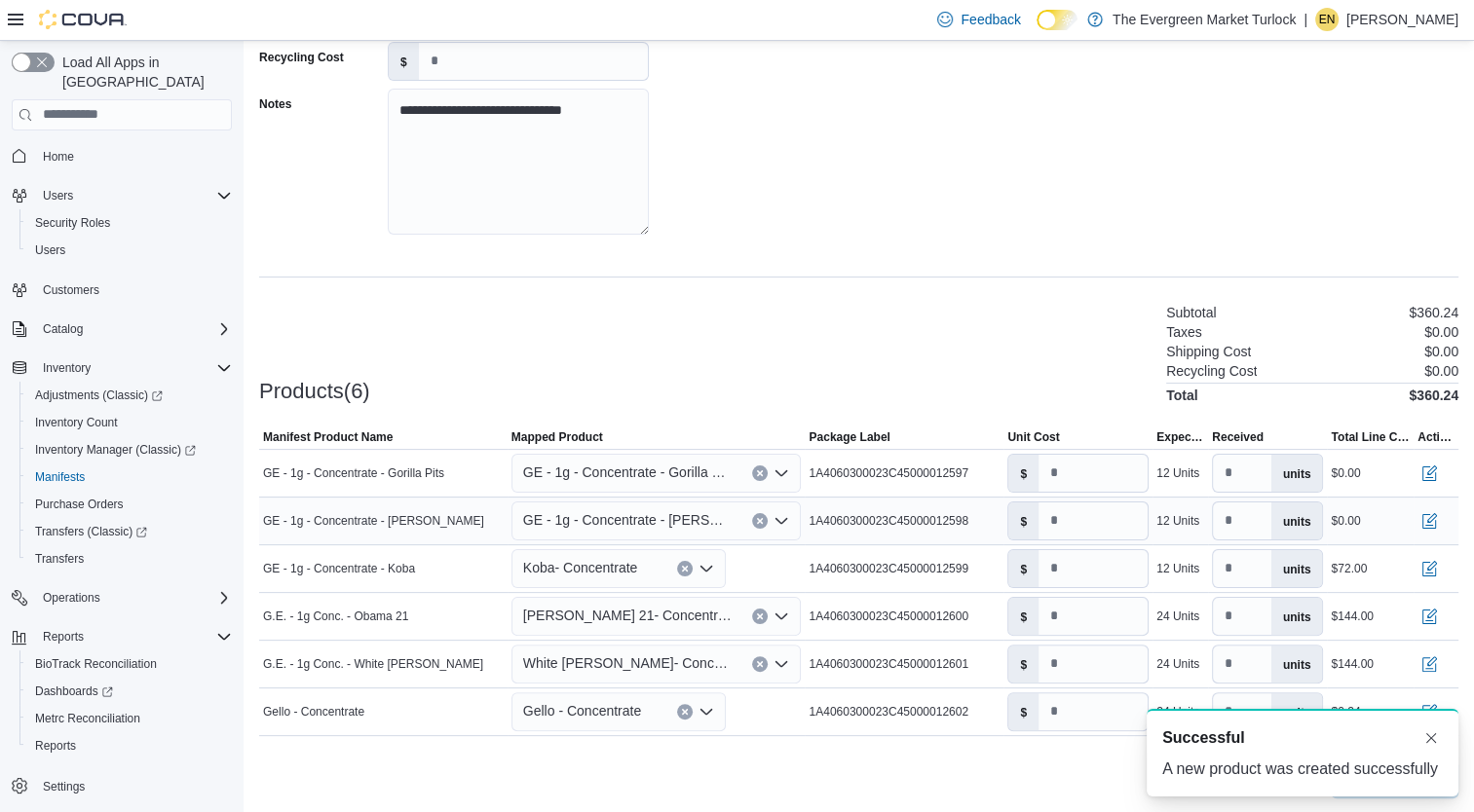
scroll to position [0, 0]
click at [607, 574] on span "Koba- Concentrate" at bounding box center [581, 568] width 115 height 23
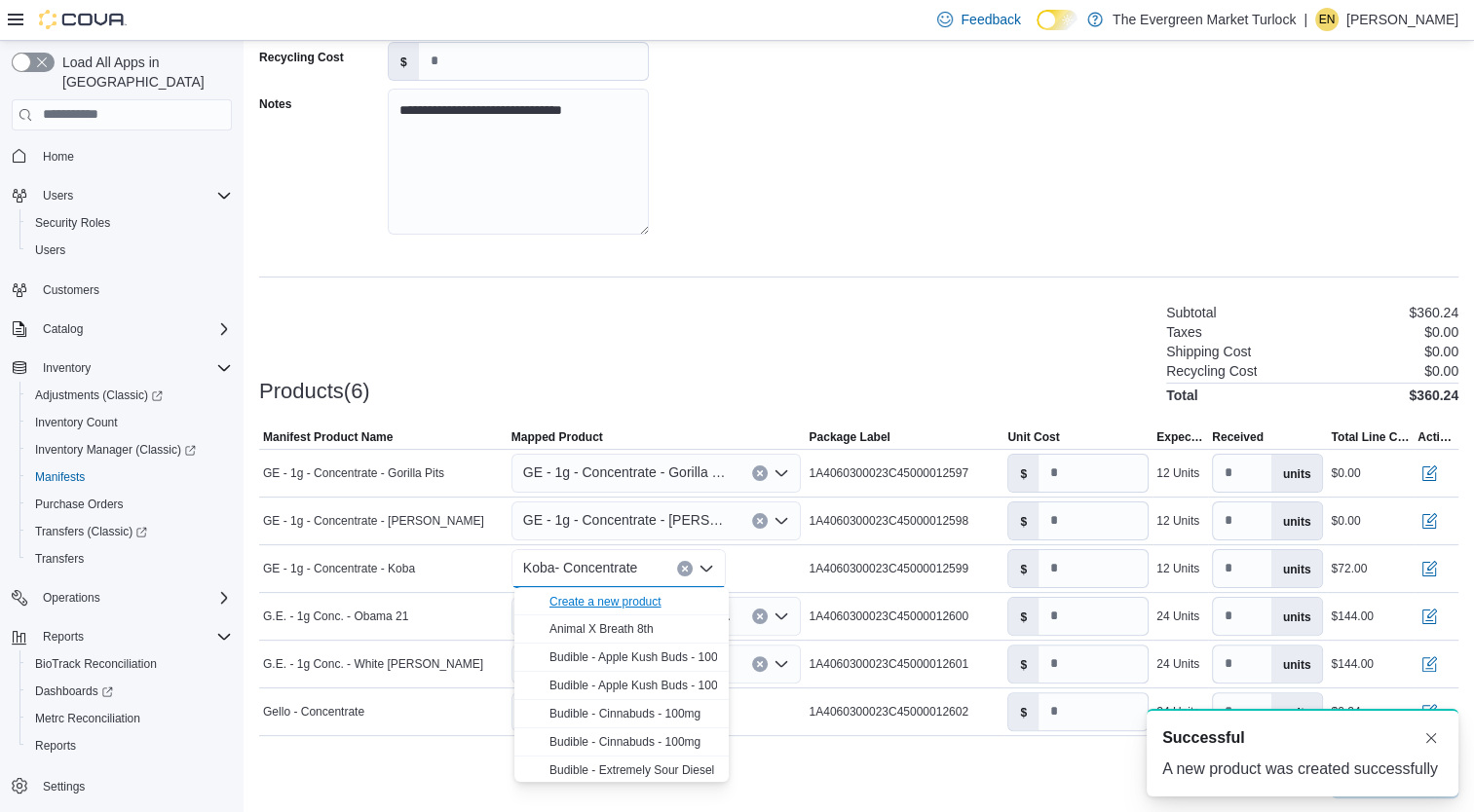
click at [595, 598] on div "Create a new product" at bounding box center [605, 602] width 112 height 16
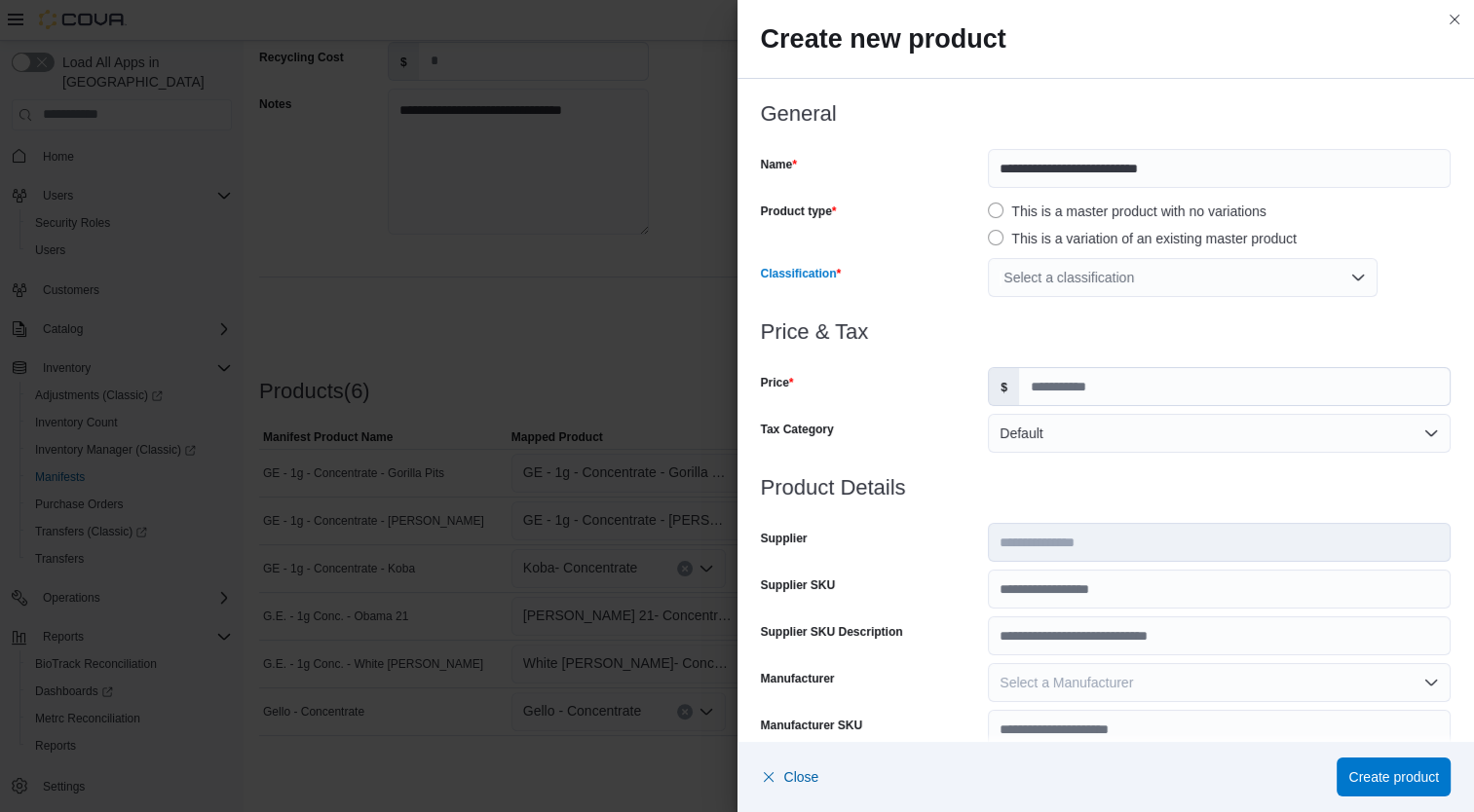
click at [1091, 275] on div "Select a classification" at bounding box center [1183, 278] width 390 height 39
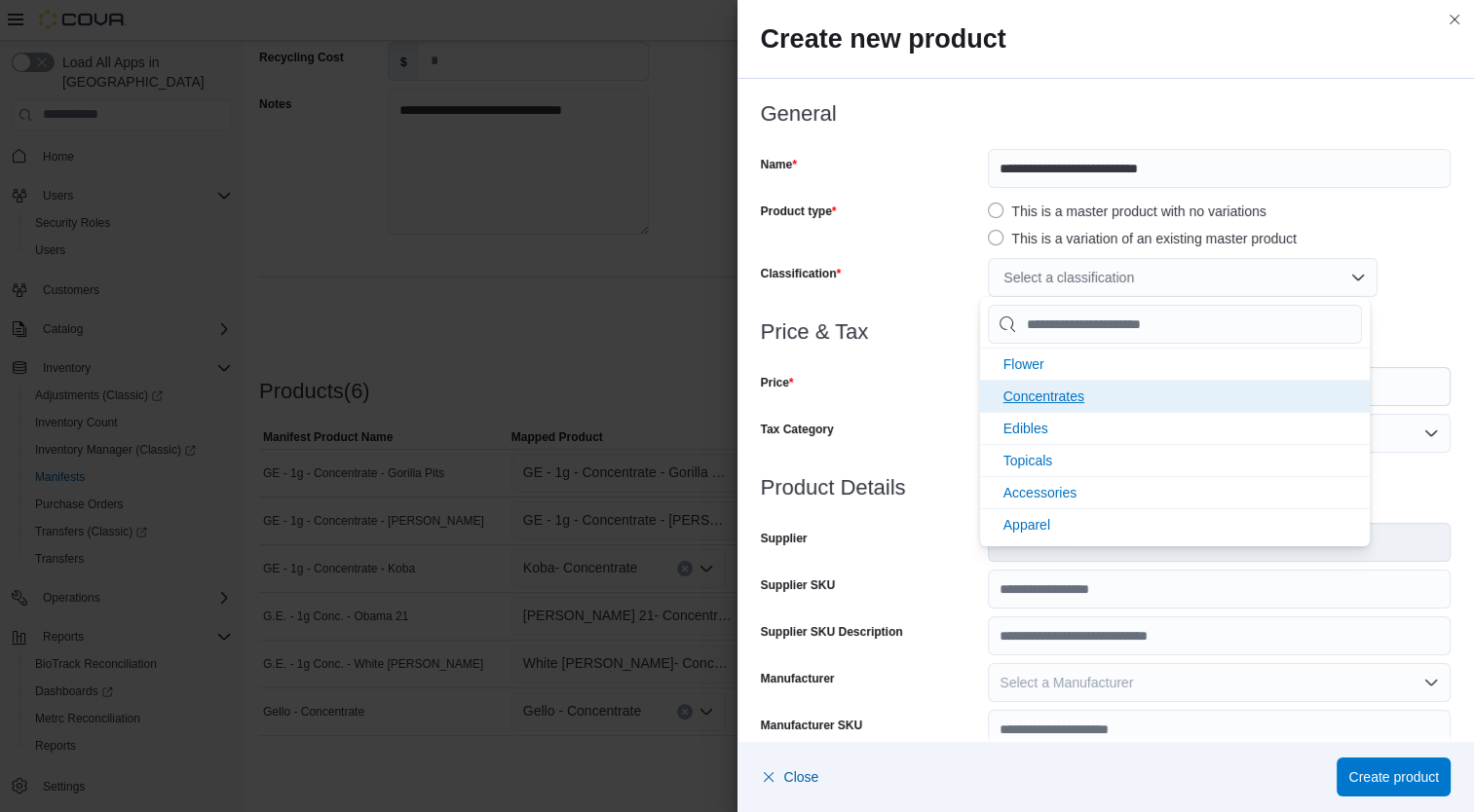
click at [1093, 397] on li "Concentrates" at bounding box center [1175, 396] width 390 height 32
click at [877, 427] on div "Tax Category" at bounding box center [870, 434] width 220 height 39
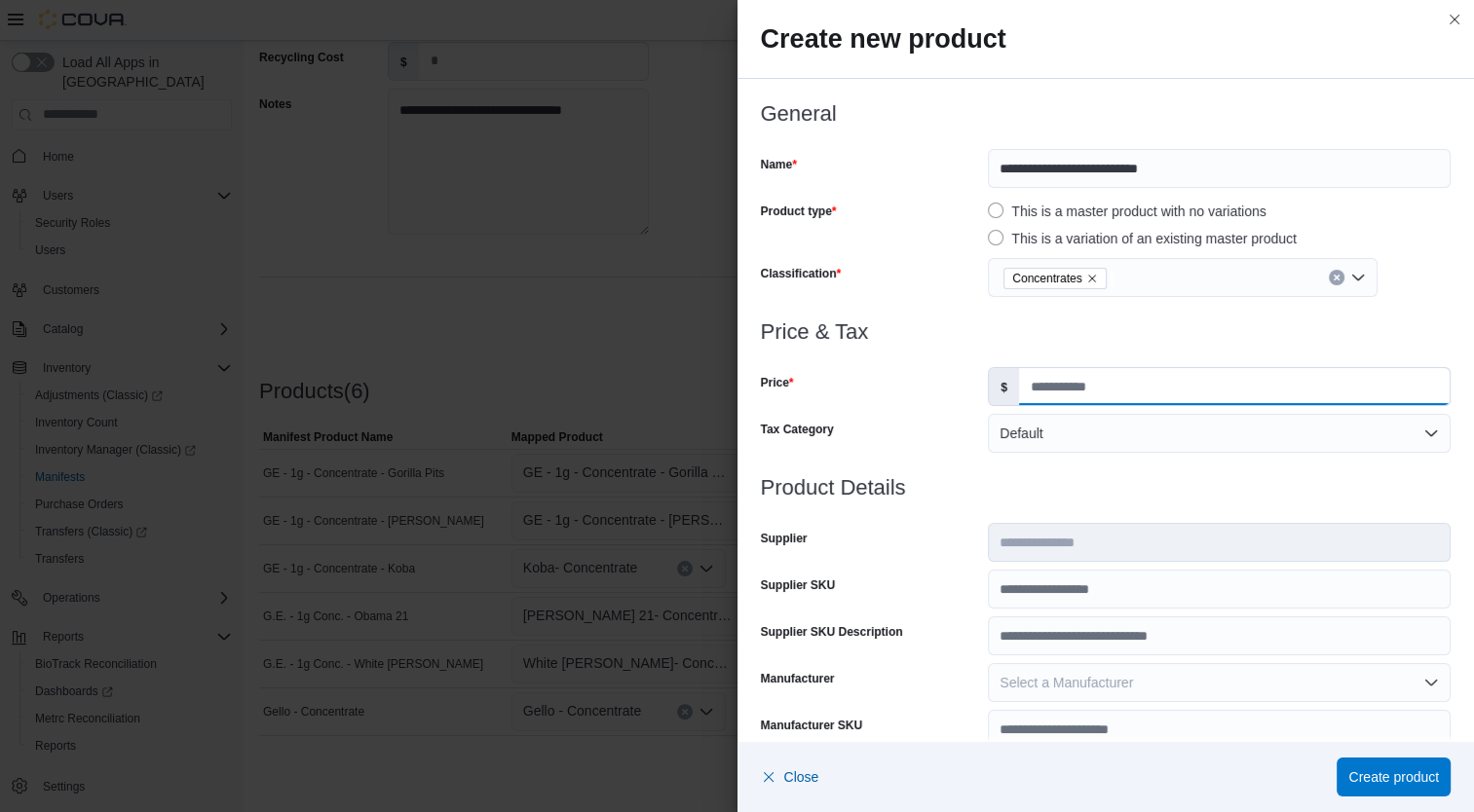
click at [1042, 388] on input "Price" at bounding box center [1234, 387] width 430 height 37
type input "*****"
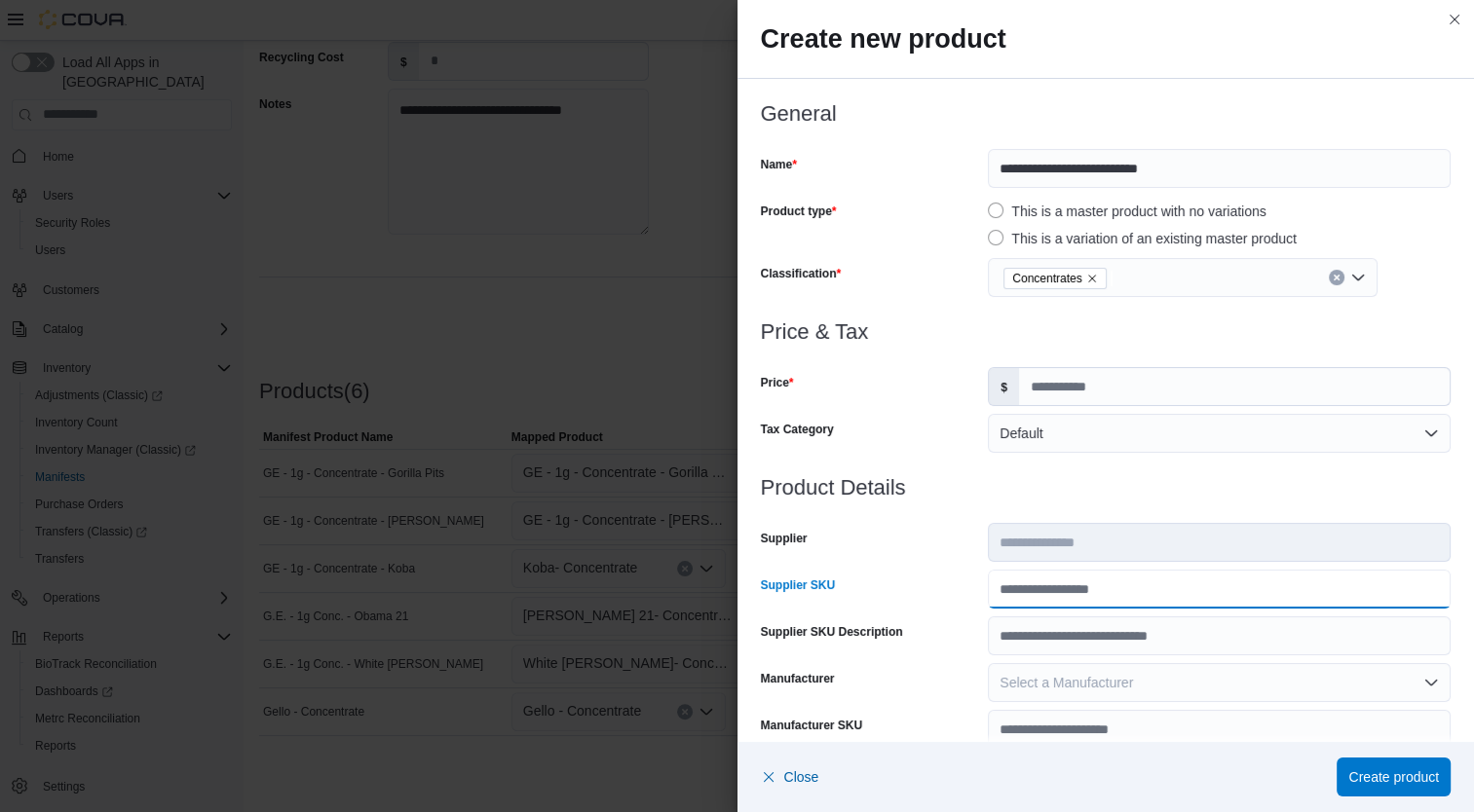
click at [1074, 605] on input "Supplier SKU" at bounding box center [1219, 589] width 462 height 39
type input "******"
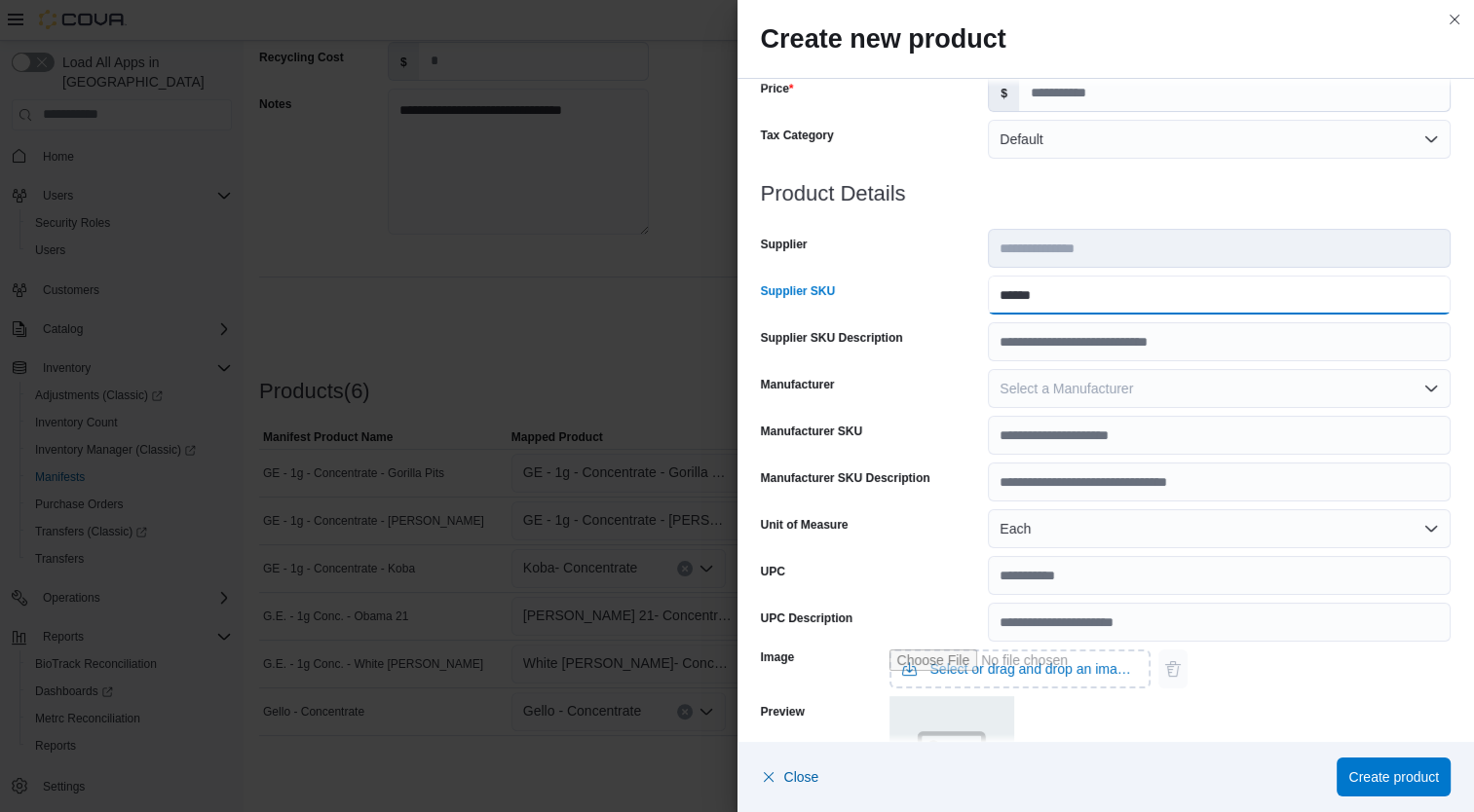
scroll to position [577, 0]
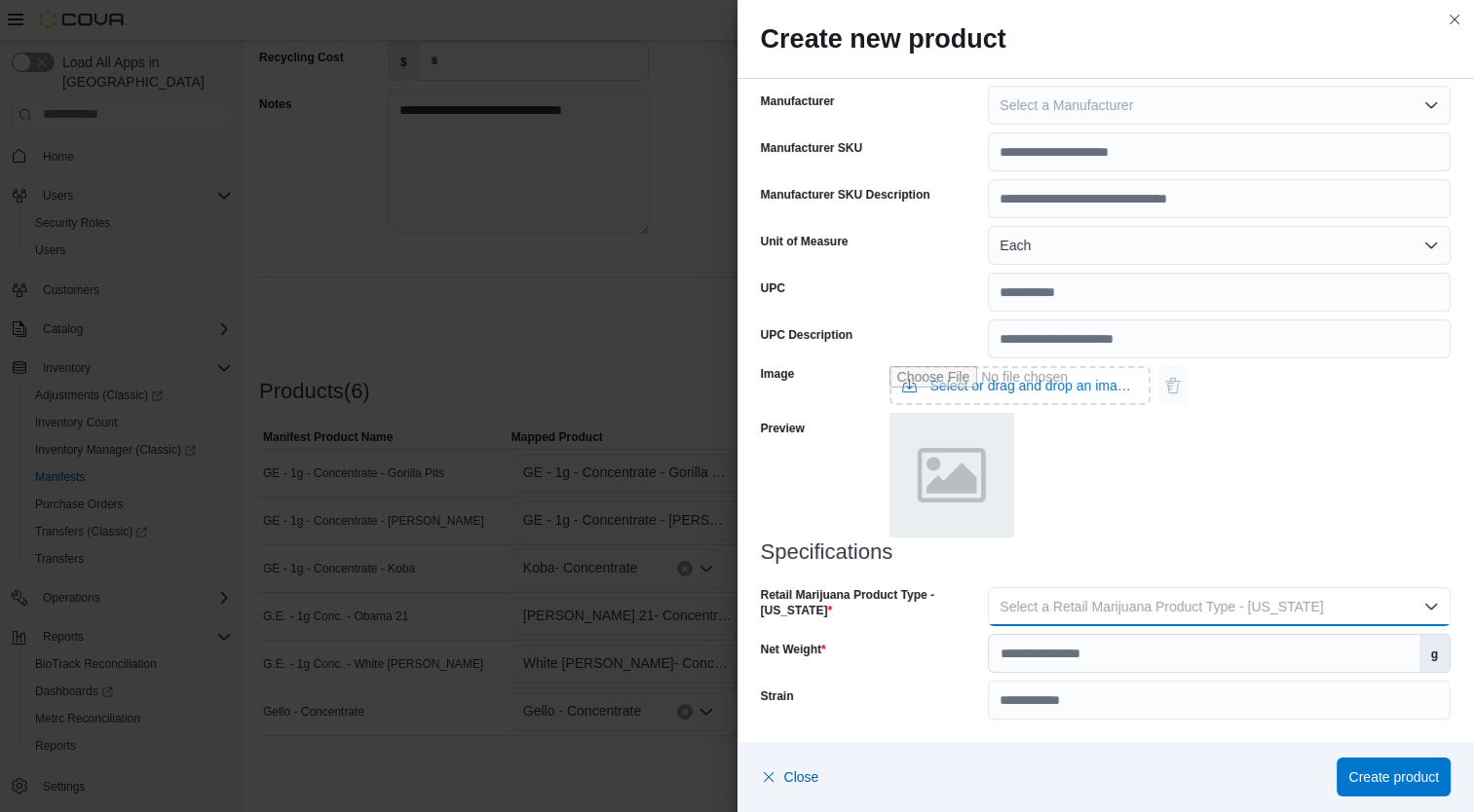
click at [1230, 607] on span "Select a Retail Marijuana Product Type - [US_STATE]" at bounding box center [1160, 607] width 324 height 16
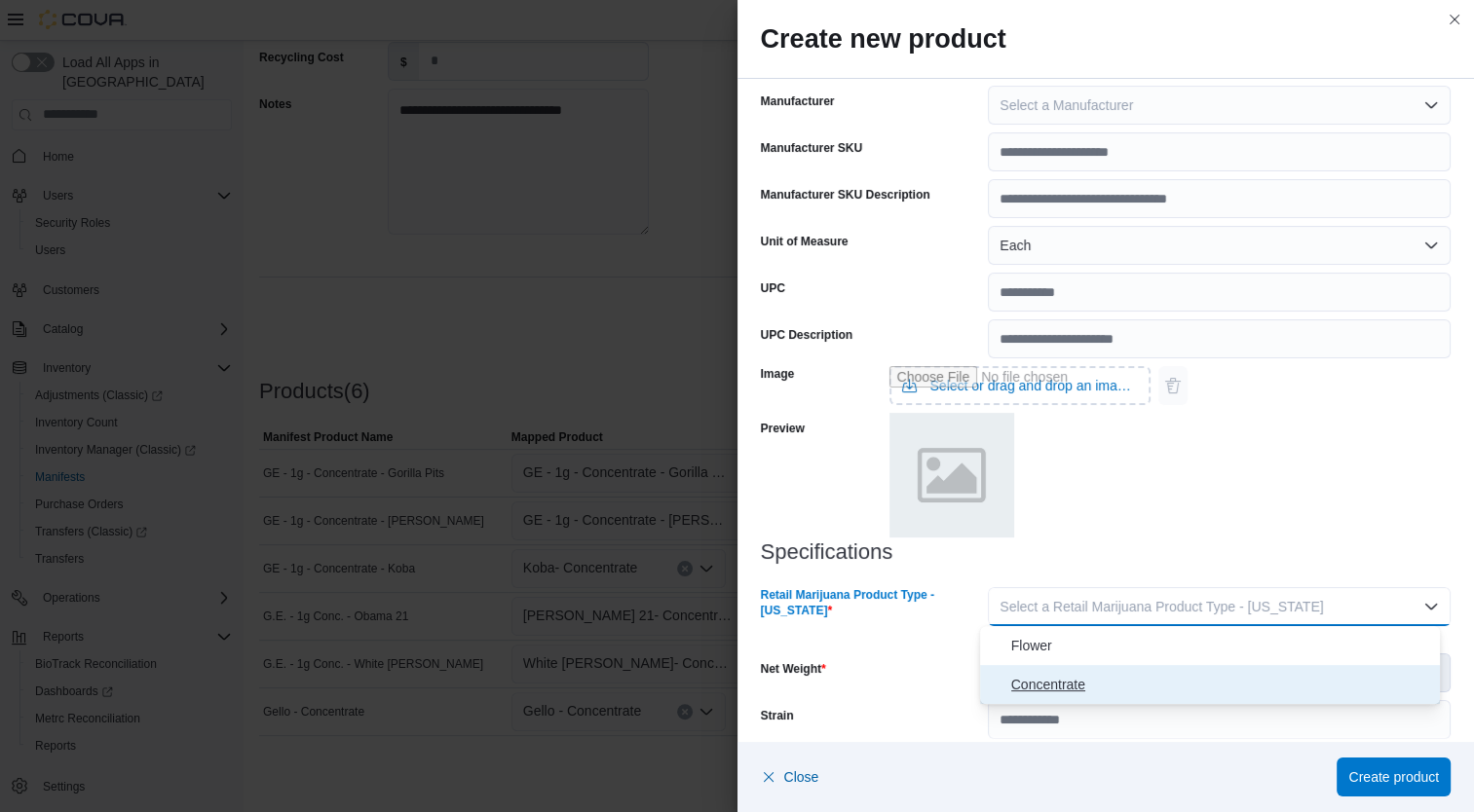
click at [1152, 692] on span "Concentrate" at bounding box center [1222, 685] width 422 height 23
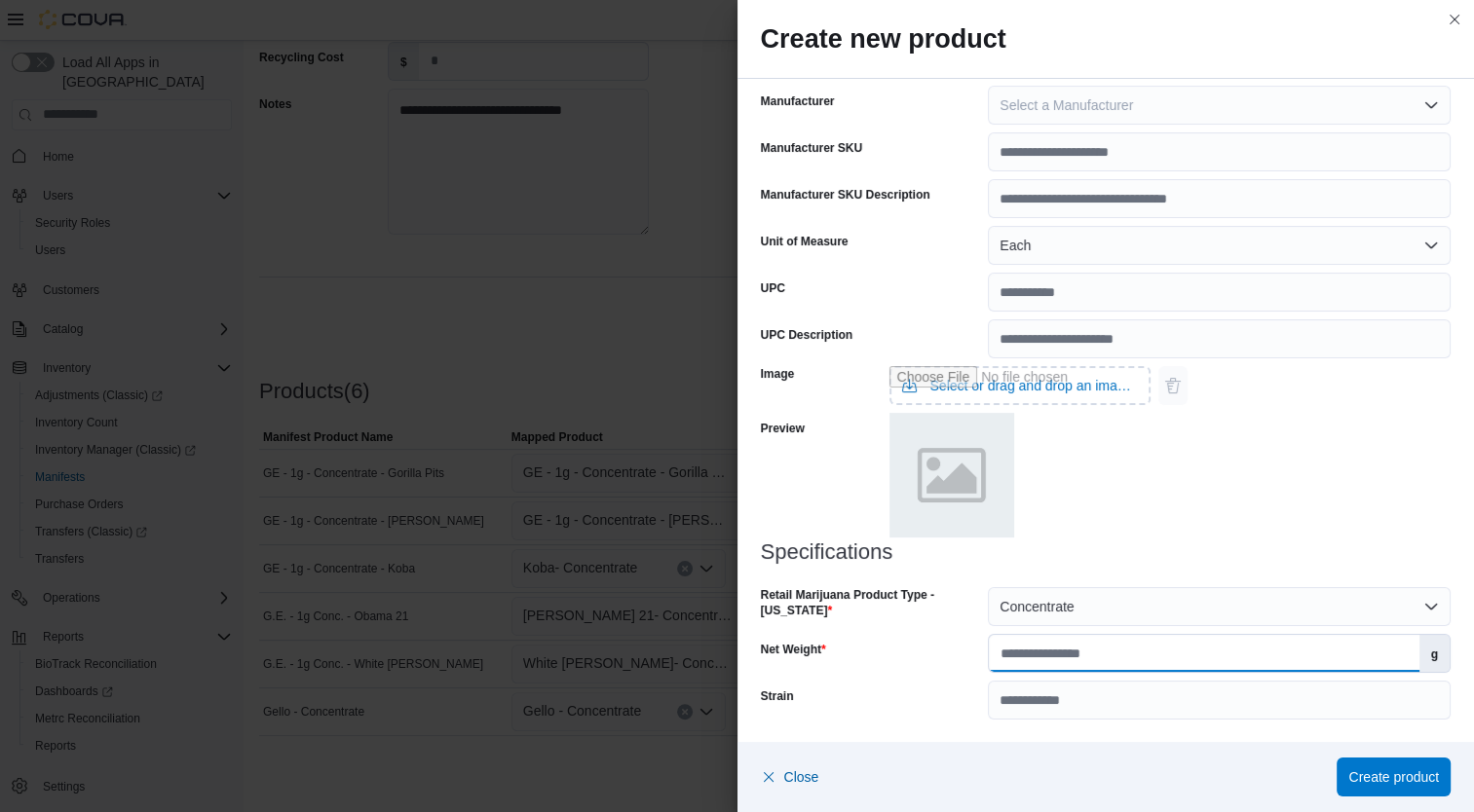
click at [1146, 659] on input "Net Weight" at bounding box center [1203, 654] width 429 height 37
type input "*"
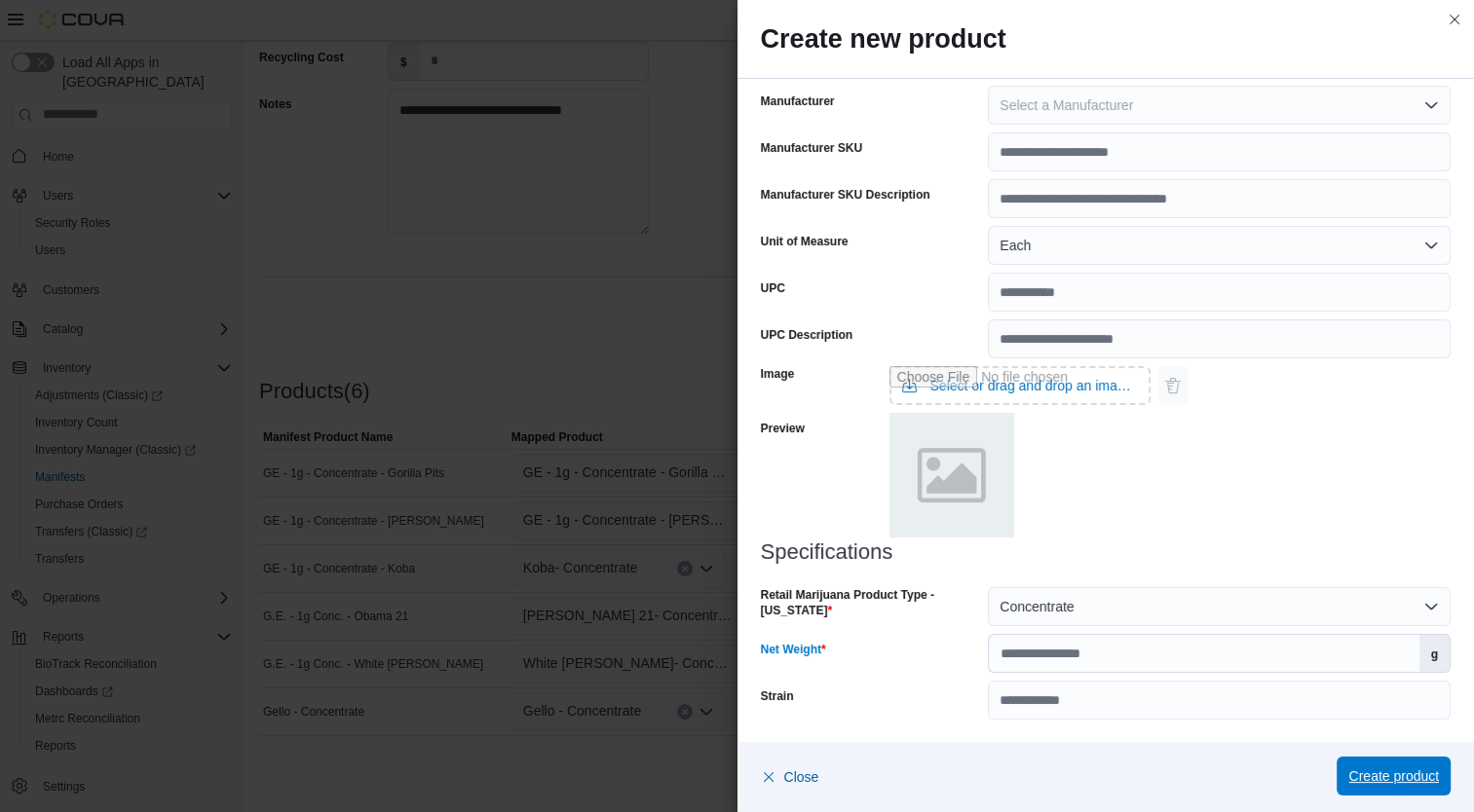
click at [1409, 778] on span "Create product" at bounding box center [1393, 776] width 91 height 20
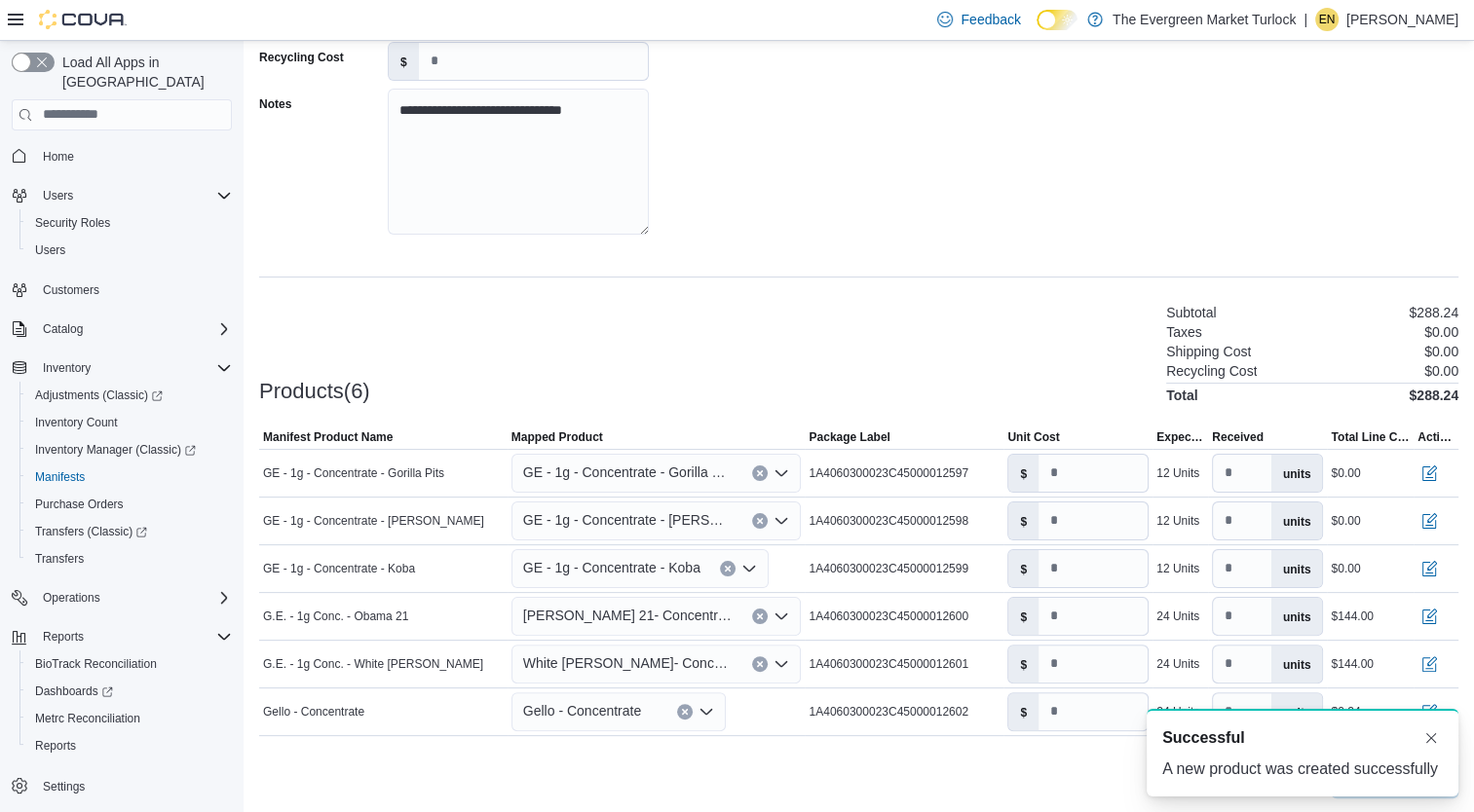
scroll to position [0, 0]
click at [655, 668] on span "White [PERSON_NAME]- Concentrate" at bounding box center [628, 663] width 210 height 23
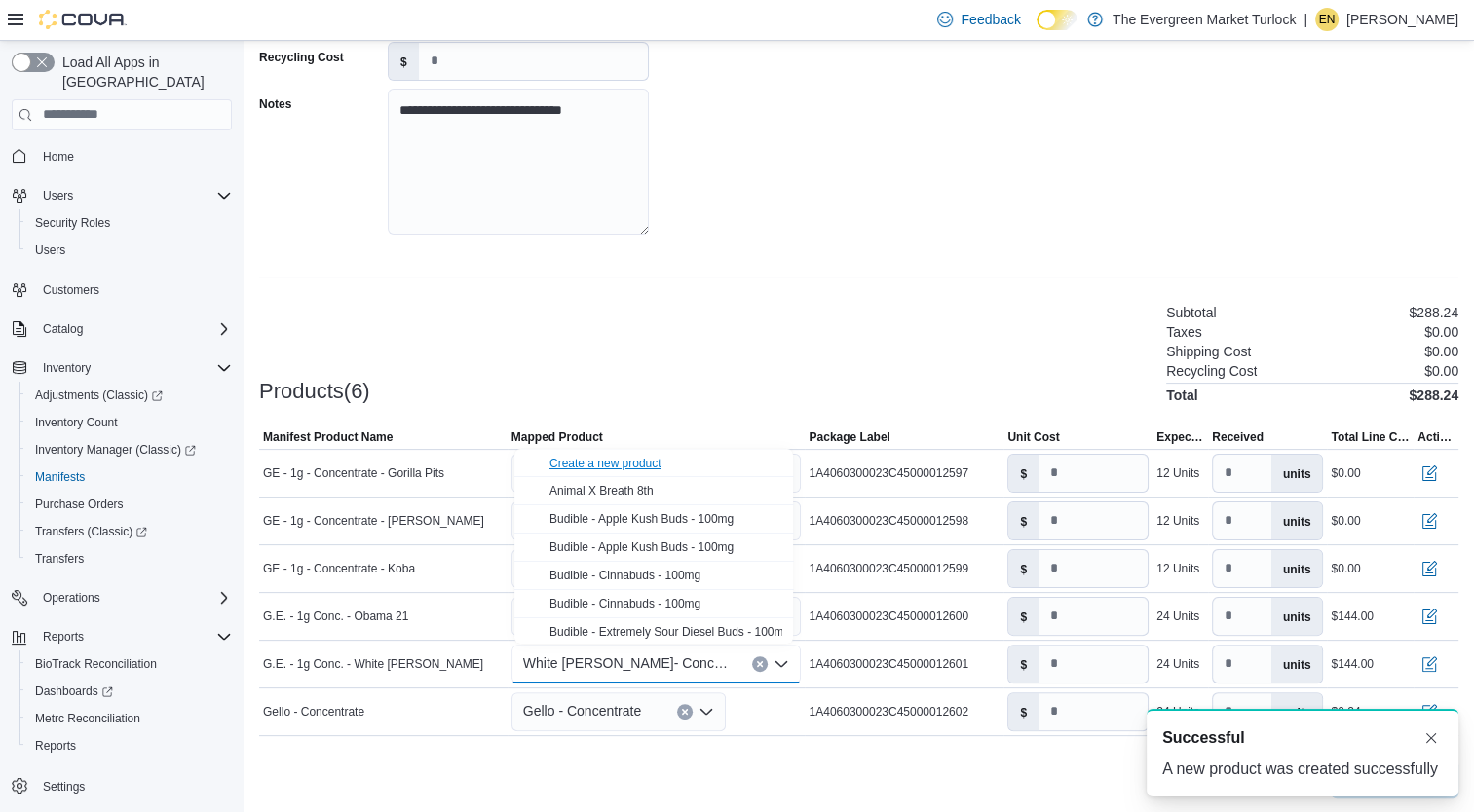
click at [651, 456] on div "Create a new product" at bounding box center [605, 463] width 112 height 16
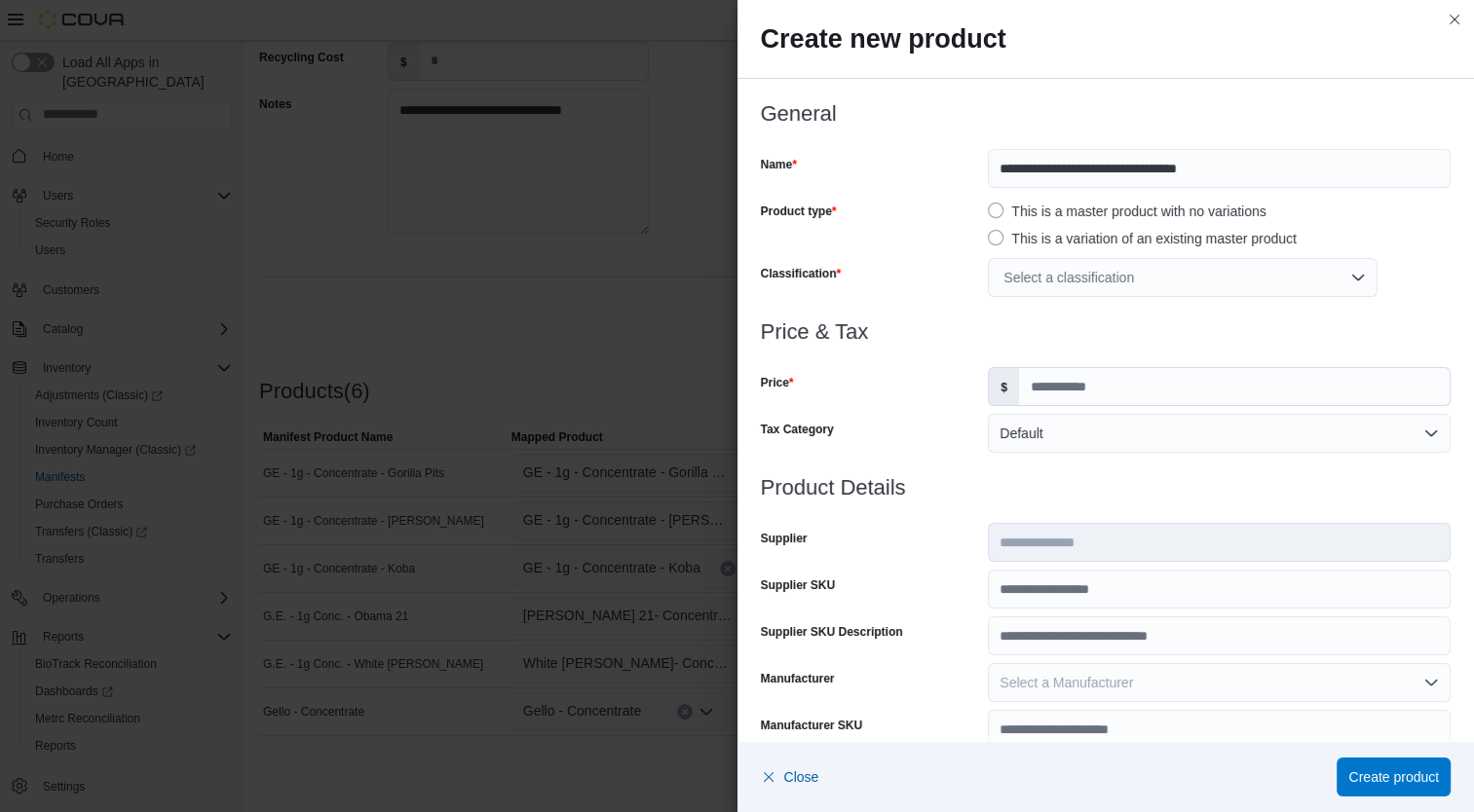
click at [1139, 275] on div "Select a classification" at bounding box center [1183, 278] width 390 height 39
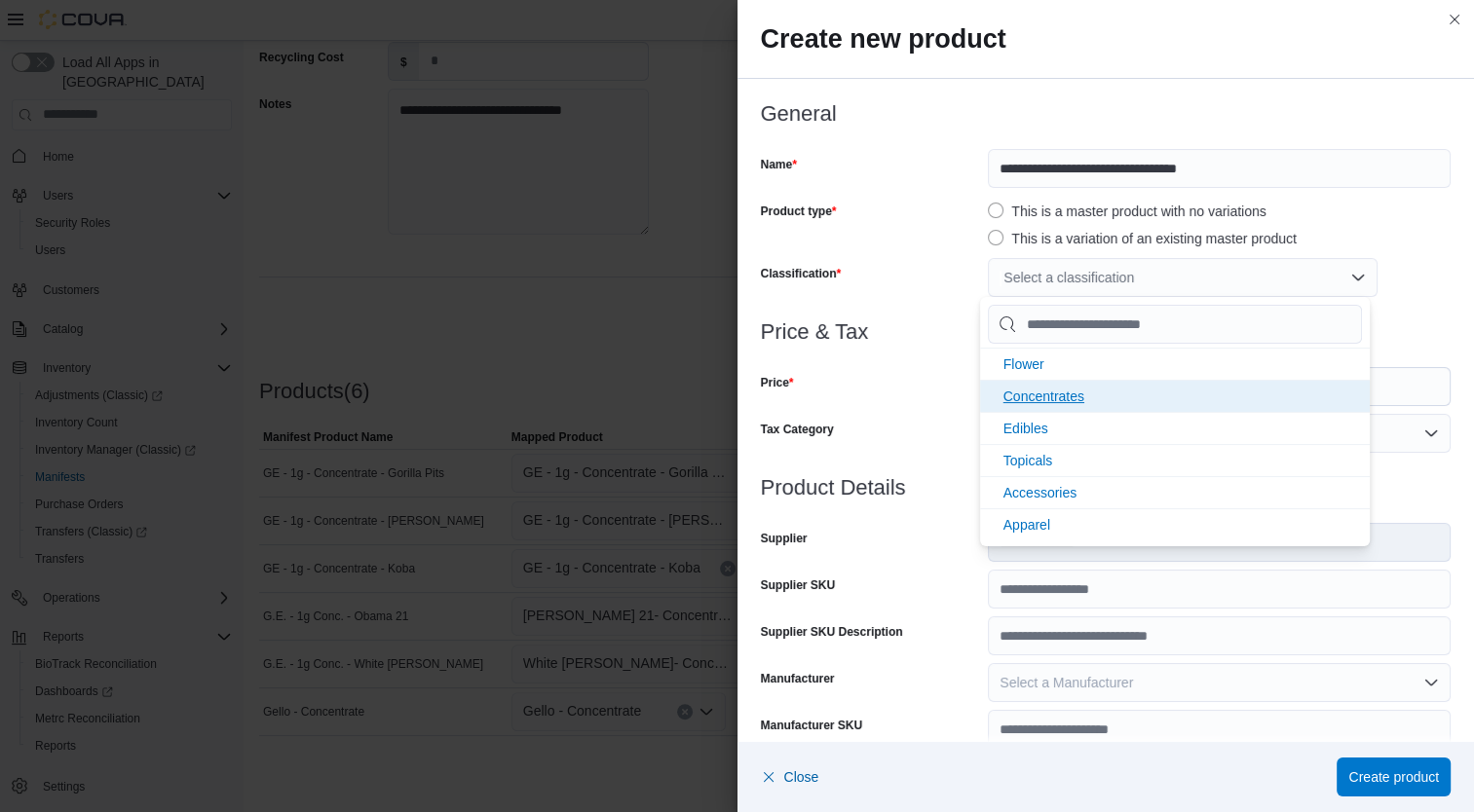
click at [1106, 393] on li "Concentrates" at bounding box center [1175, 396] width 390 height 32
click at [943, 403] on div "Price" at bounding box center [870, 387] width 220 height 39
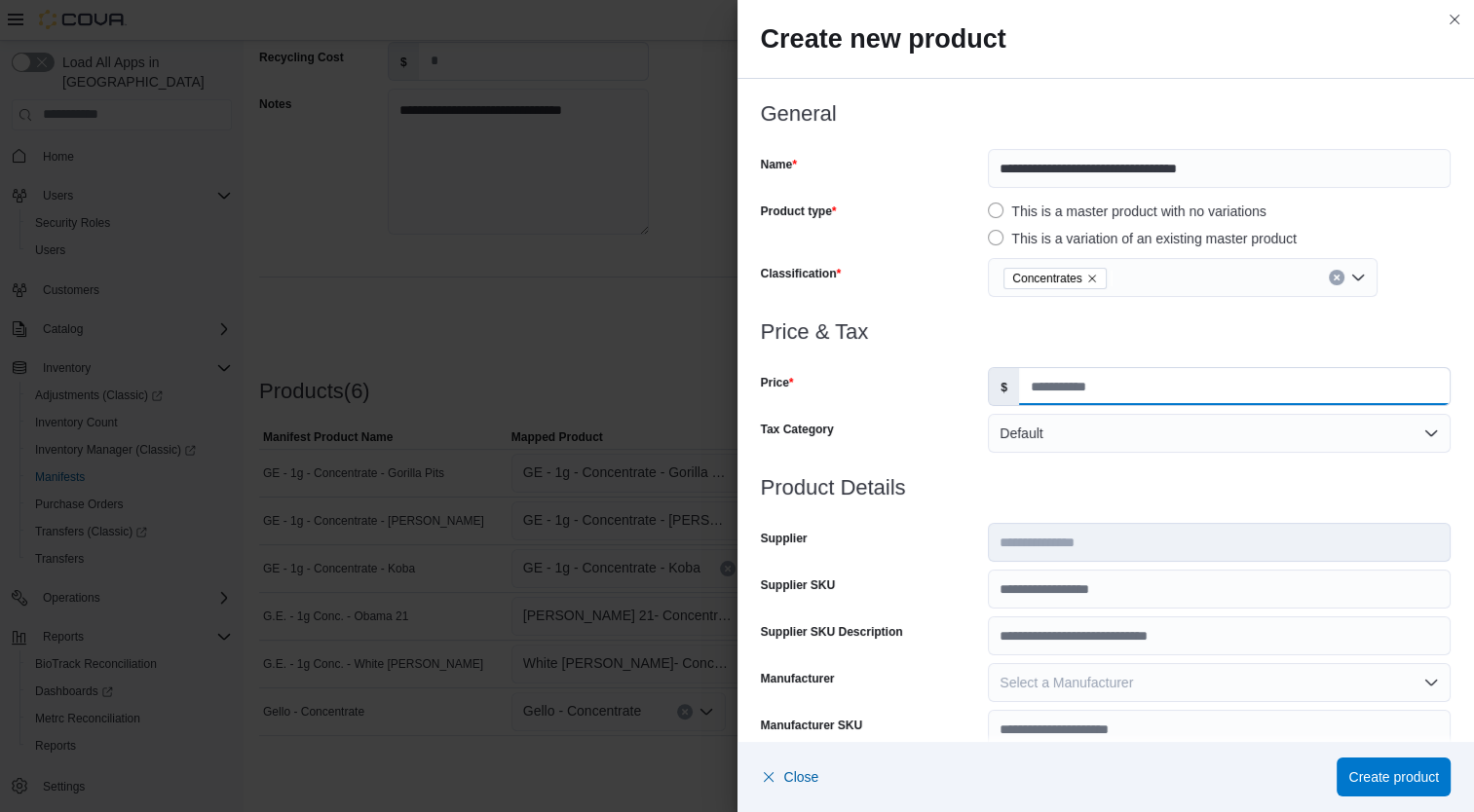
click at [1103, 383] on input "Price" at bounding box center [1234, 387] width 430 height 37
type input "*****"
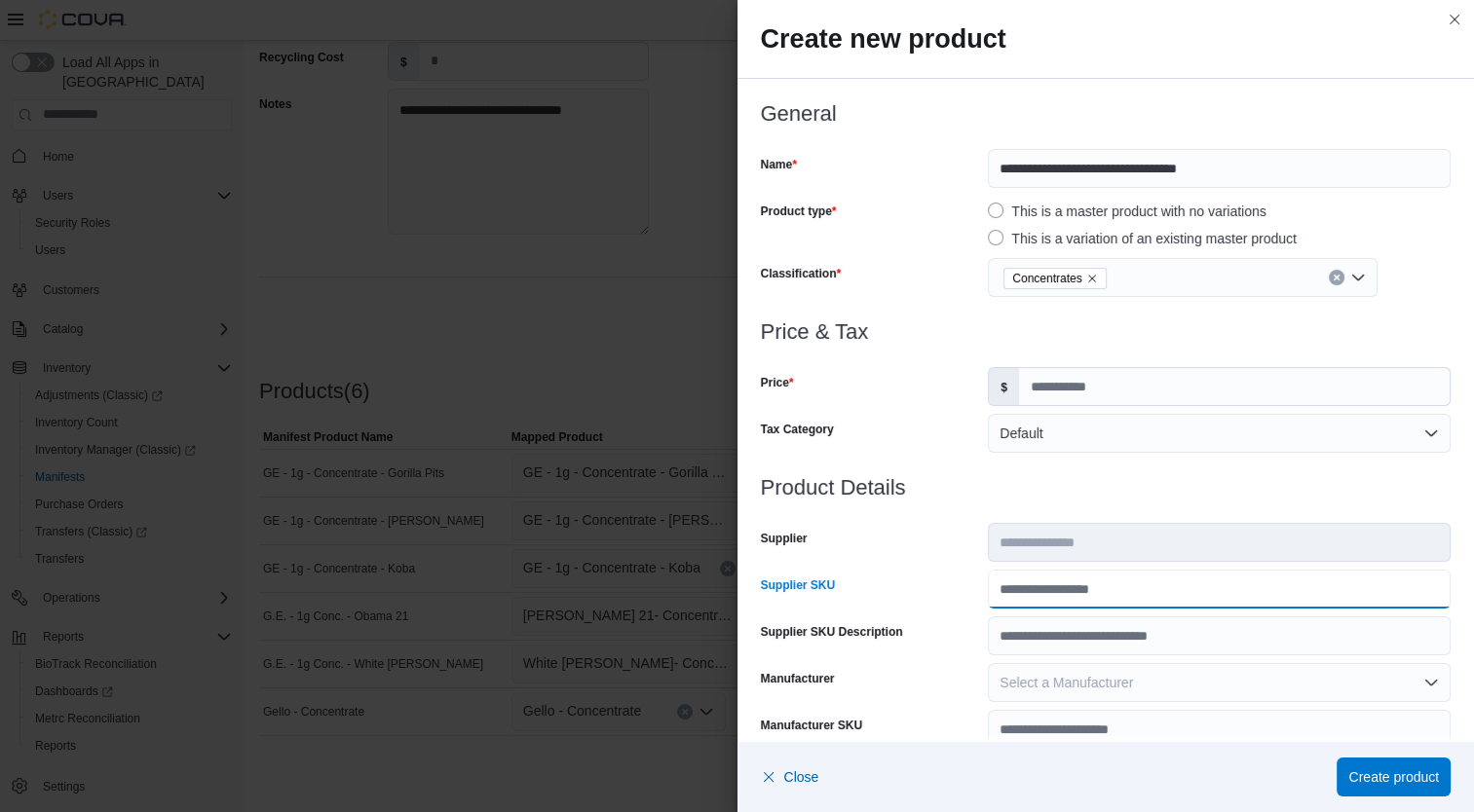
click at [1090, 592] on input "Supplier SKU" at bounding box center [1219, 589] width 462 height 39
type input "******"
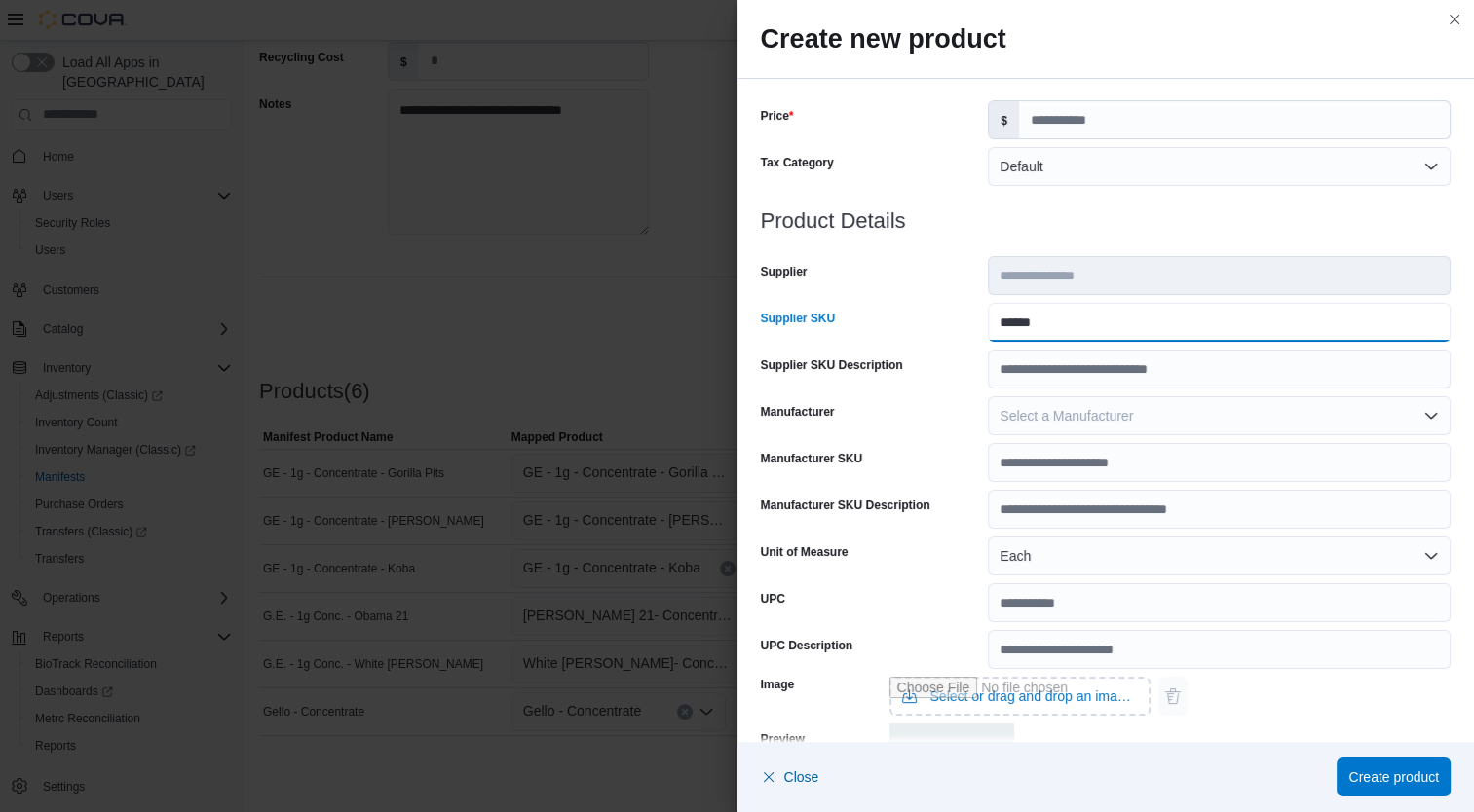
scroll to position [577, 0]
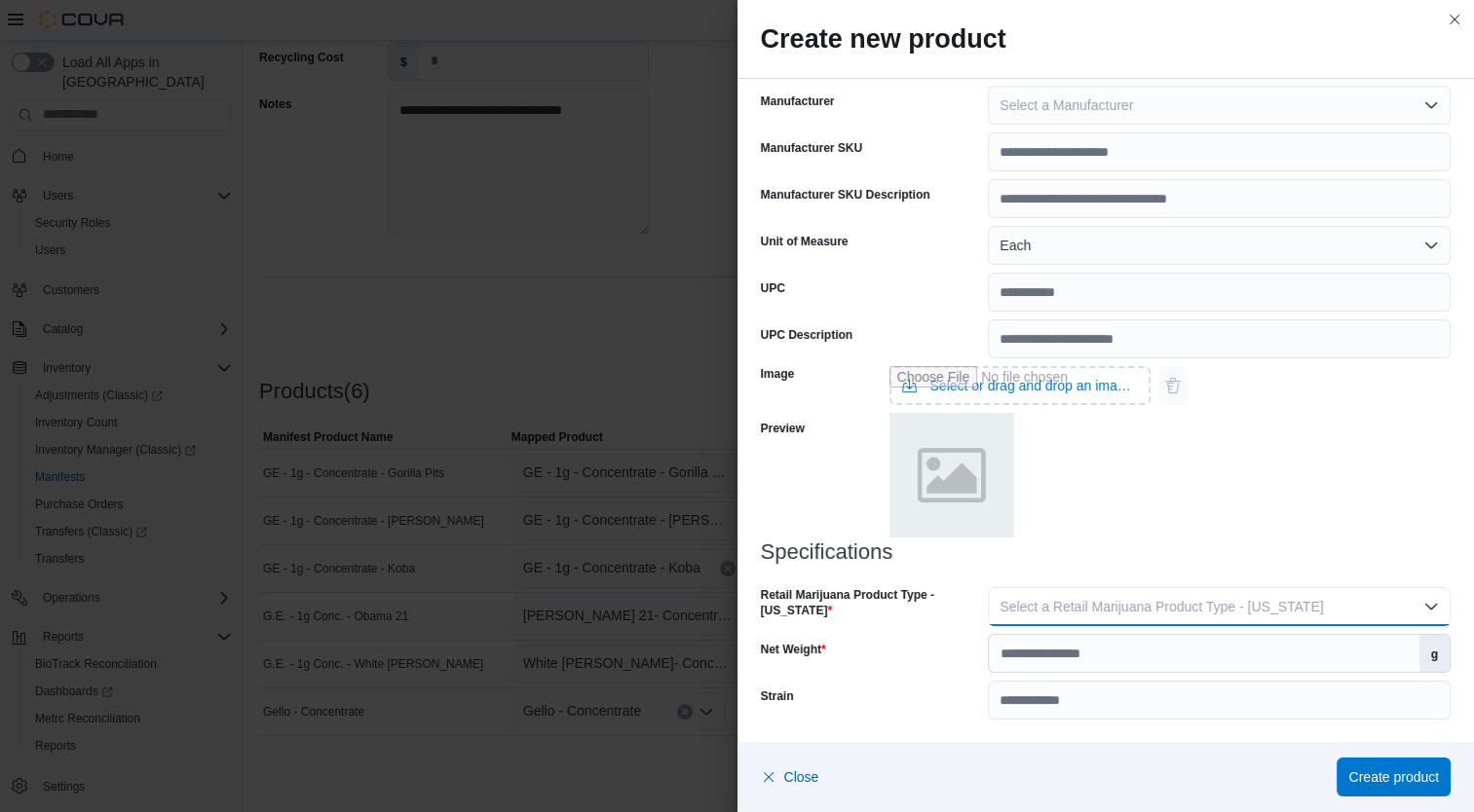
click at [1199, 610] on span "Select a Retail Marijuana Product Type - [US_STATE]" at bounding box center [1160, 607] width 324 height 16
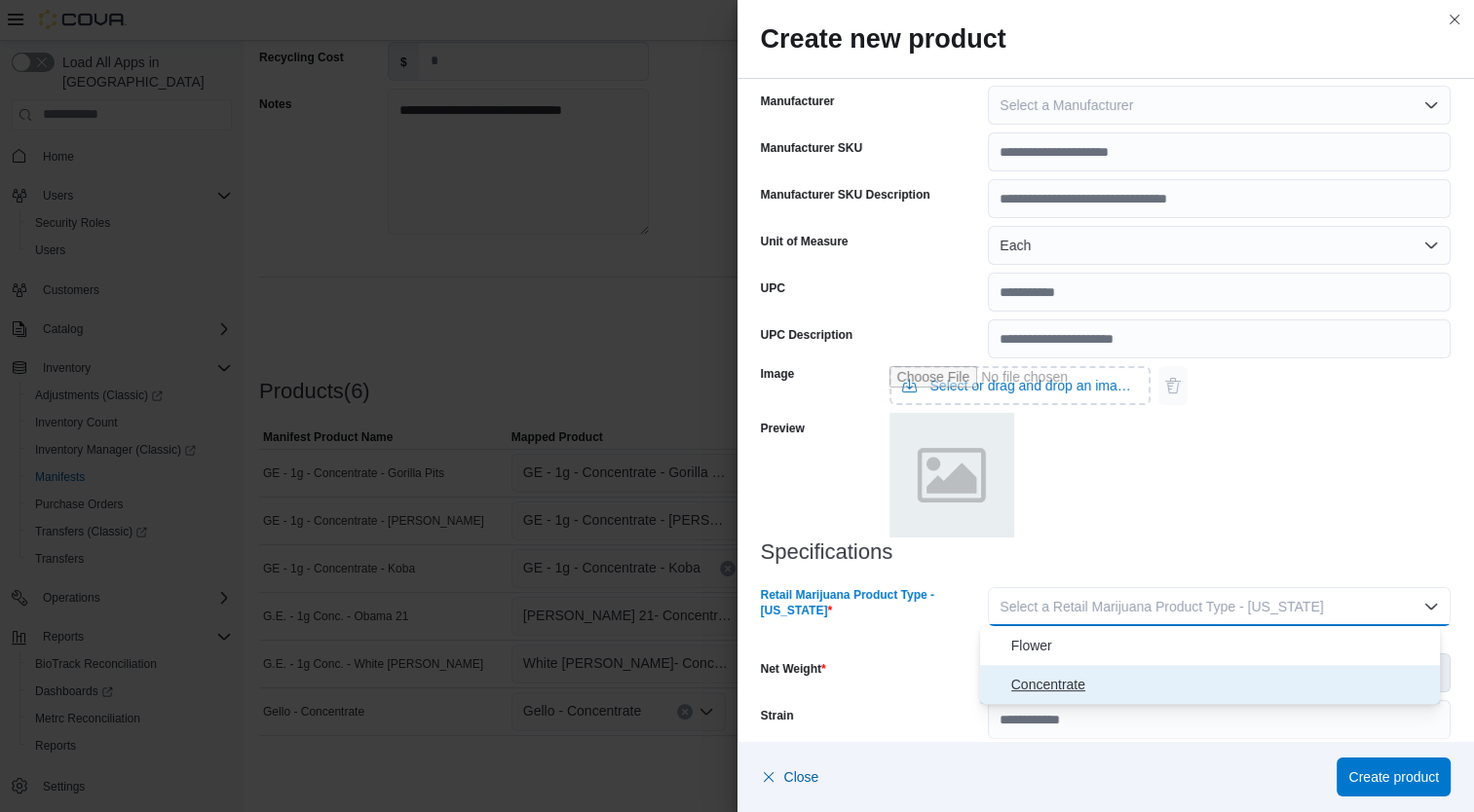
click at [1133, 686] on span "Concentrate" at bounding box center [1222, 685] width 422 height 23
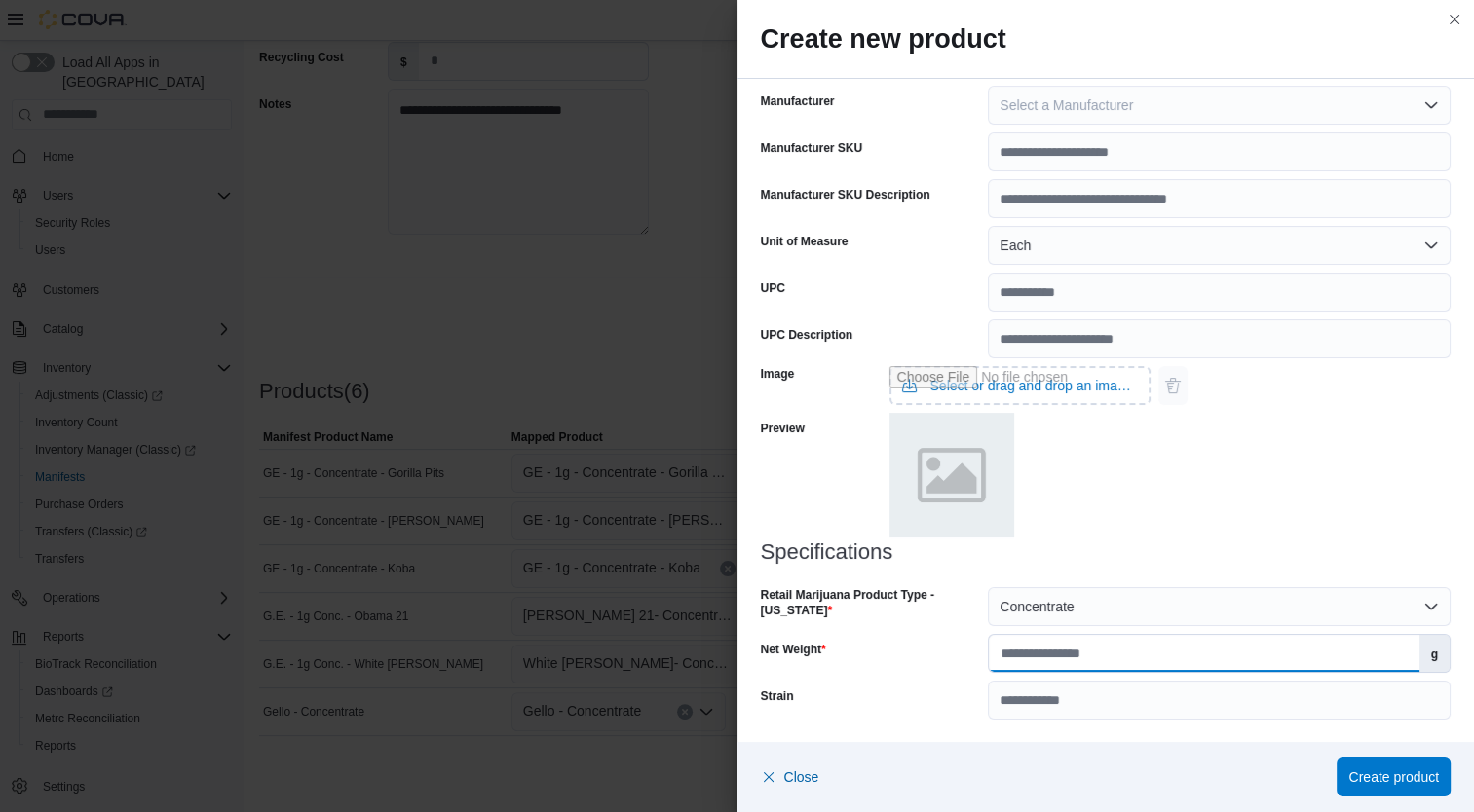
click at [1130, 655] on input "Net Weight" at bounding box center [1203, 654] width 429 height 37
type input "*"
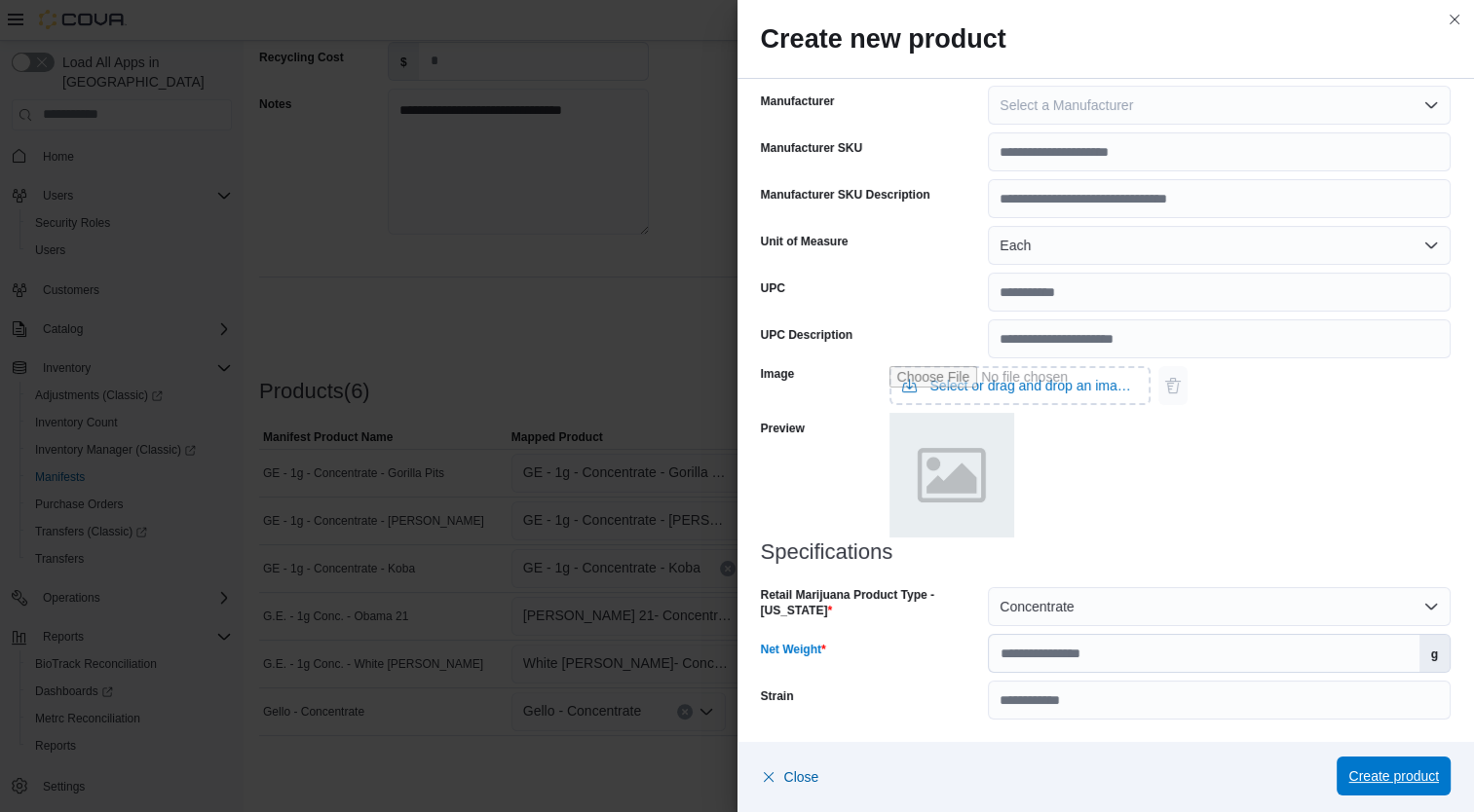
click at [1396, 762] on span "Create product" at bounding box center [1393, 776] width 91 height 39
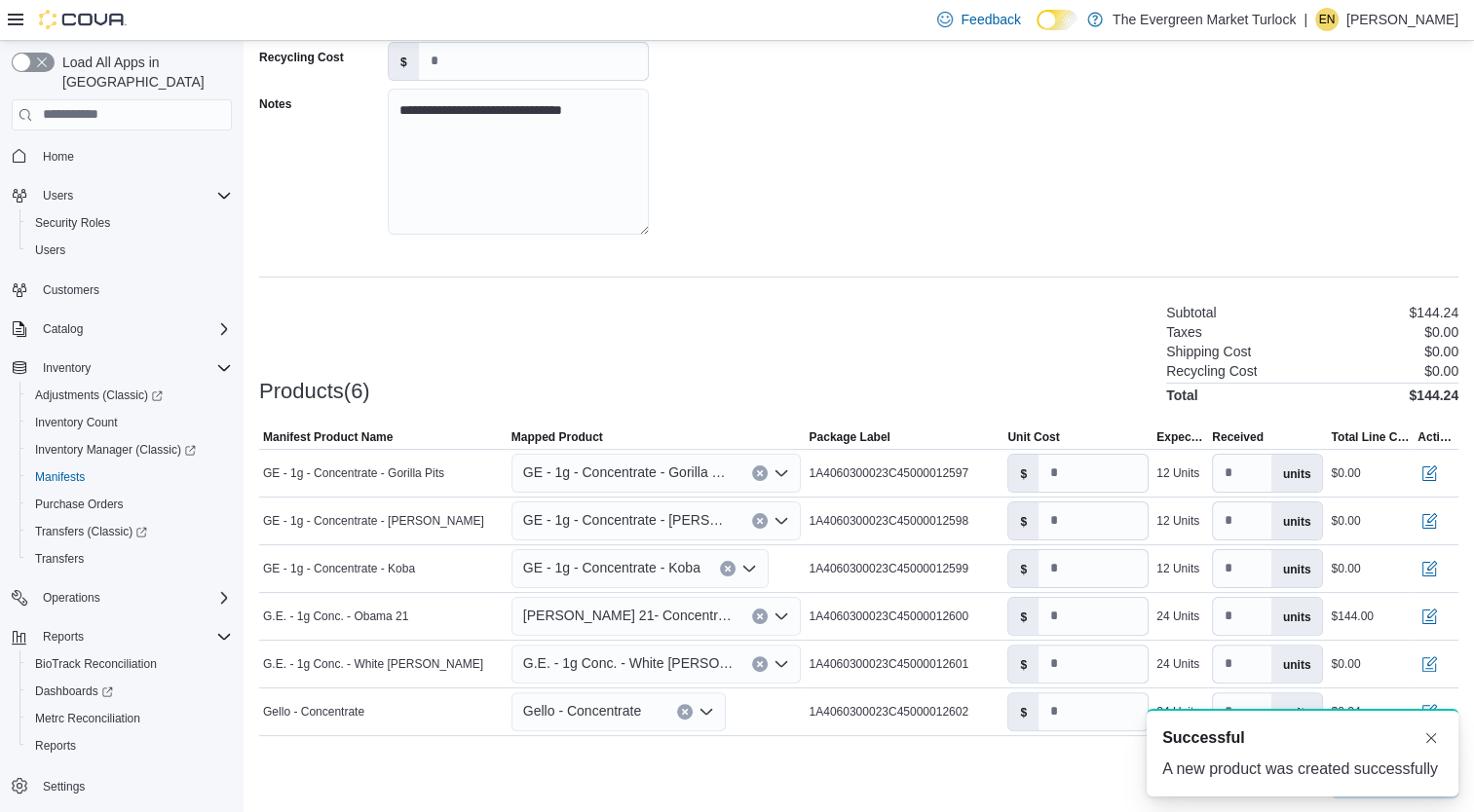
scroll to position [0, 0]
click at [638, 618] on span "[PERSON_NAME] 21- Concentrate" at bounding box center [628, 616] width 210 height 23
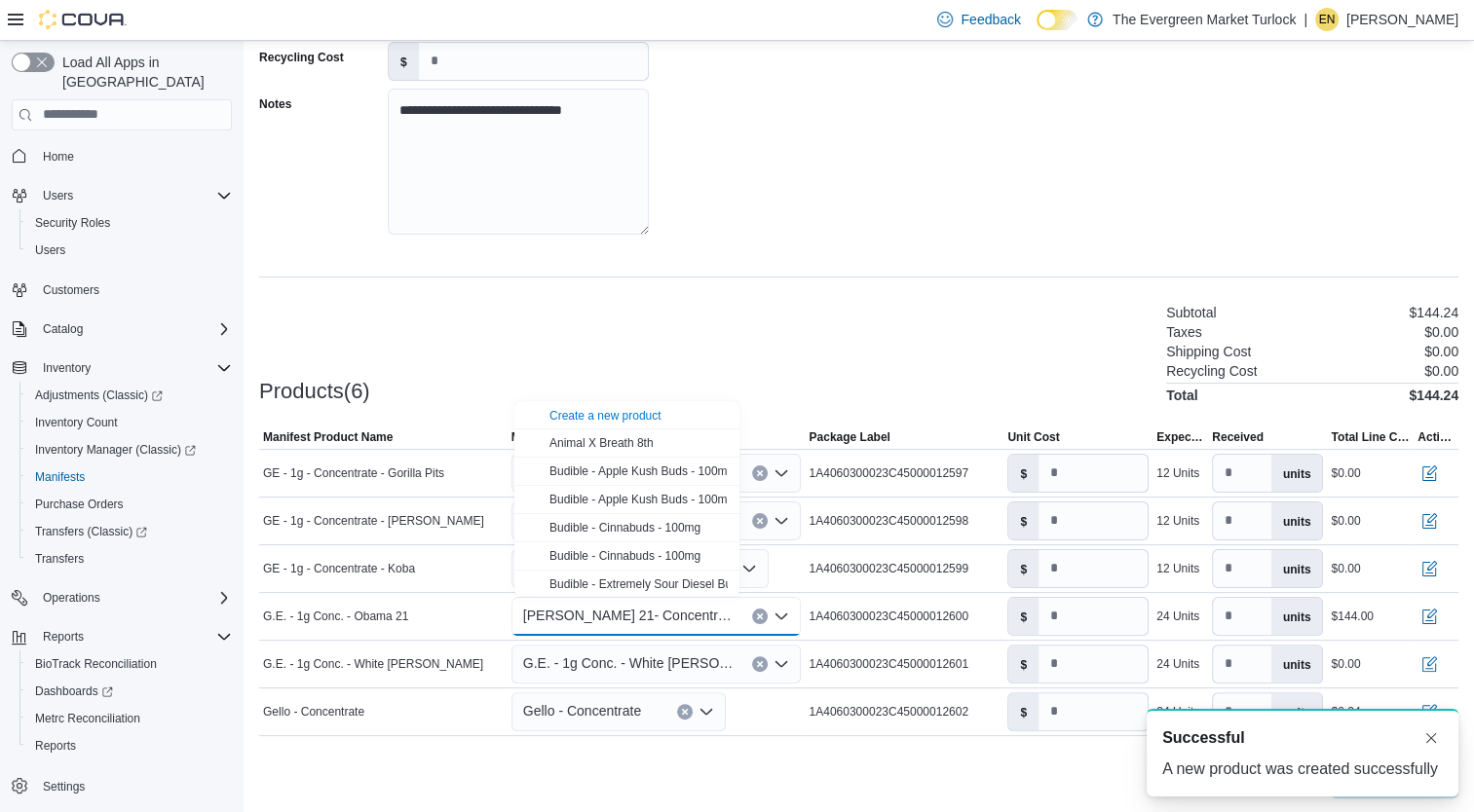
click at [632, 424] on span "Create a new product" at bounding box center [638, 415] width 178 height 20
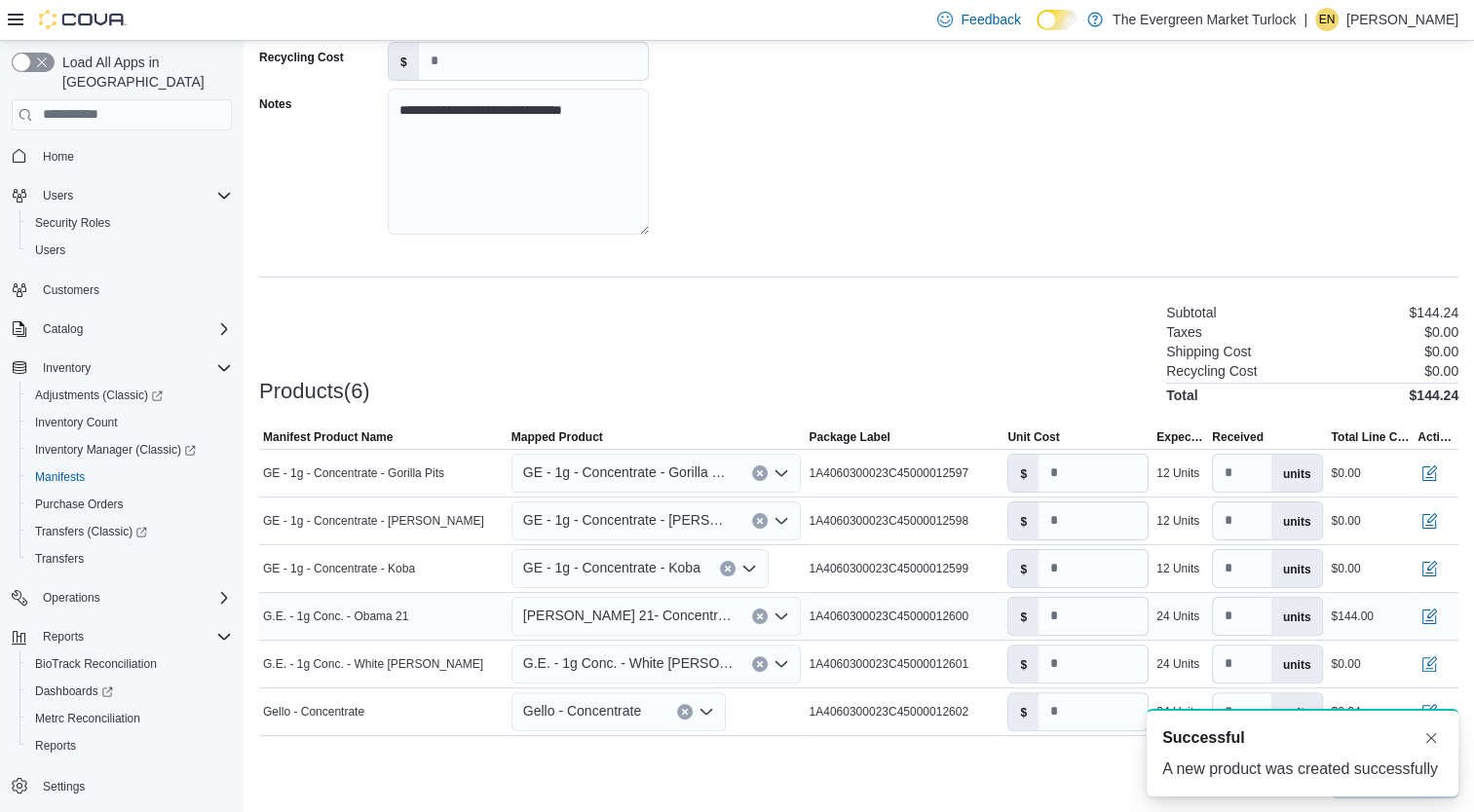
click at [613, 620] on span "[PERSON_NAME] 21- Concentrate" at bounding box center [628, 616] width 210 height 23
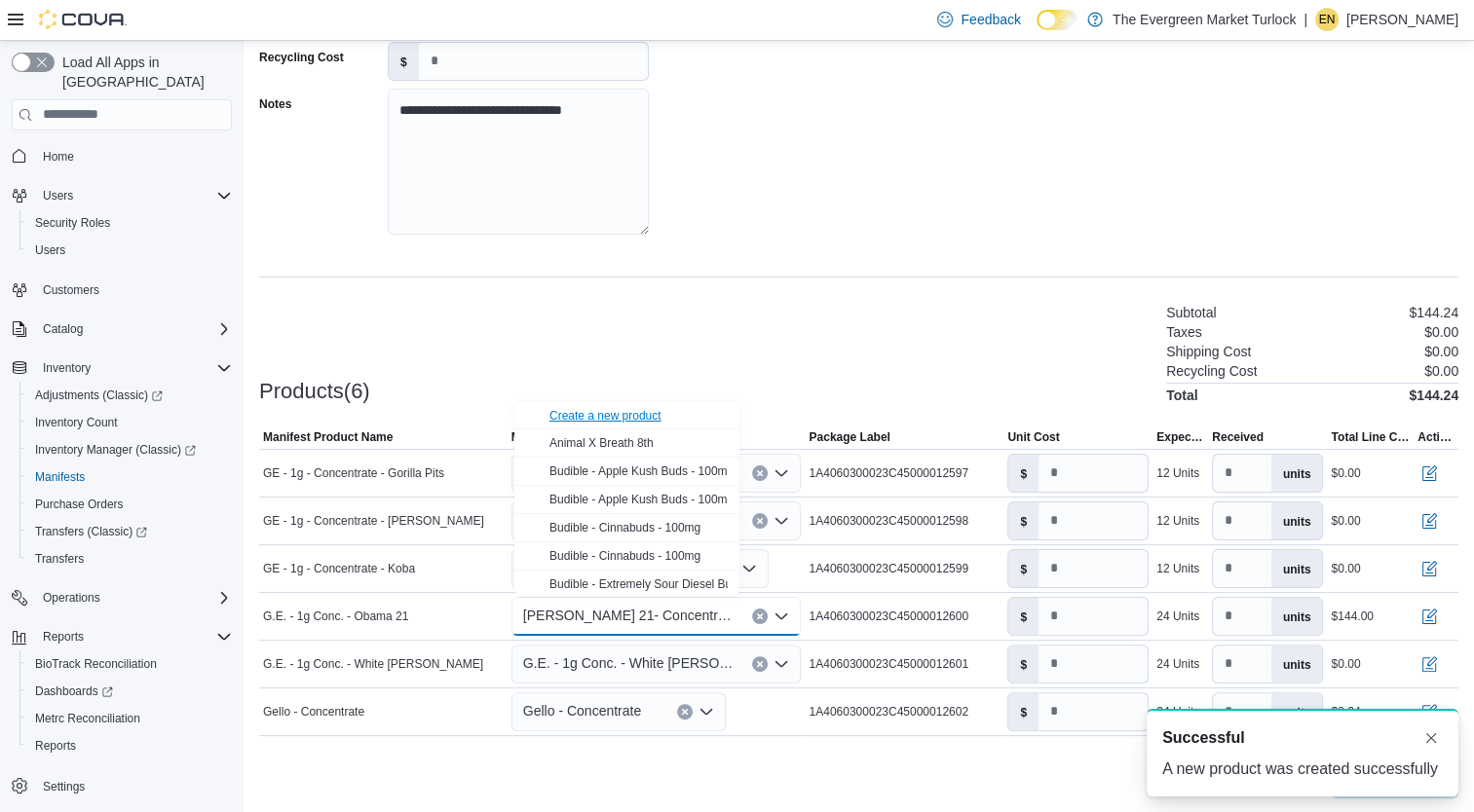
click at [621, 415] on div "Create a new product" at bounding box center [605, 416] width 112 height 16
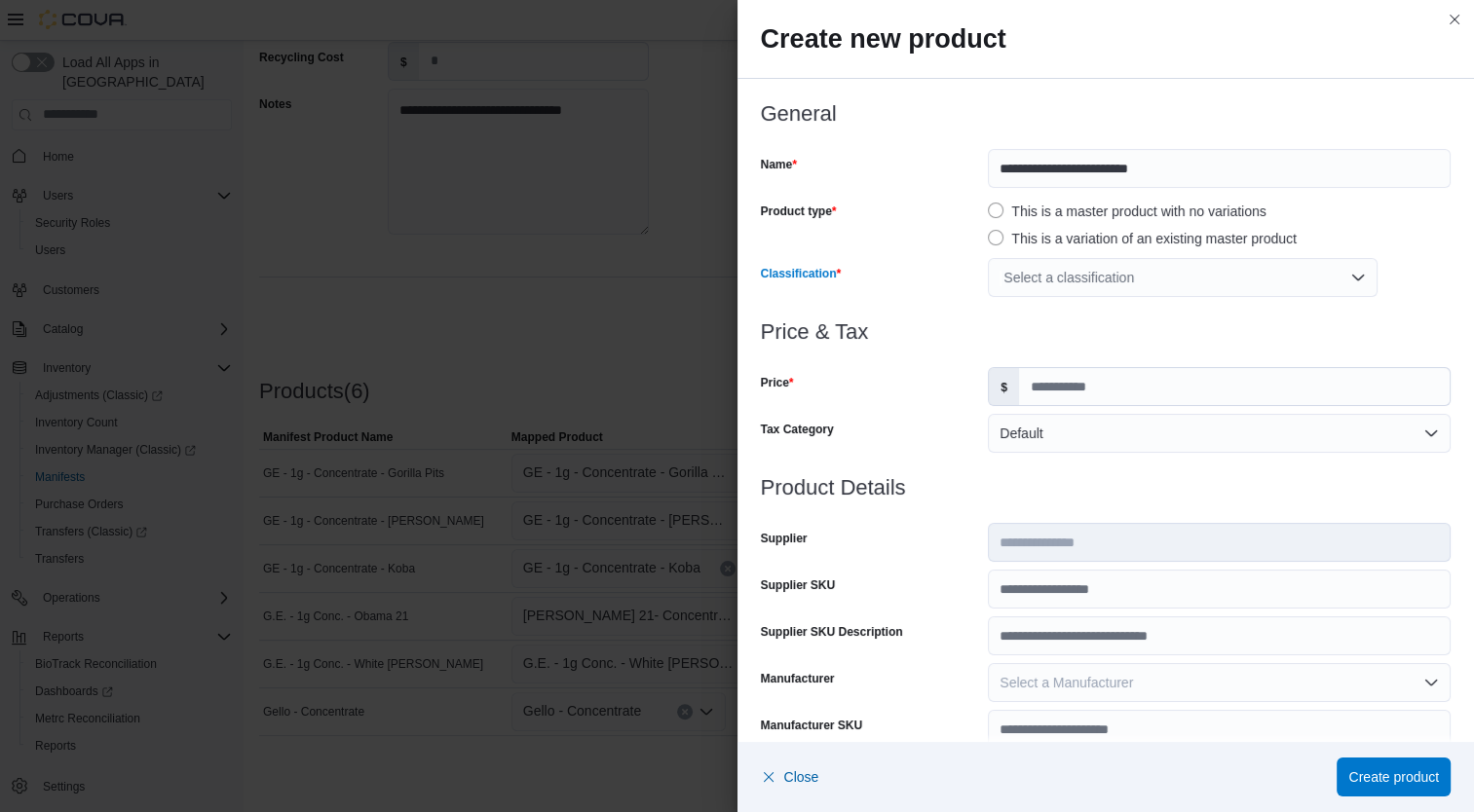
click at [1087, 281] on div "Select a classification" at bounding box center [1183, 278] width 390 height 39
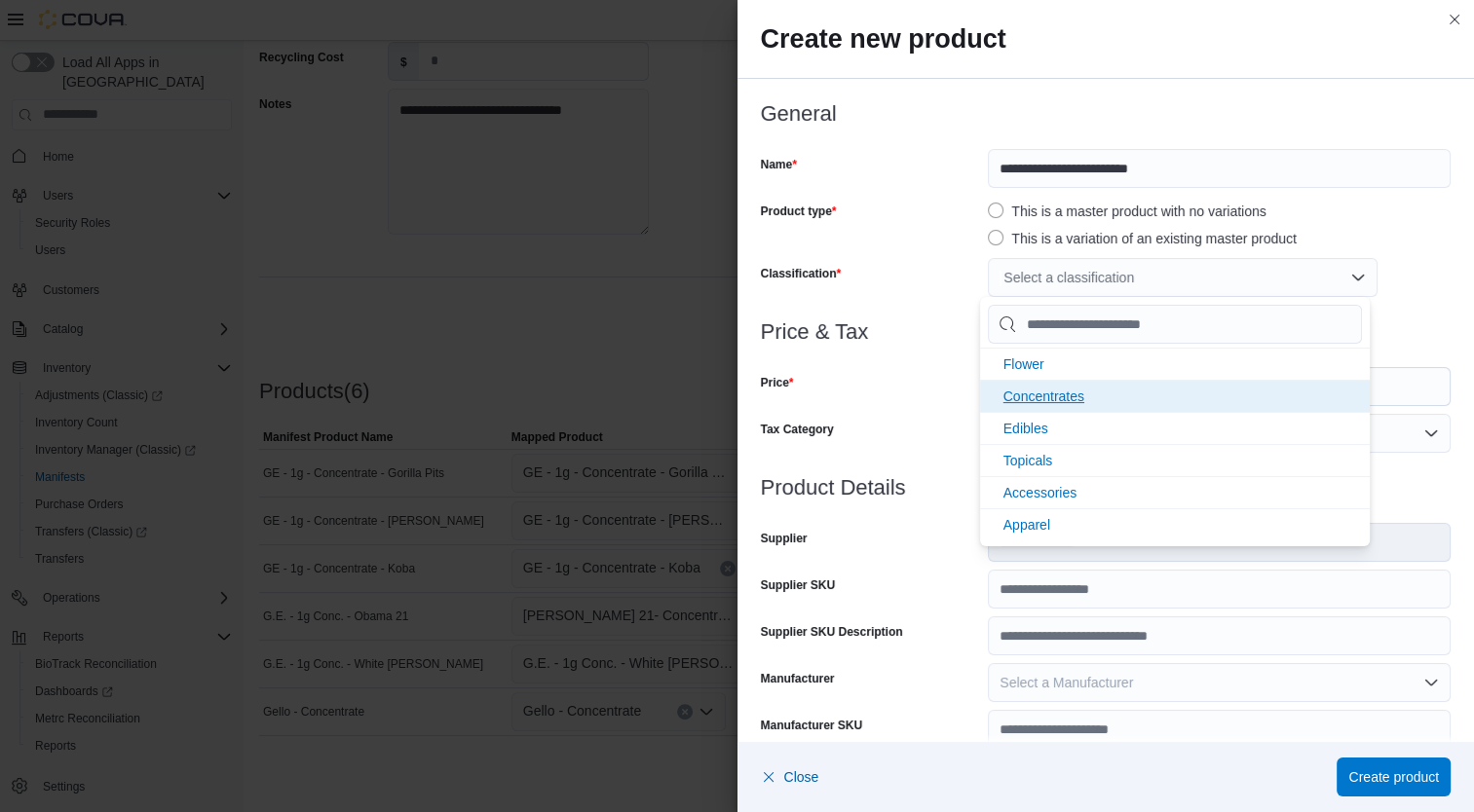
click at [1085, 406] on li "Concentrates" at bounding box center [1175, 396] width 390 height 32
click at [955, 432] on div "Tax Category" at bounding box center [870, 434] width 220 height 39
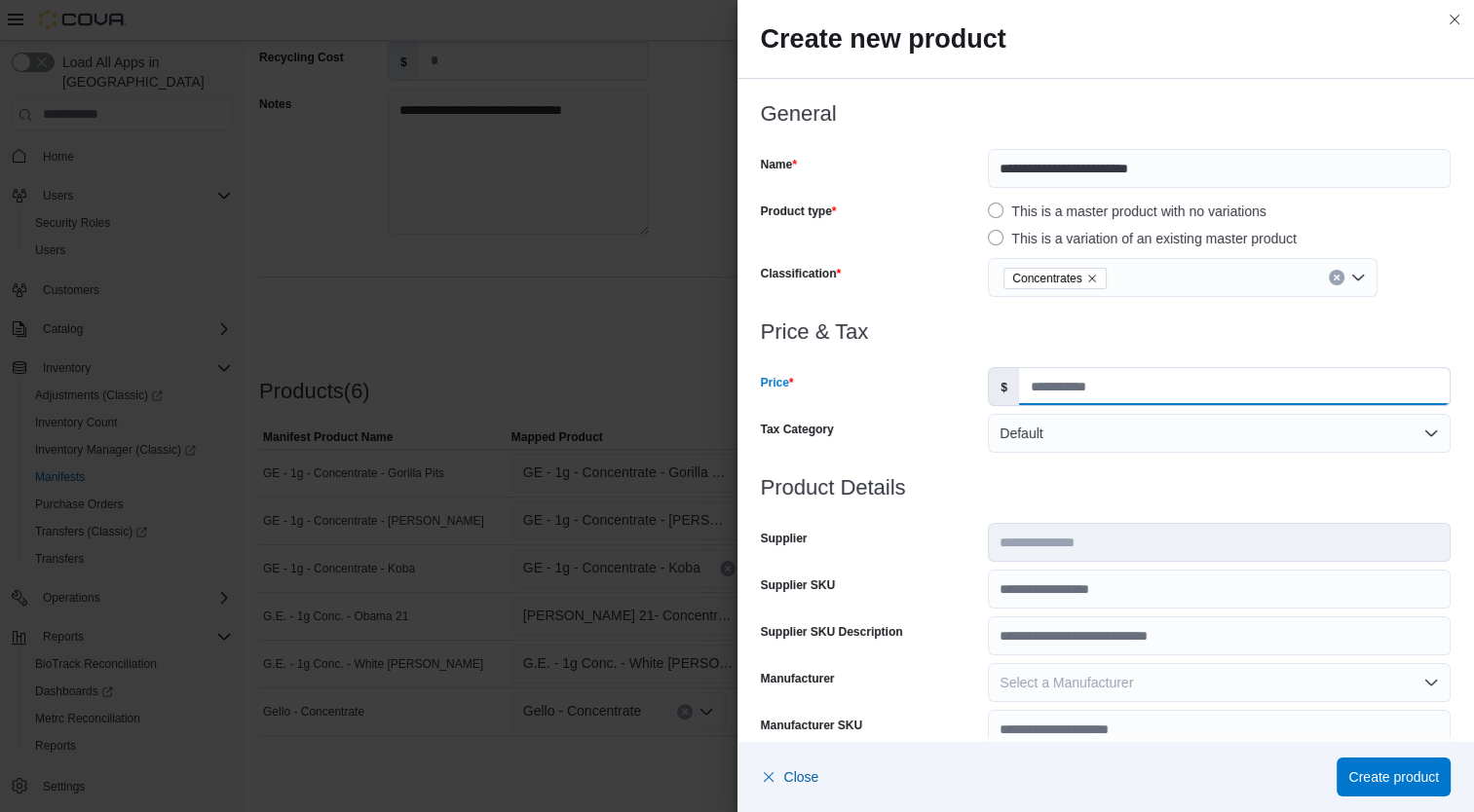
click at [1080, 392] on input "Price" at bounding box center [1234, 387] width 430 height 37
type input "*****"
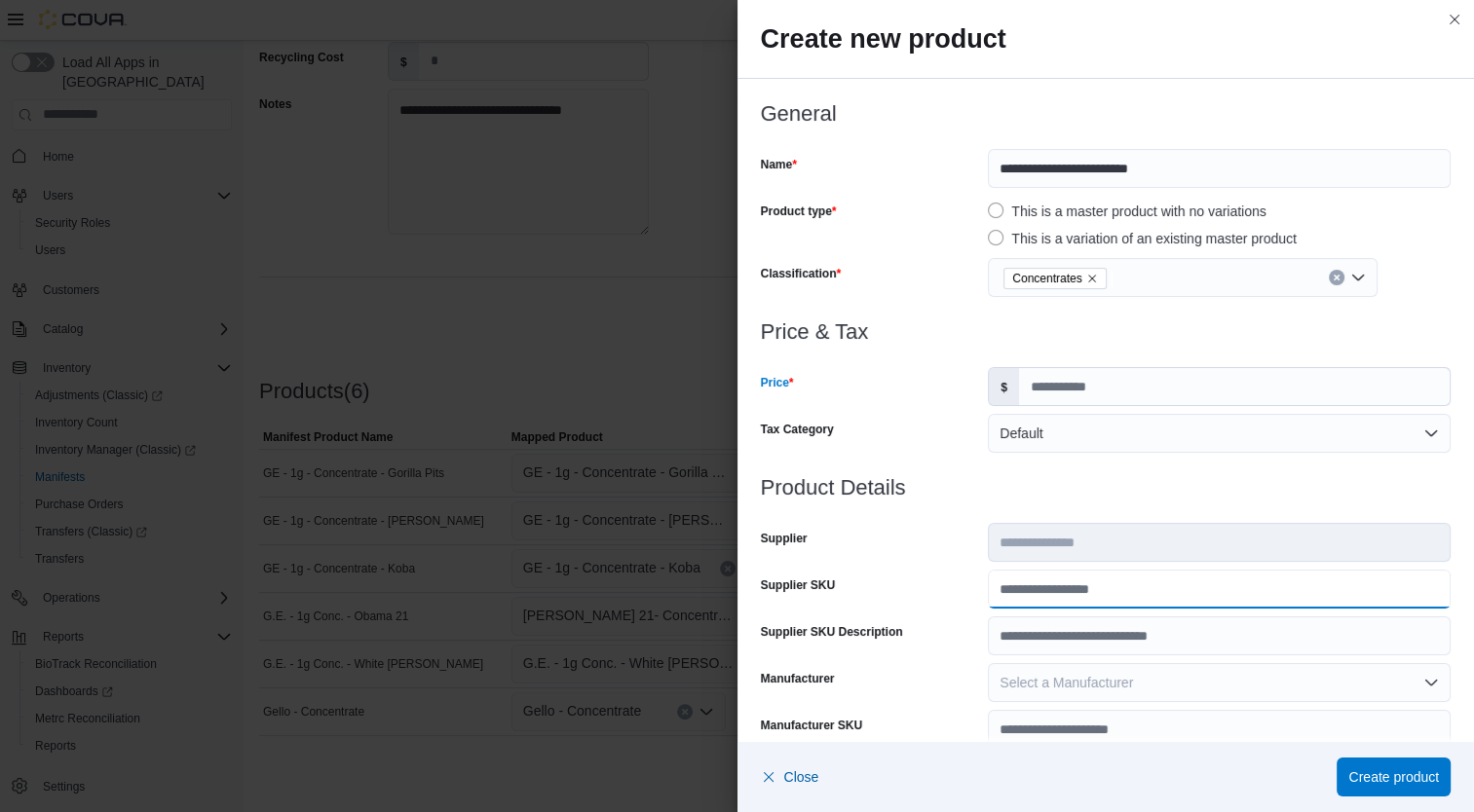
click at [1095, 599] on input "Supplier SKU" at bounding box center [1219, 589] width 462 height 39
type input "******"
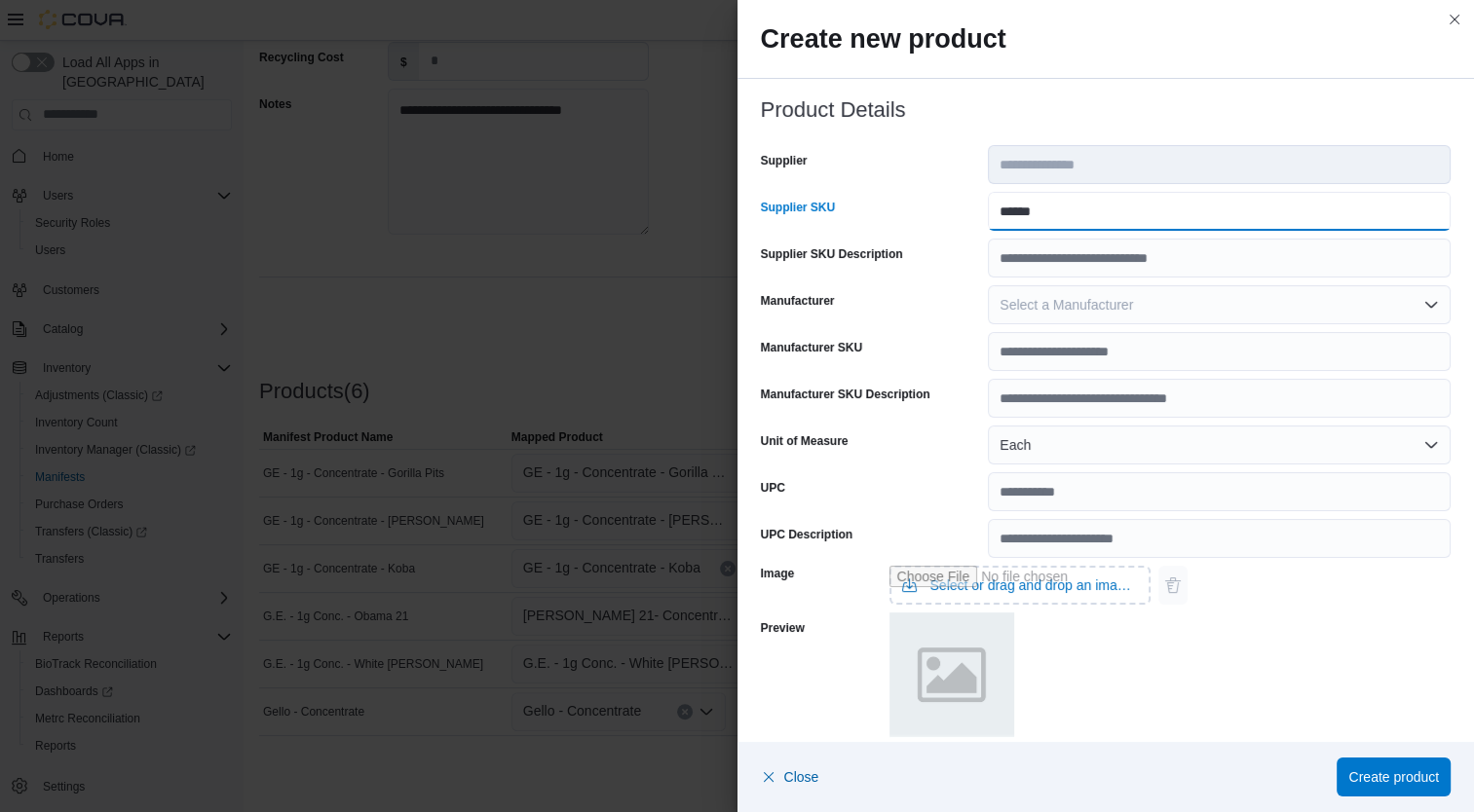
scroll to position [577, 0]
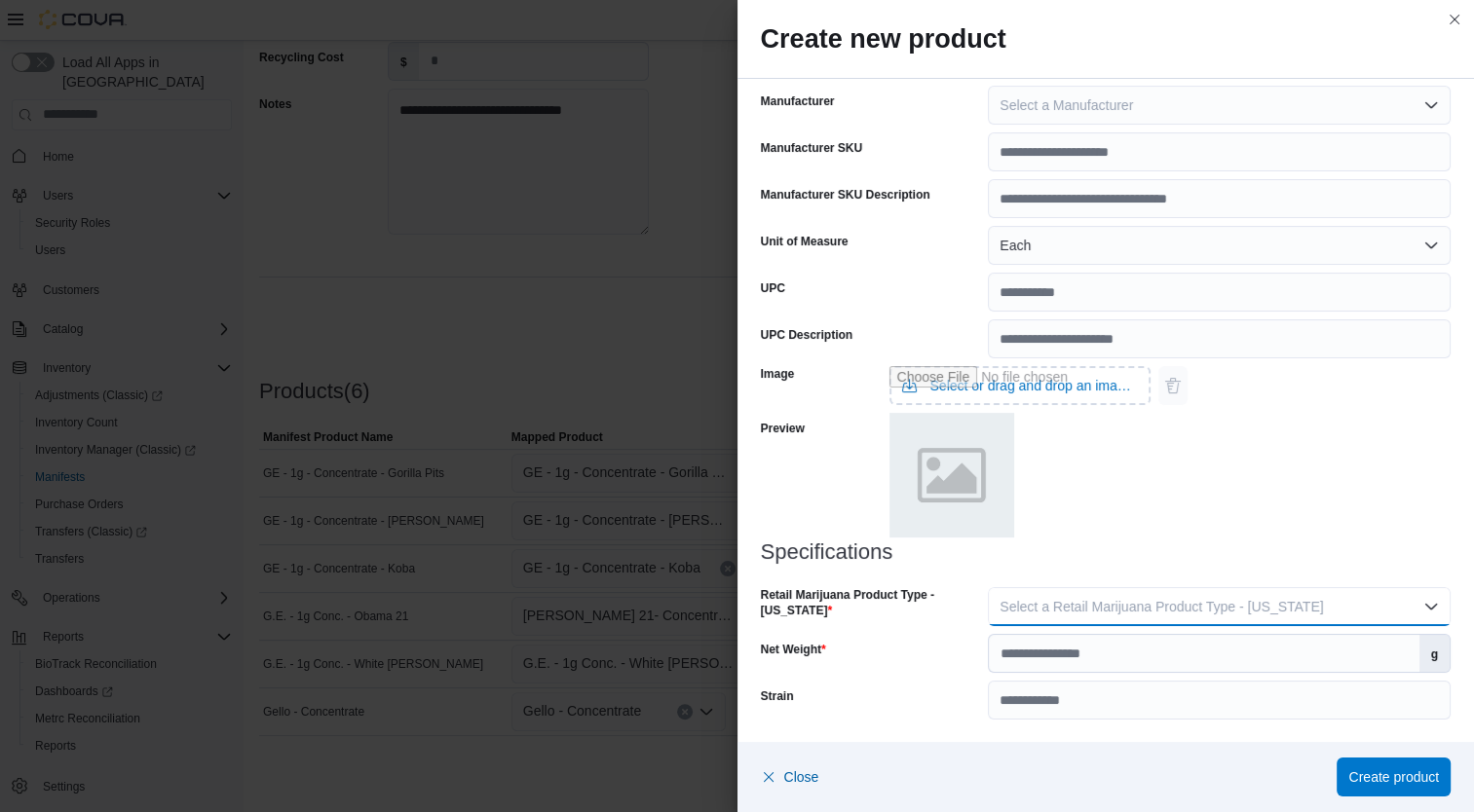
click at [1247, 609] on span "Select a Retail Marijuana Product Type - [US_STATE]" at bounding box center [1160, 607] width 324 height 16
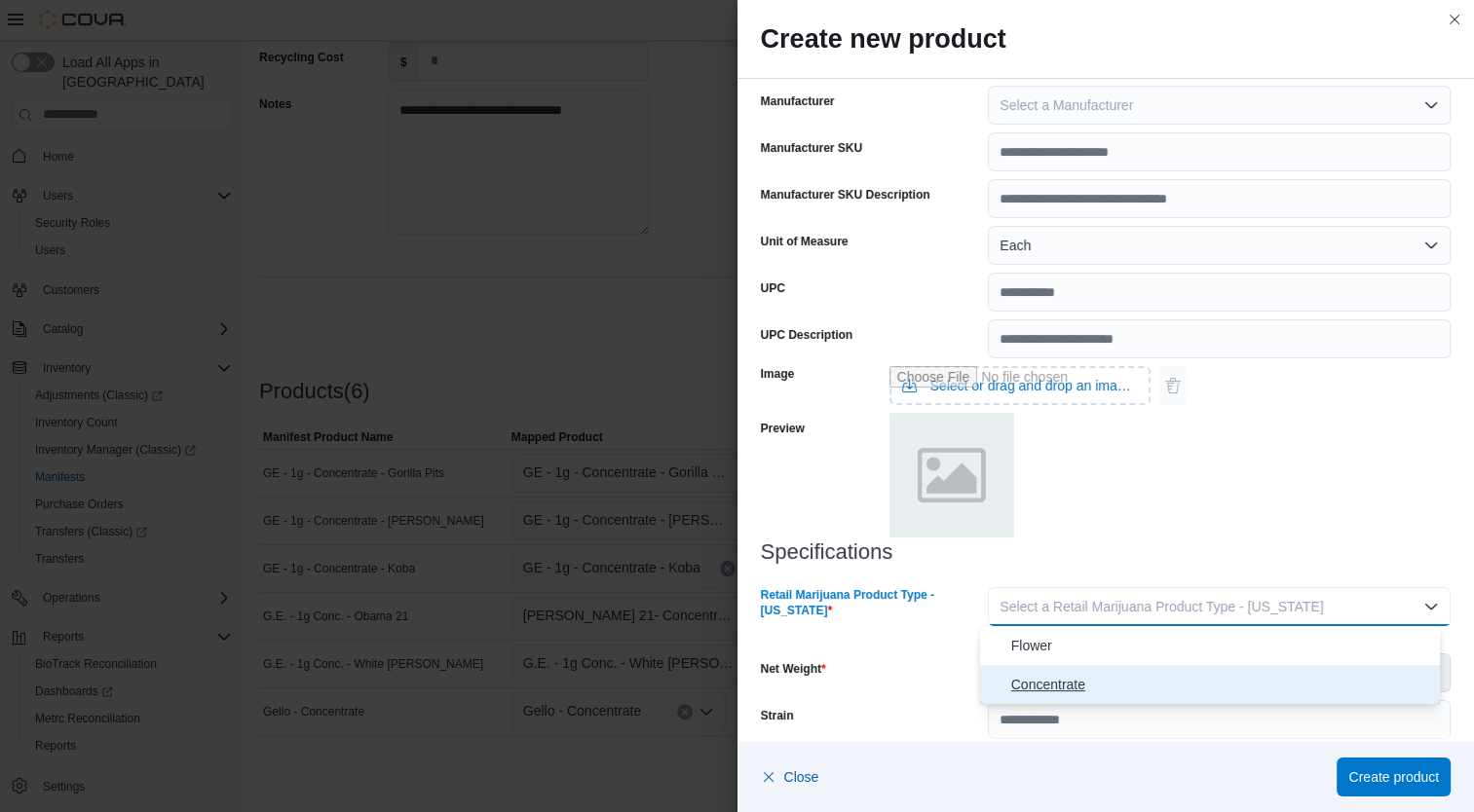
click at [1146, 700] on button "Concentrate" at bounding box center [1210, 685] width 460 height 39
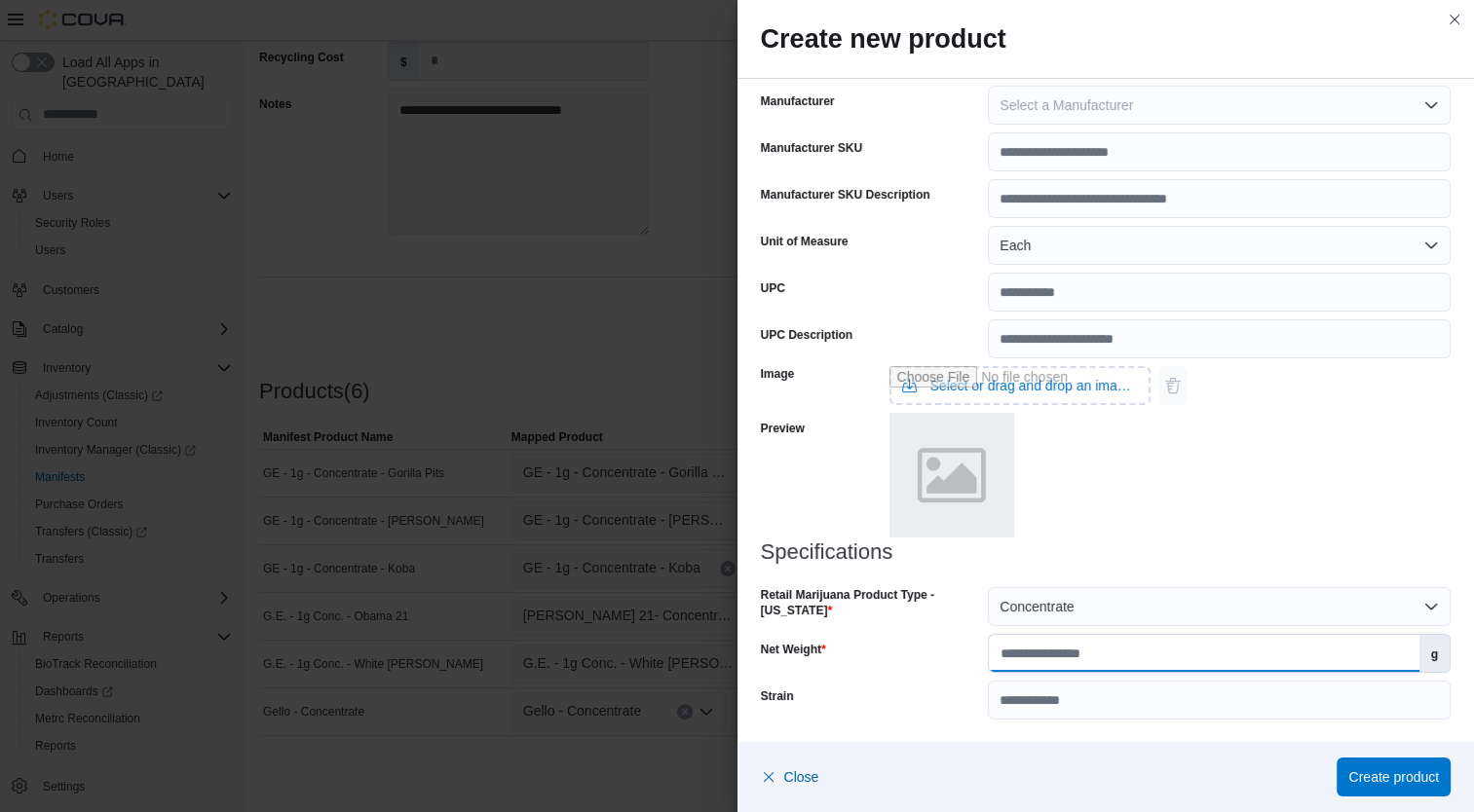
click at [1133, 658] on input "Net Weight" at bounding box center [1203, 654] width 429 height 37
type input "*"
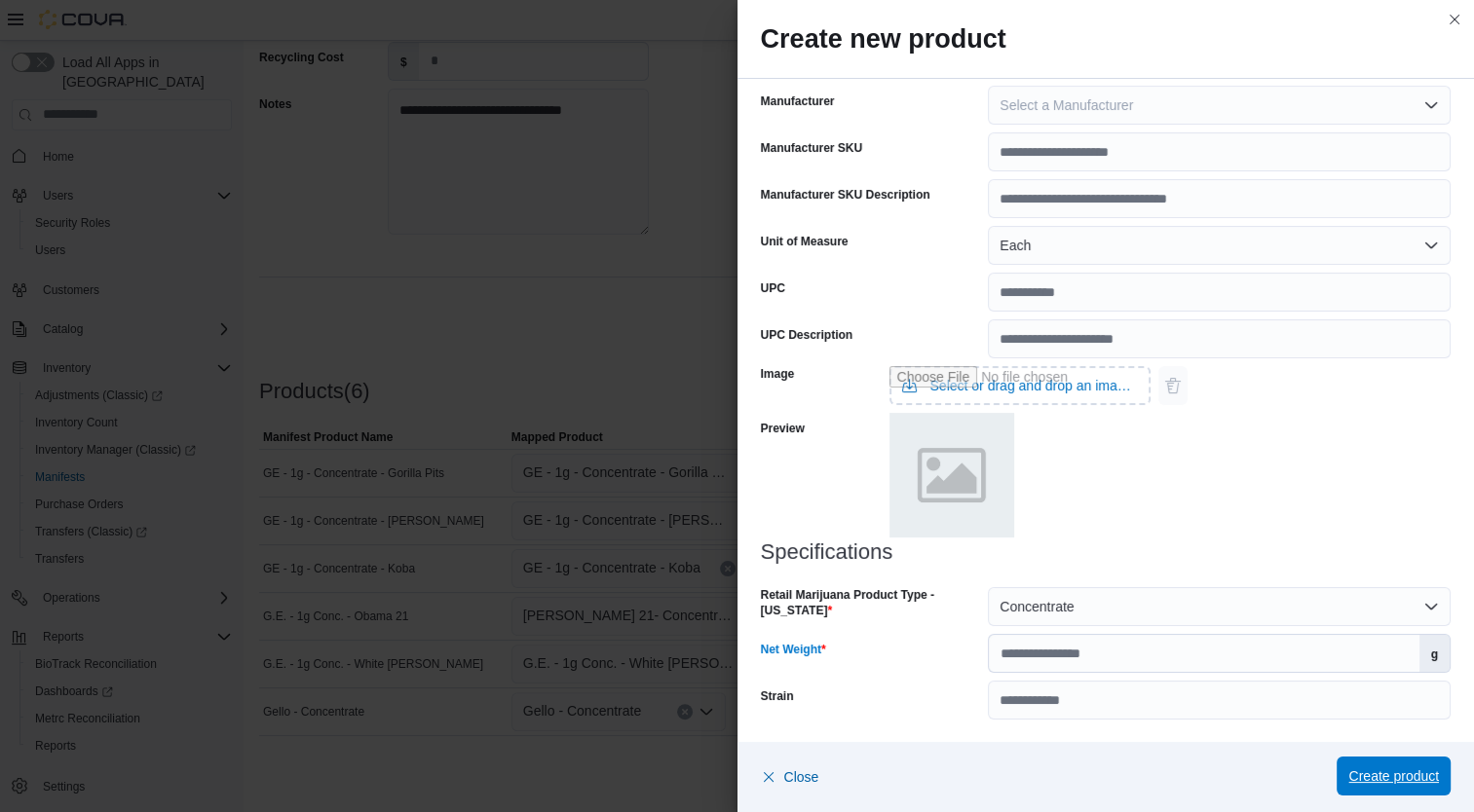
click at [1426, 793] on span "Create product" at bounding box center [1393, 776] width 91 height 39
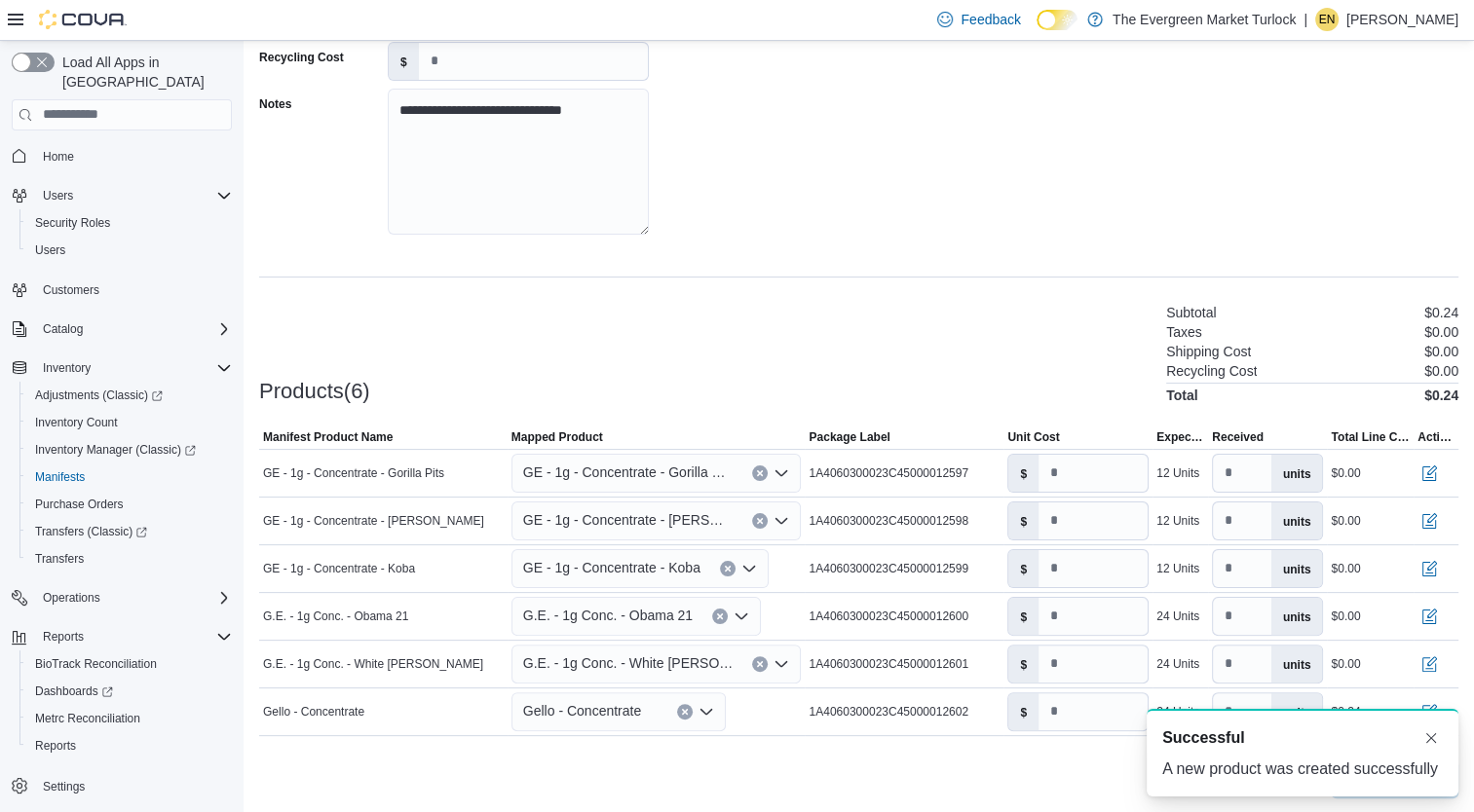
scroll to position [0, 0]
click at [628, 710] on span "Gello - Concentrate" at bounding box center [582, 711] width 118 height 23
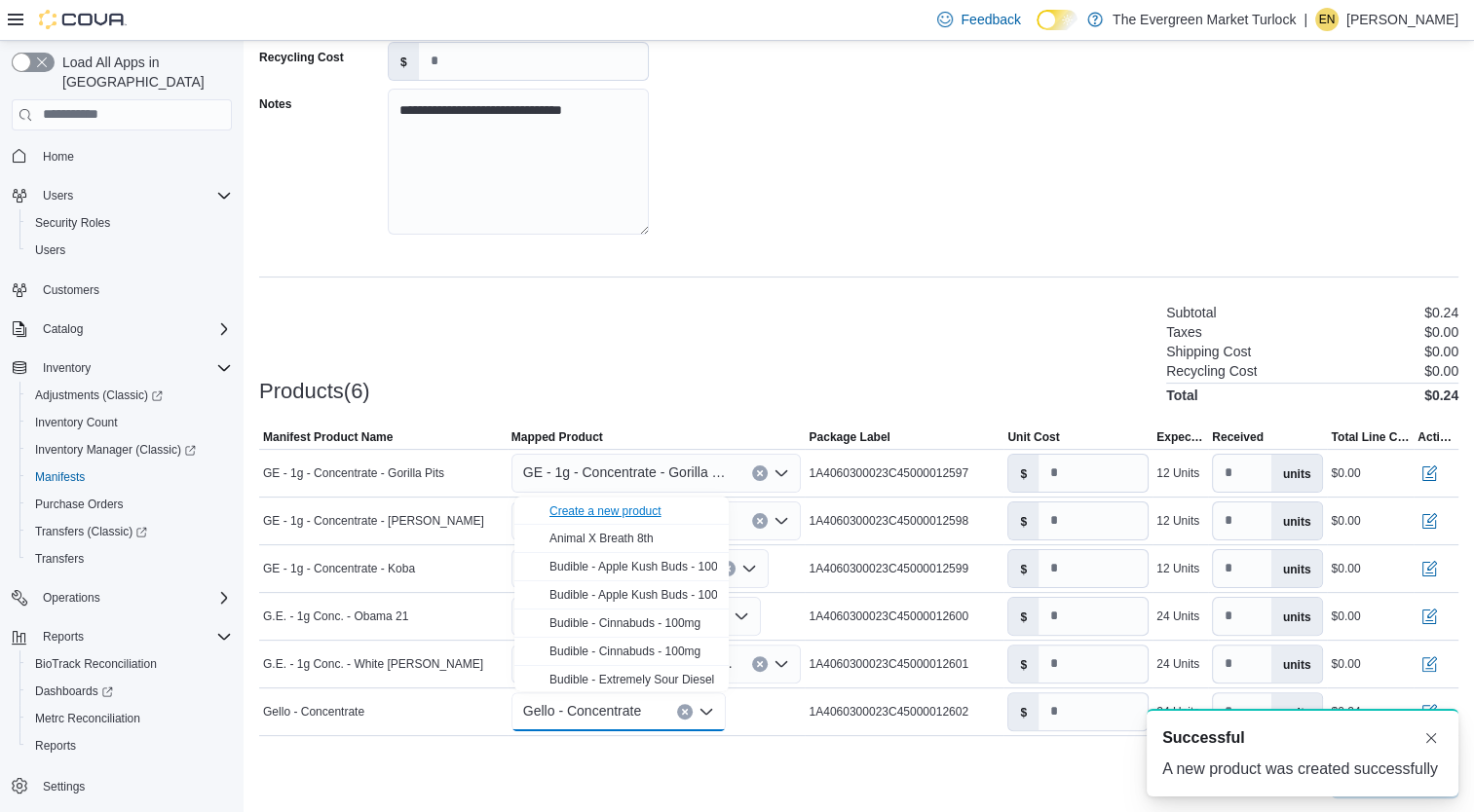
click at [634, 508] on div "Create a new product" at bounding box center [605, 511] width 112 height 16
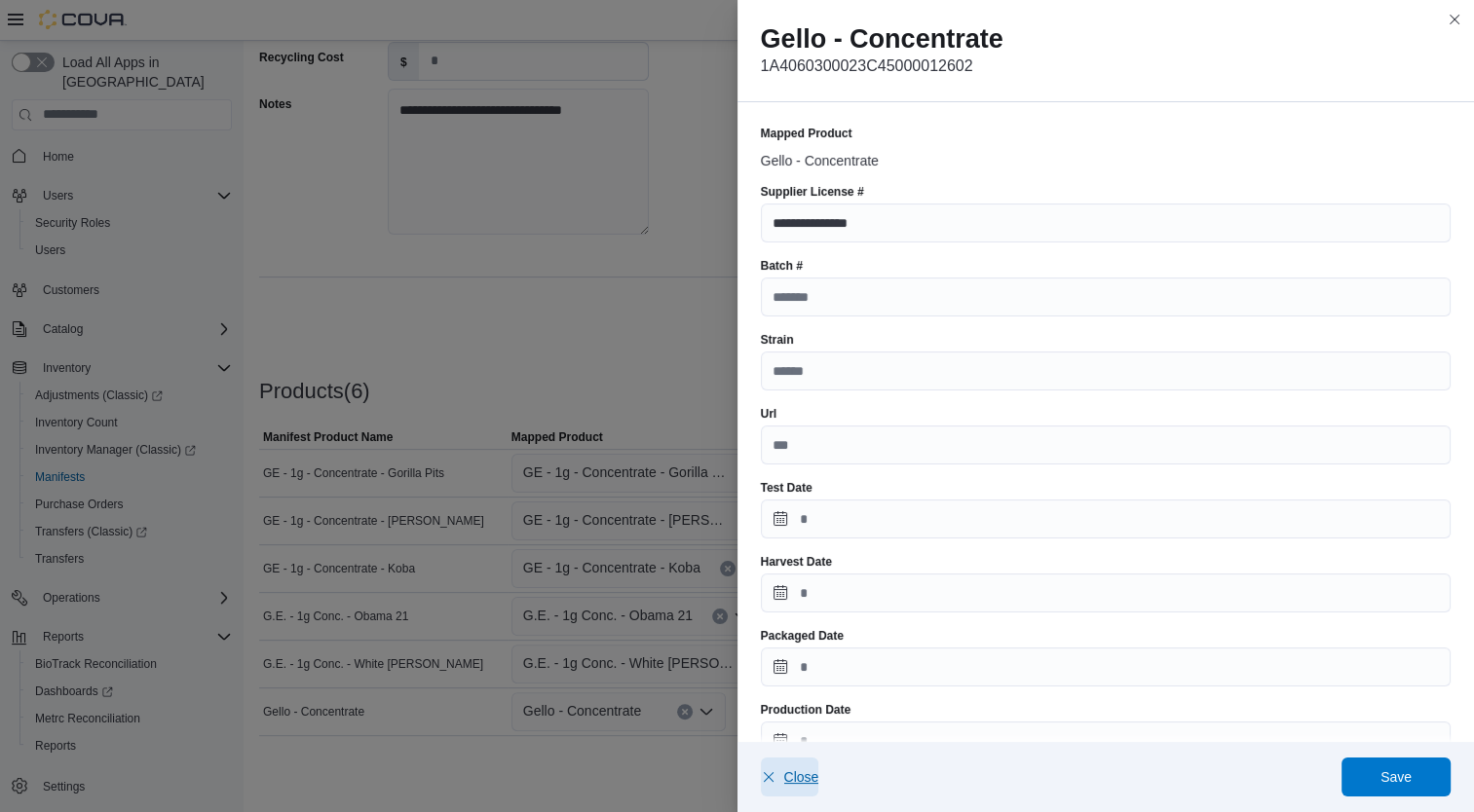
click at [793, 775] on span "Close" at bounding box center [802, 777] width 35 height 20
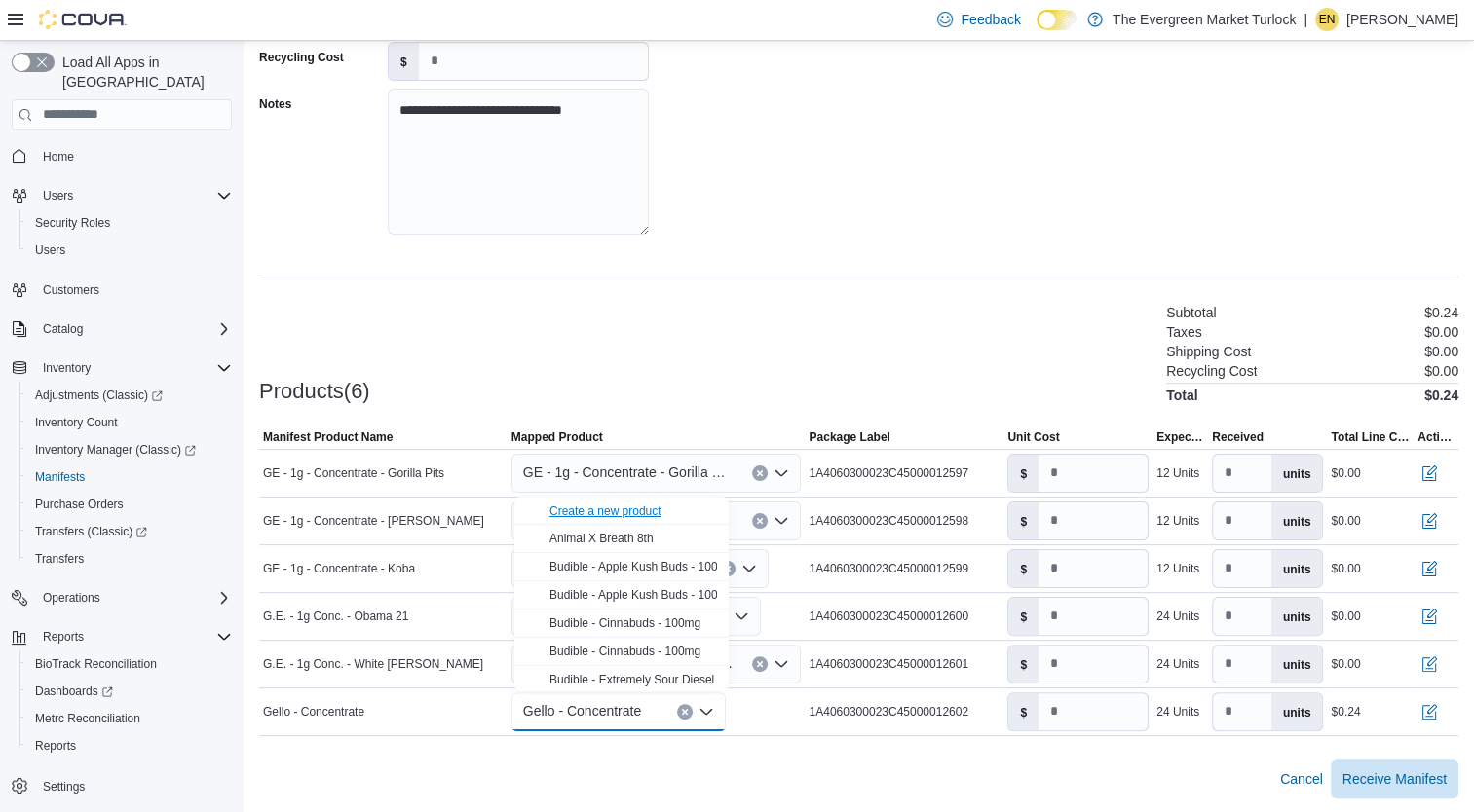
click at [629, 512] on div "Create a new product" at bounding box center [605, 511] width 112 height 16
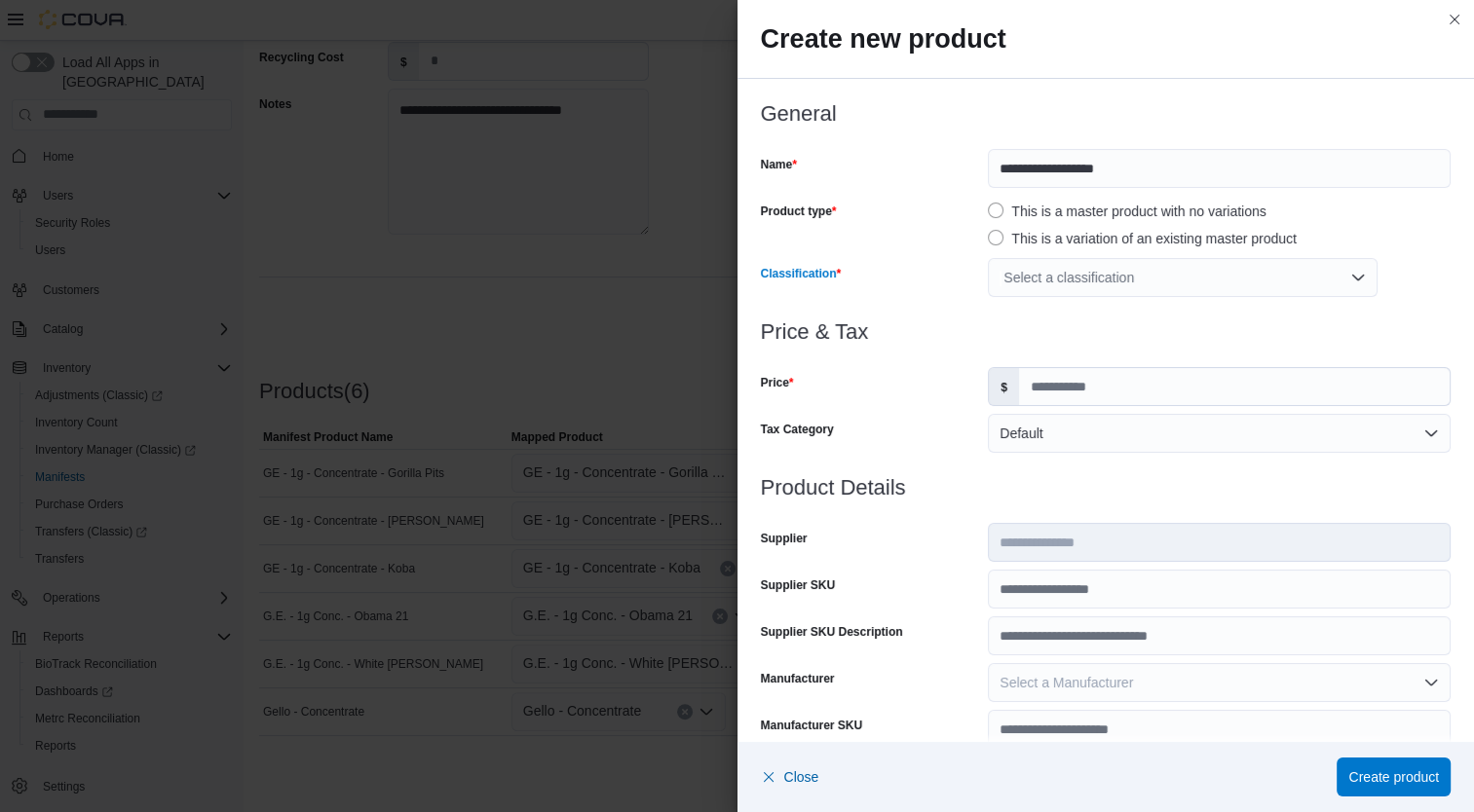
click at [1063, 277] on div "Select a classification" at bounding box center [1183, 278] width 390 height 39
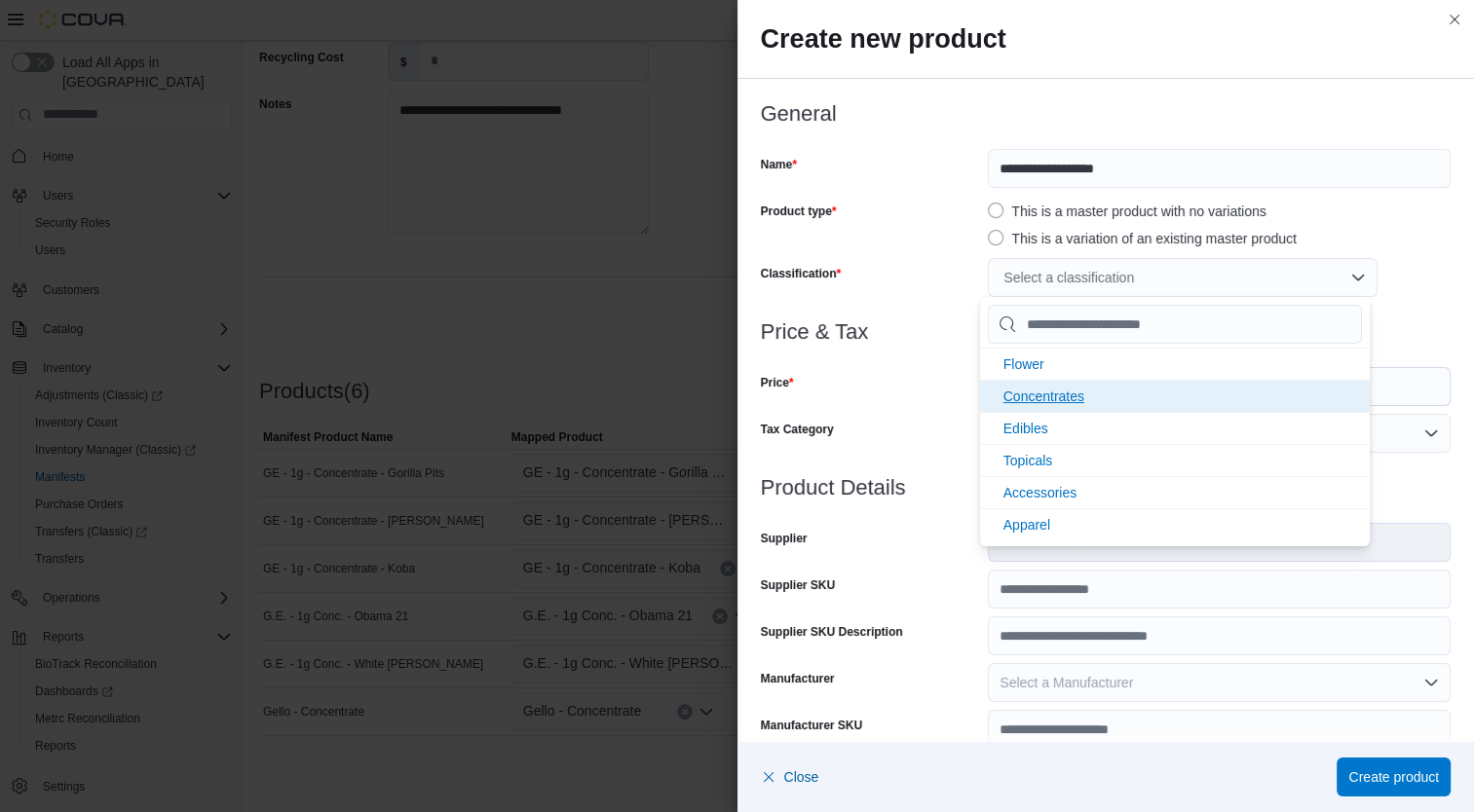
click at [1069, 382] on li "Concentrates" at bounding box center [1175, 396] width 390 height 32
click at [928, 386] on div "Price" at bounding box center [870, 387] width 220 height 39
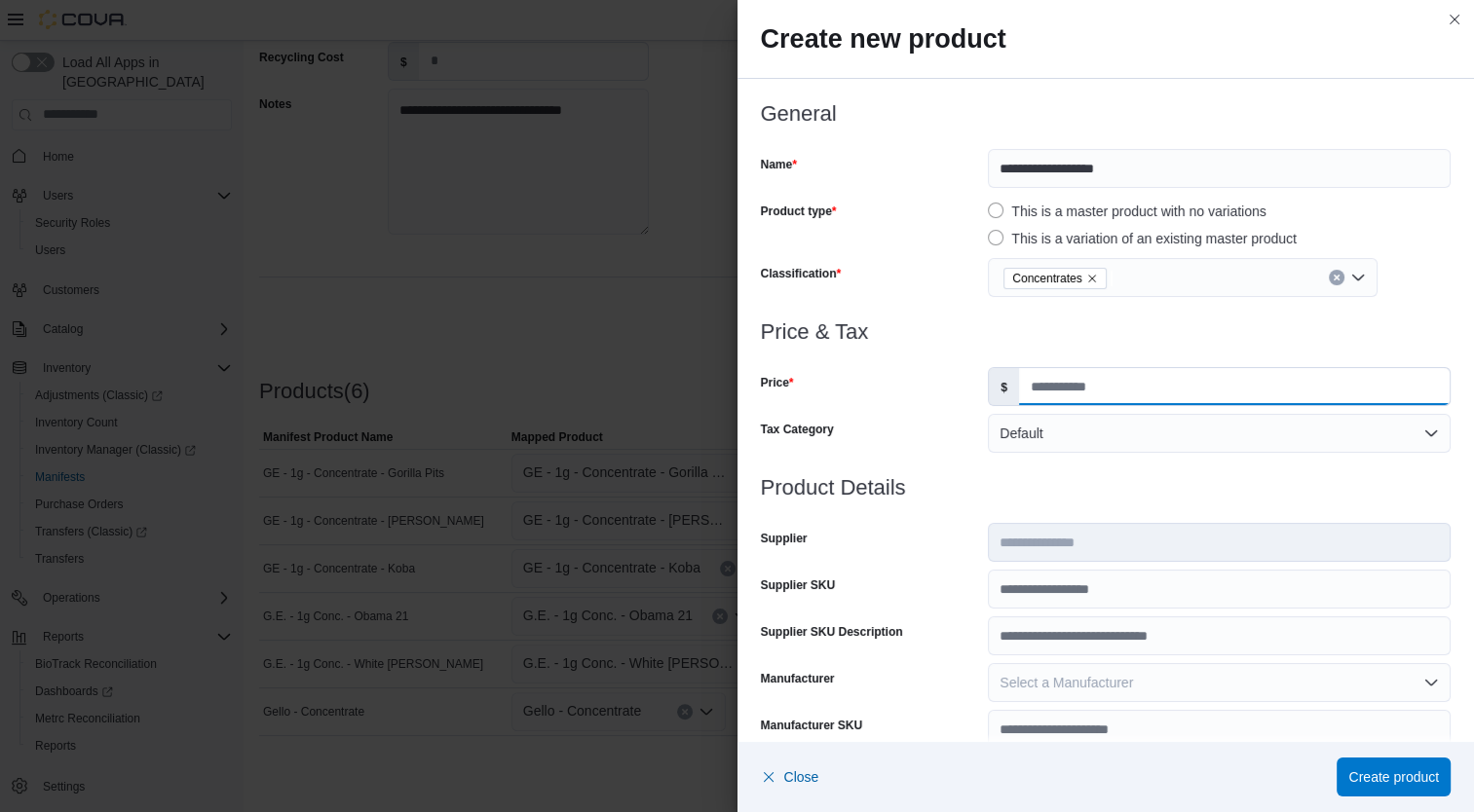
click at [1066, 388] on input "Price" at bounding box center [1234, 387] width 430 height 37
type input "*****"
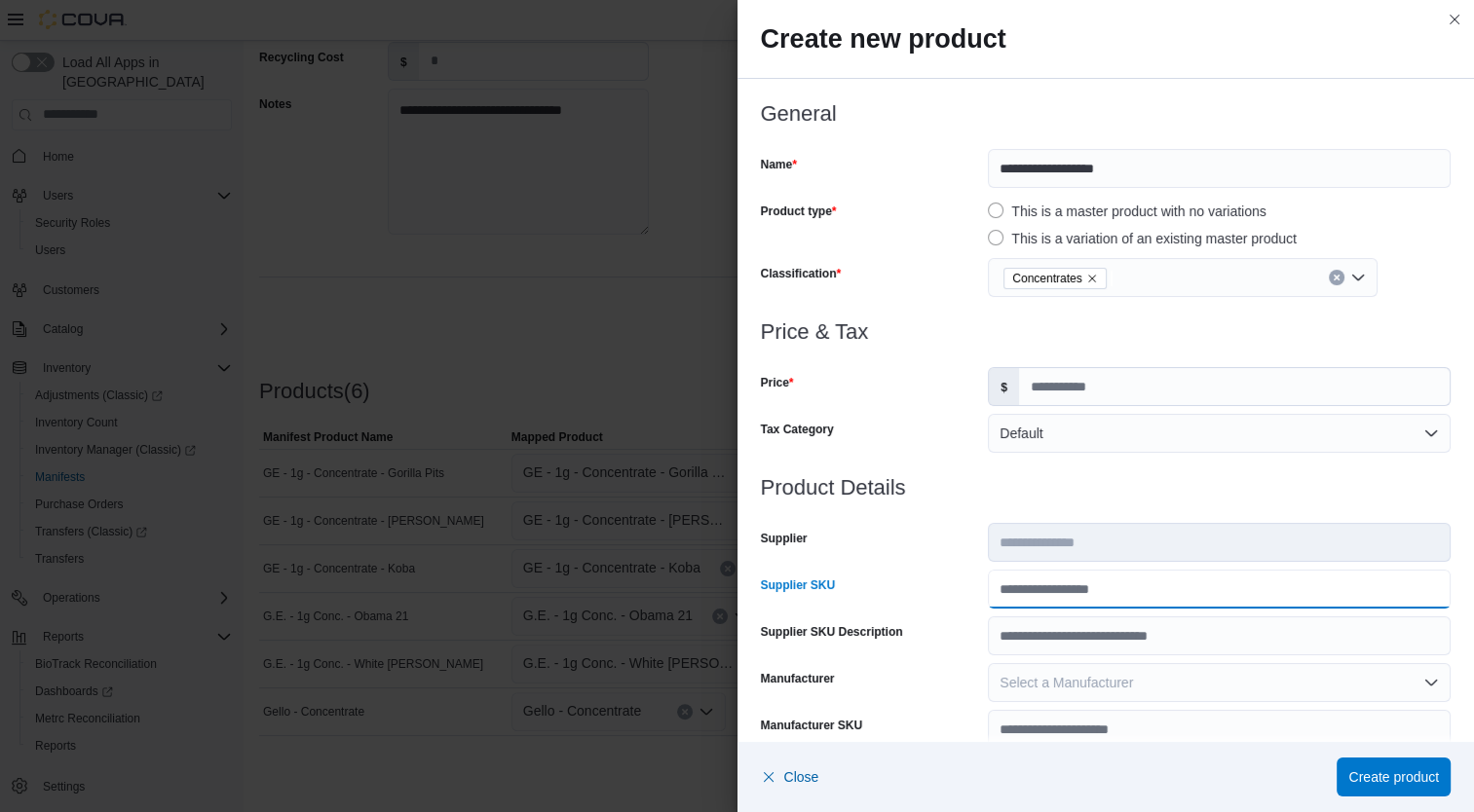
click at [1083, 578] on input "Supplier SKU" at bounding box center [1219, 589] width 462 height 39
type input "******"
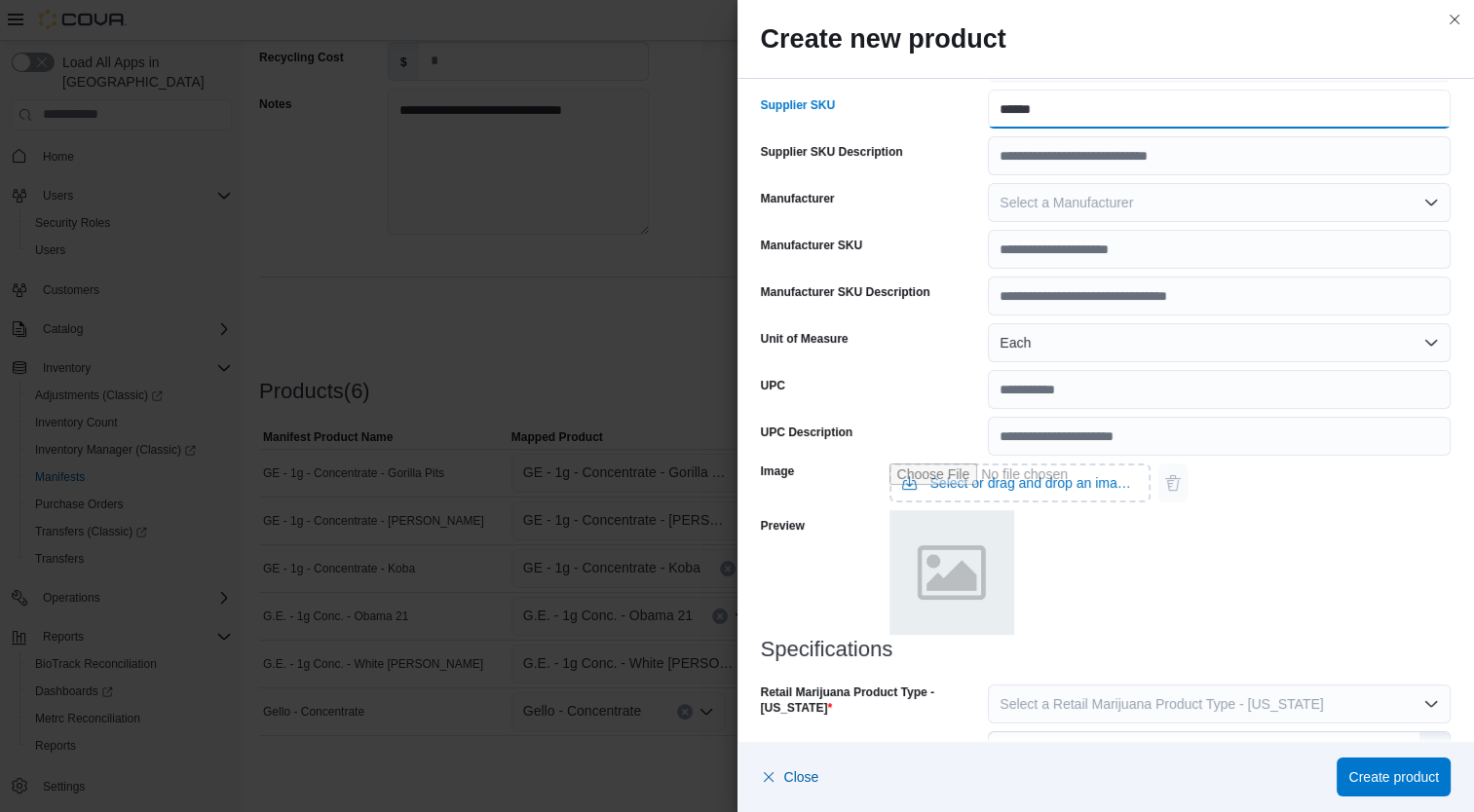
scroll to position [577, 0]
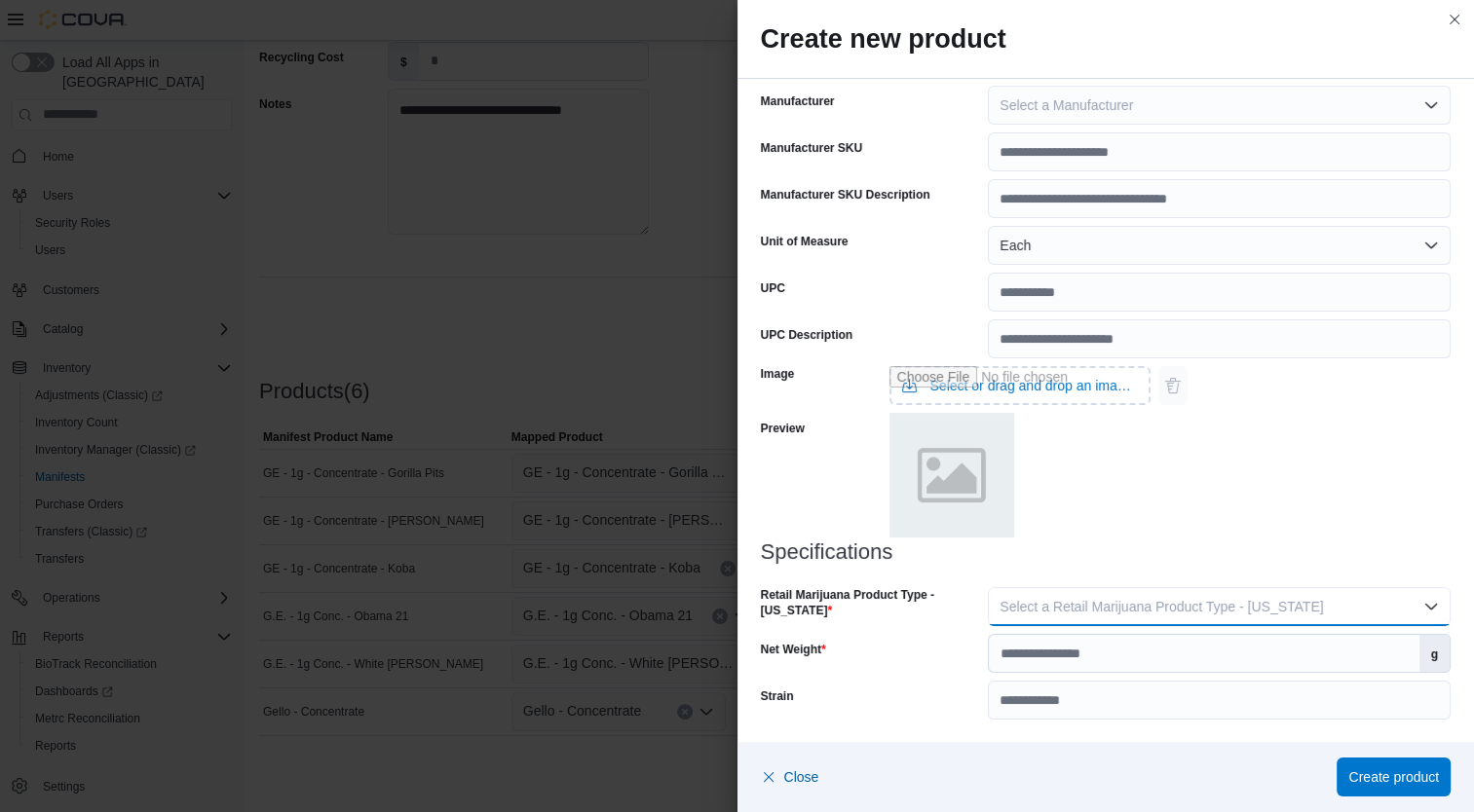
click at [1215, 599] on span "Select a Retail Marijuana Product Type - [US_STATE]" at bounding box center [1160, 607] width 324 height 16
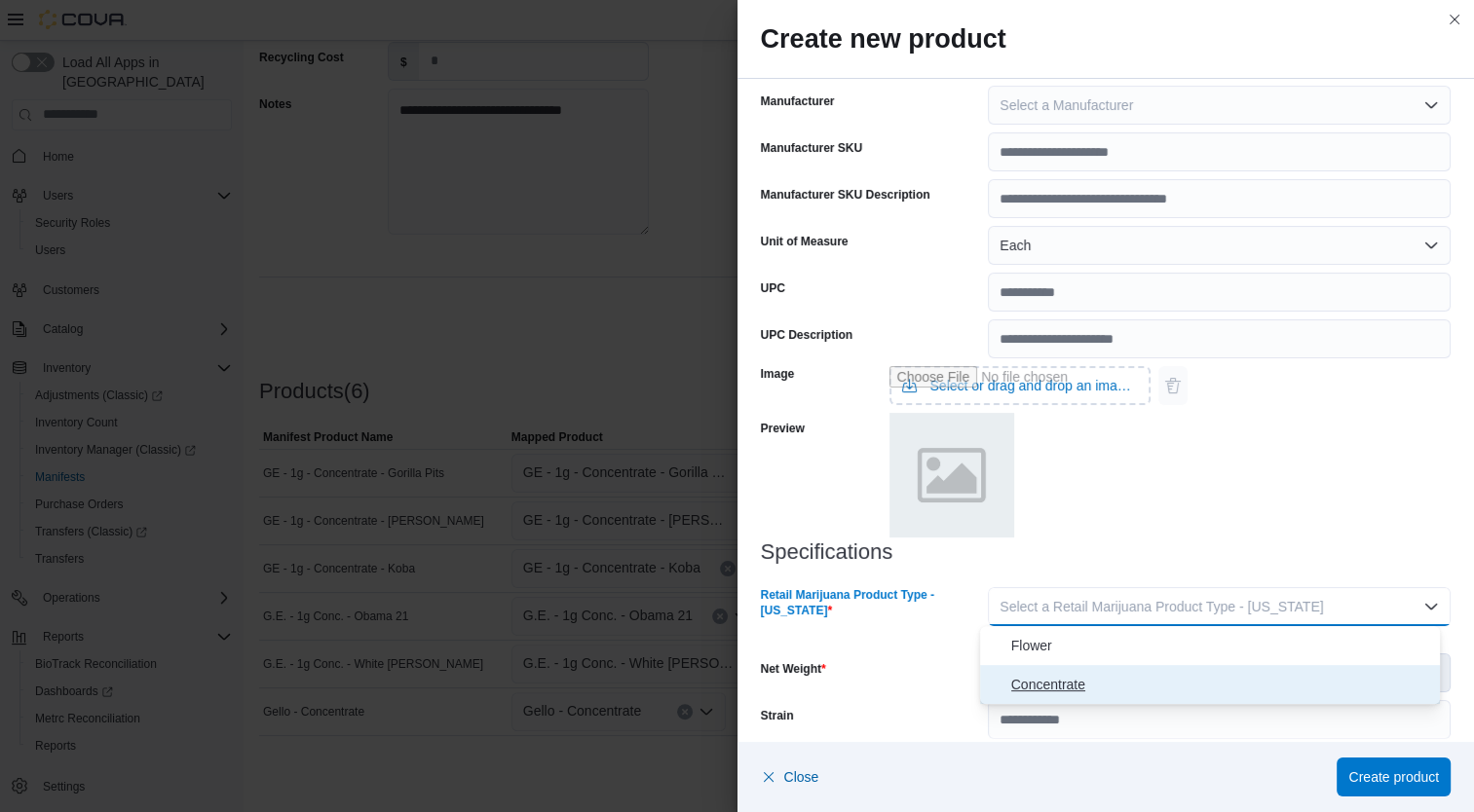
click at [1165, 681] on span "Concentrate" at bounding box center [1222, 685] width 422 height 23
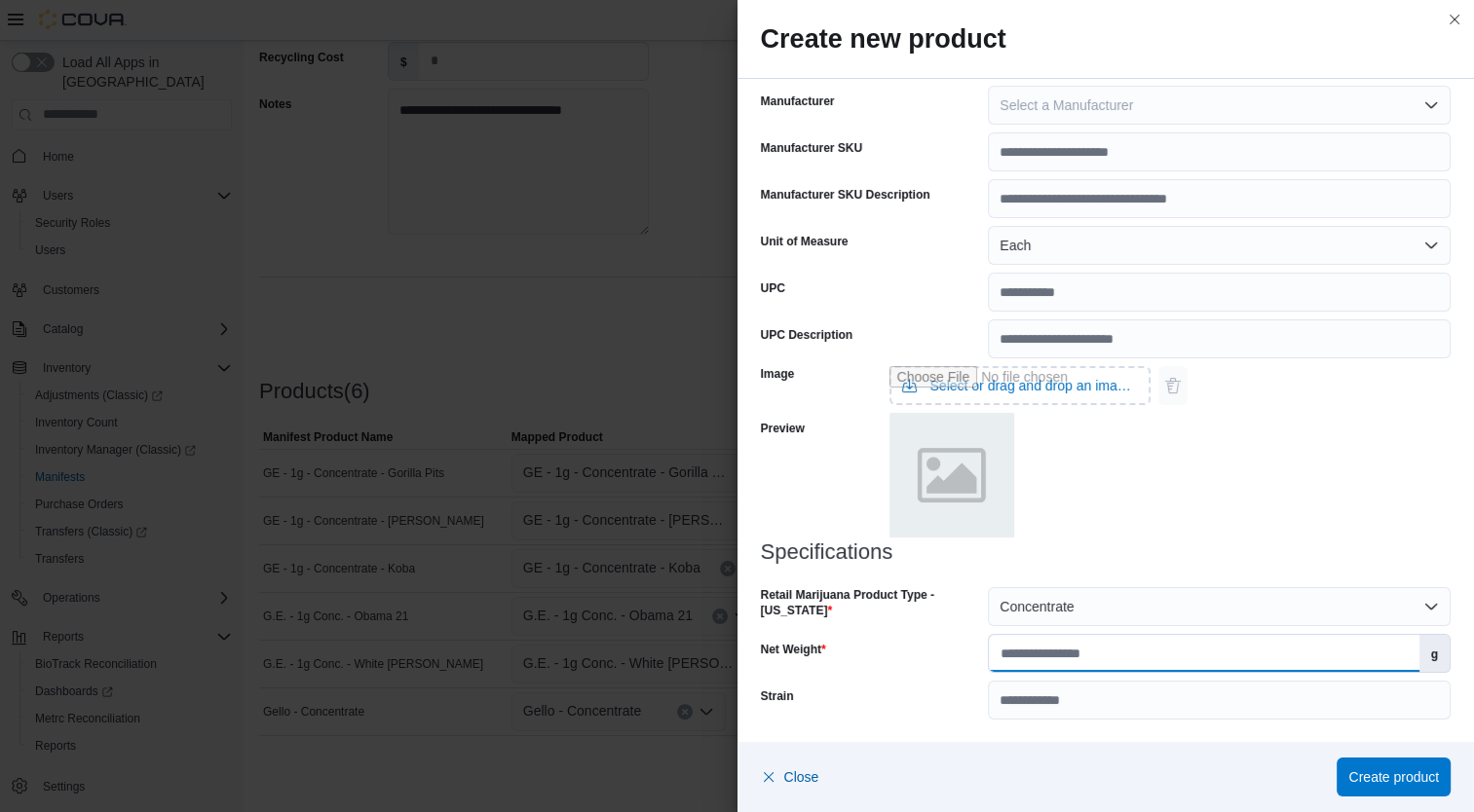
click at [1179, 654] on input "Net Weight" at bounding box center [1203, 654] width 429 height 37
type input "*"
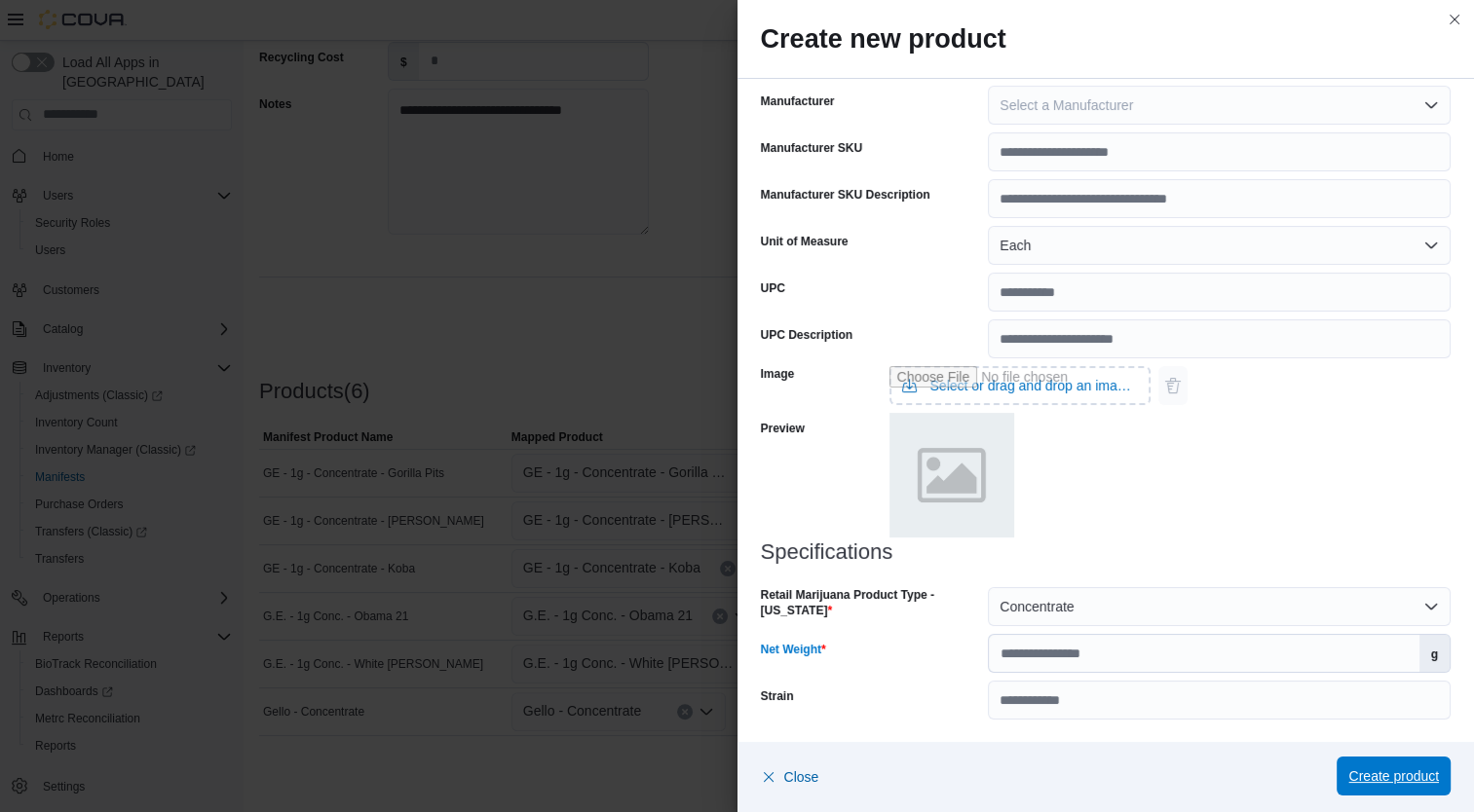
click at [1385, 772] on span "Create product" at bounding box center [1393, 776] width 91 height 20
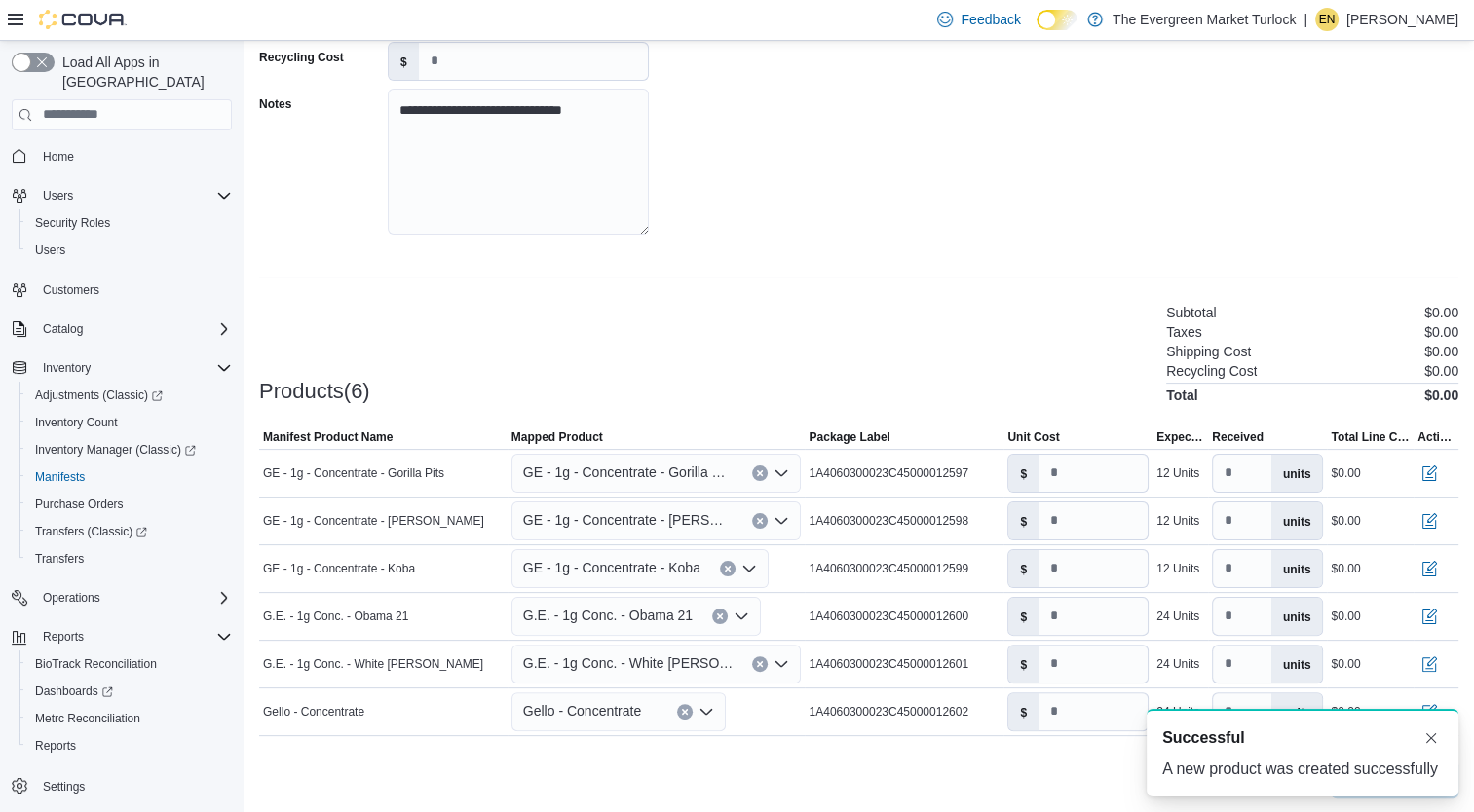
scroll to position [0, 0]
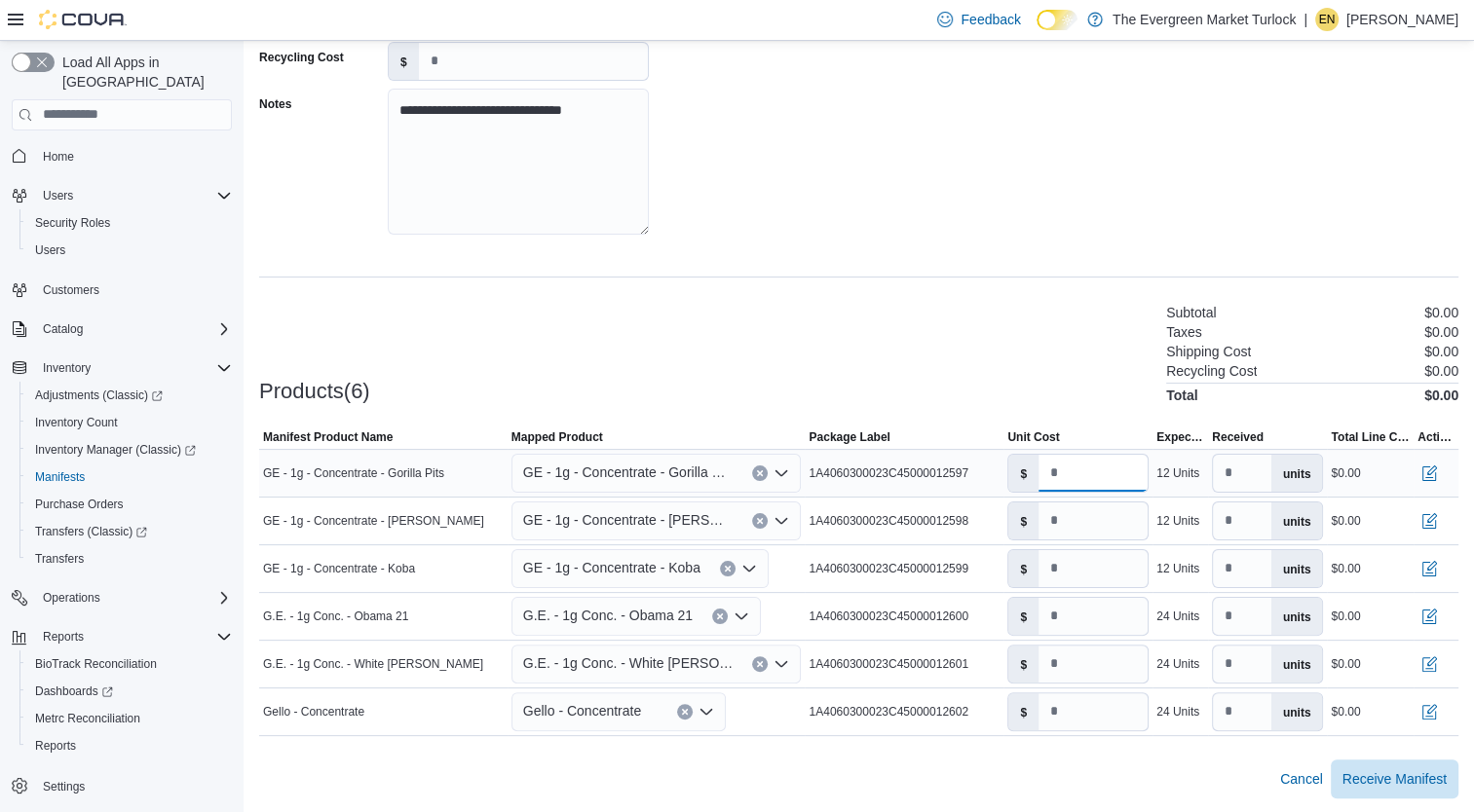
click at [1083, 484] on input "number" at bounding box center [1093, 473] width 109 height 37
type input "*"
click at [1086, 523] on input "number" at bounding box center [1093, 521] width 109 height 37
type input "*"
click at [1101, 578] on input "number" at bounding box center [1093, 569] width 109 height 37
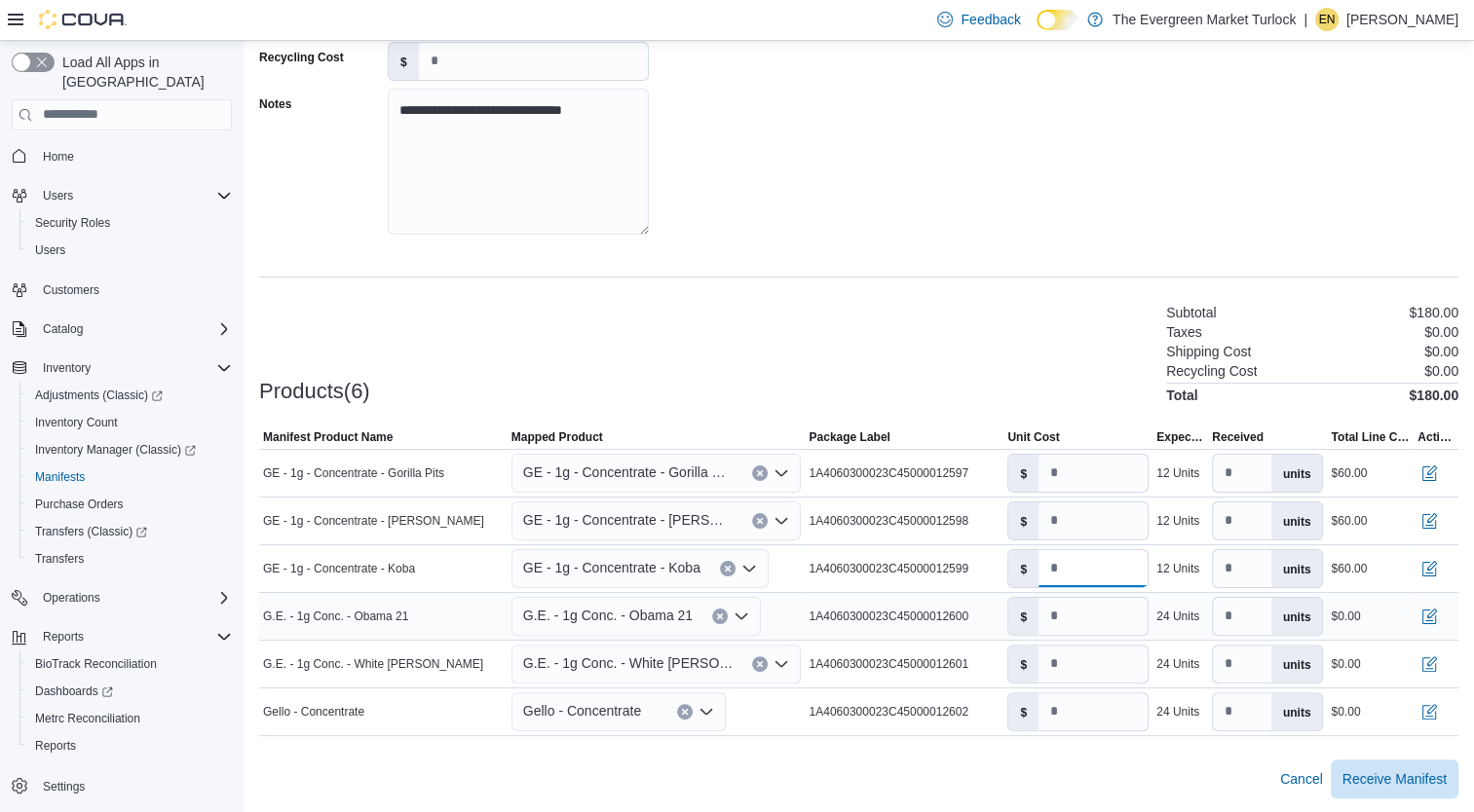
type input "*"
click at [1097, 614] on input "number" at bounding box center [1093, 617] width 109 height 37
type input "*"
click at [1098, 653] on input "number" at bounding box center [1093, 664] width 109 height 37
type input "*"
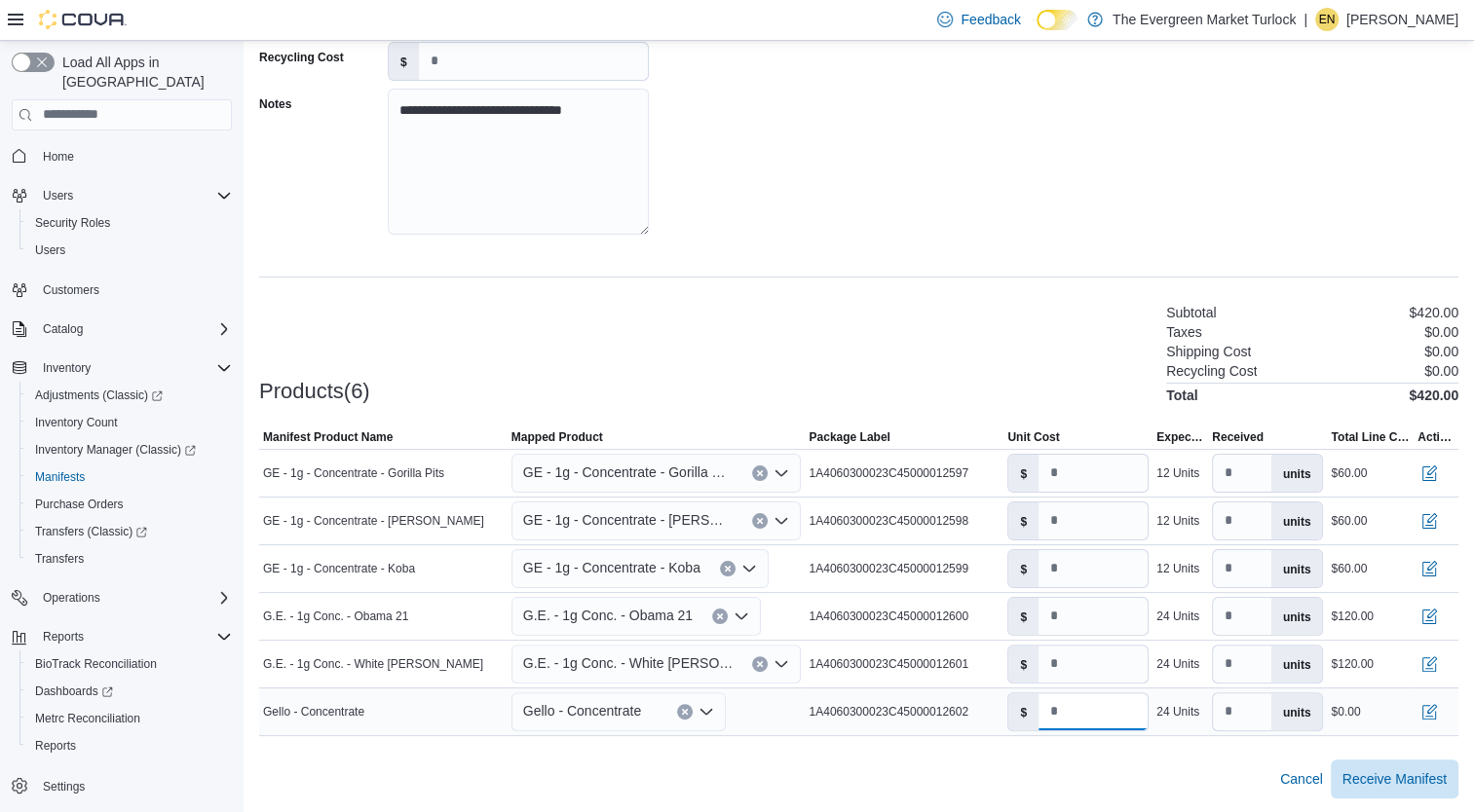
click at [1092, 716] on input "number" at bounding box center [1093, 712] width 109 height 37
type input "***"
click at [1022, 341] on div "Products(6) Subtotal $552.00 Taxes $0.00 Shipping Cost $0.00 Recycling Cost $0.…" at bounding box center [858, 352] width 1199 height 103
click at [1398, 791] on span "Receive Manifest" at bounding box center [1394, 778] width 105 height 39
